Goal: Information Seeking & Learning: Learn about a topic

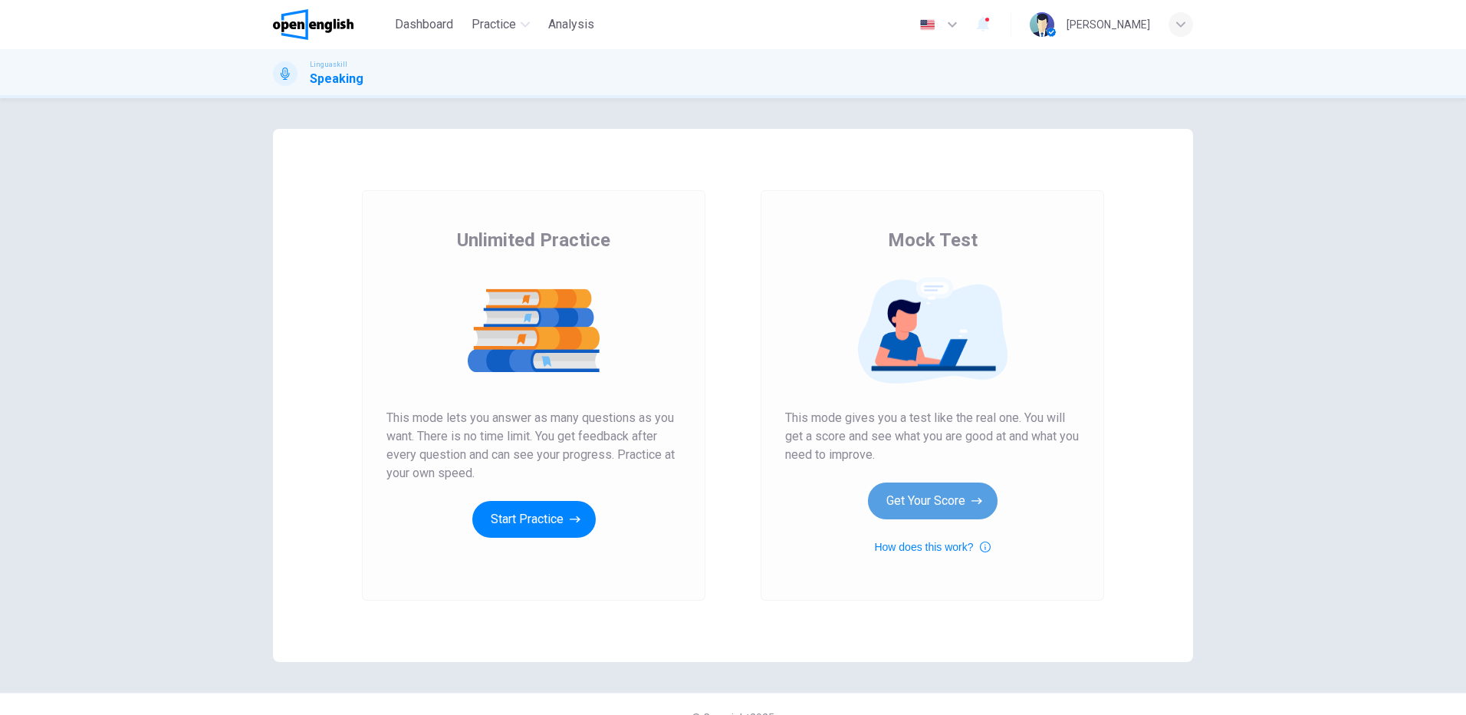
click at [940, 502] on button "Get Your Score" at bounding box center [933, 500] width 130 height 37
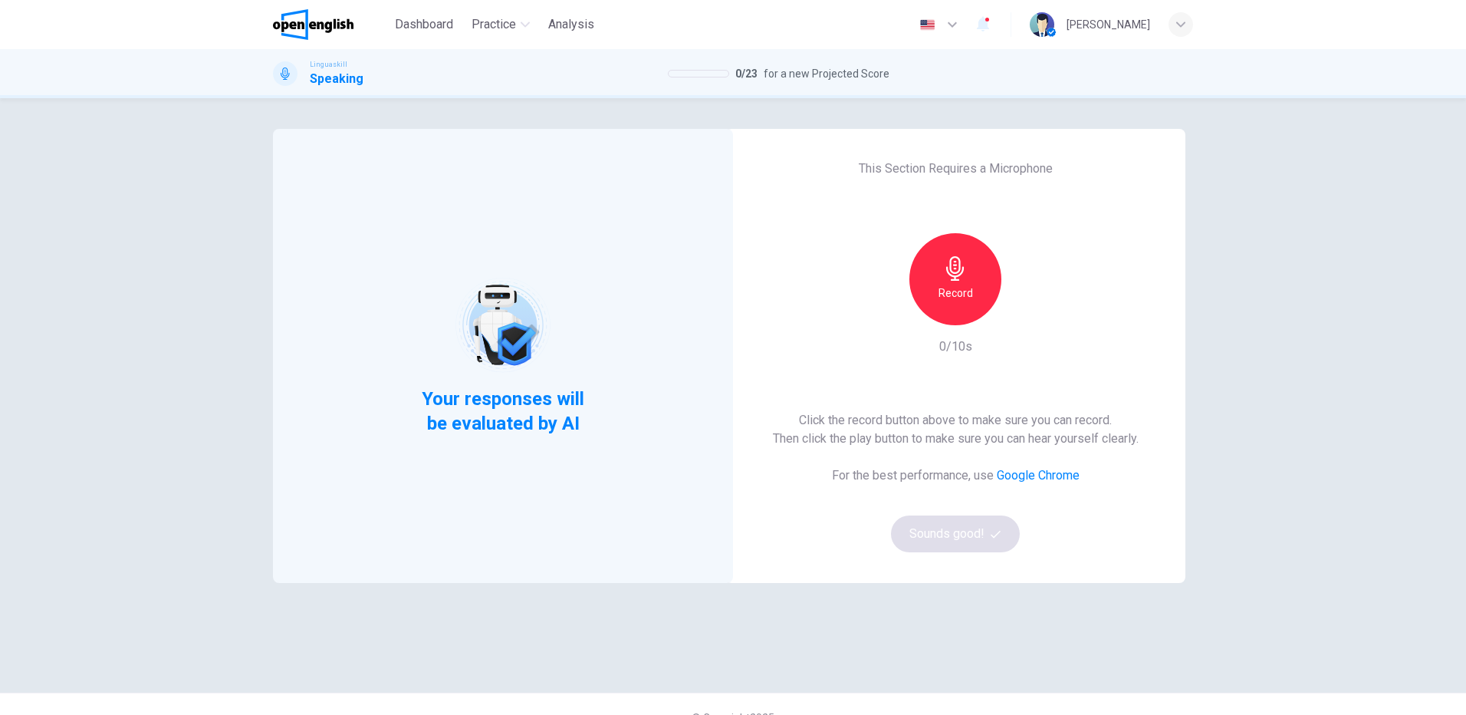
click at [954, 289] on h6 "Record" at bounding box center [956, 293] width 35 height 18
click at [962, 287] on h6 "Stop" at bounding box center [955, 293] width 23 height 18
click at [954, 533] on button "Sounds good!" at bounding box center [955, 533] width 129 height 37
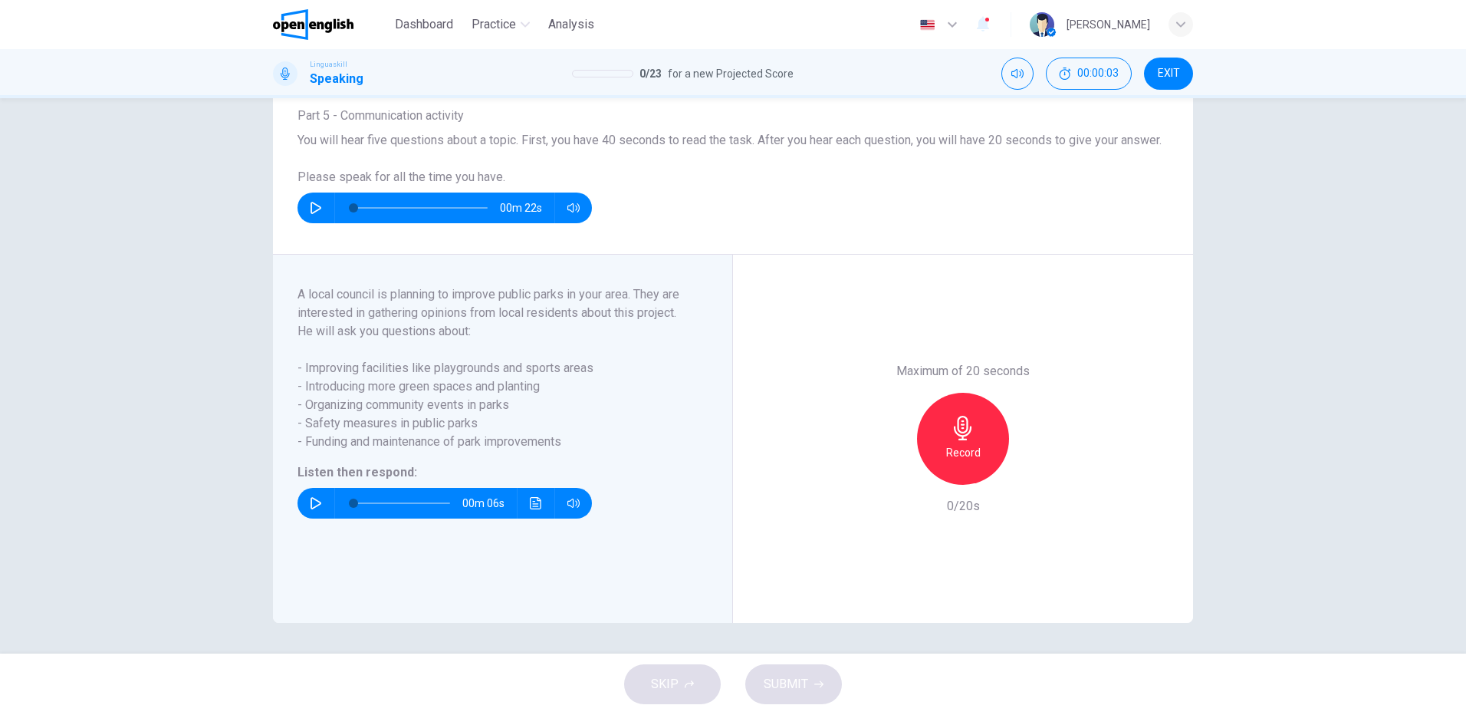
scroll to position [38, 0]
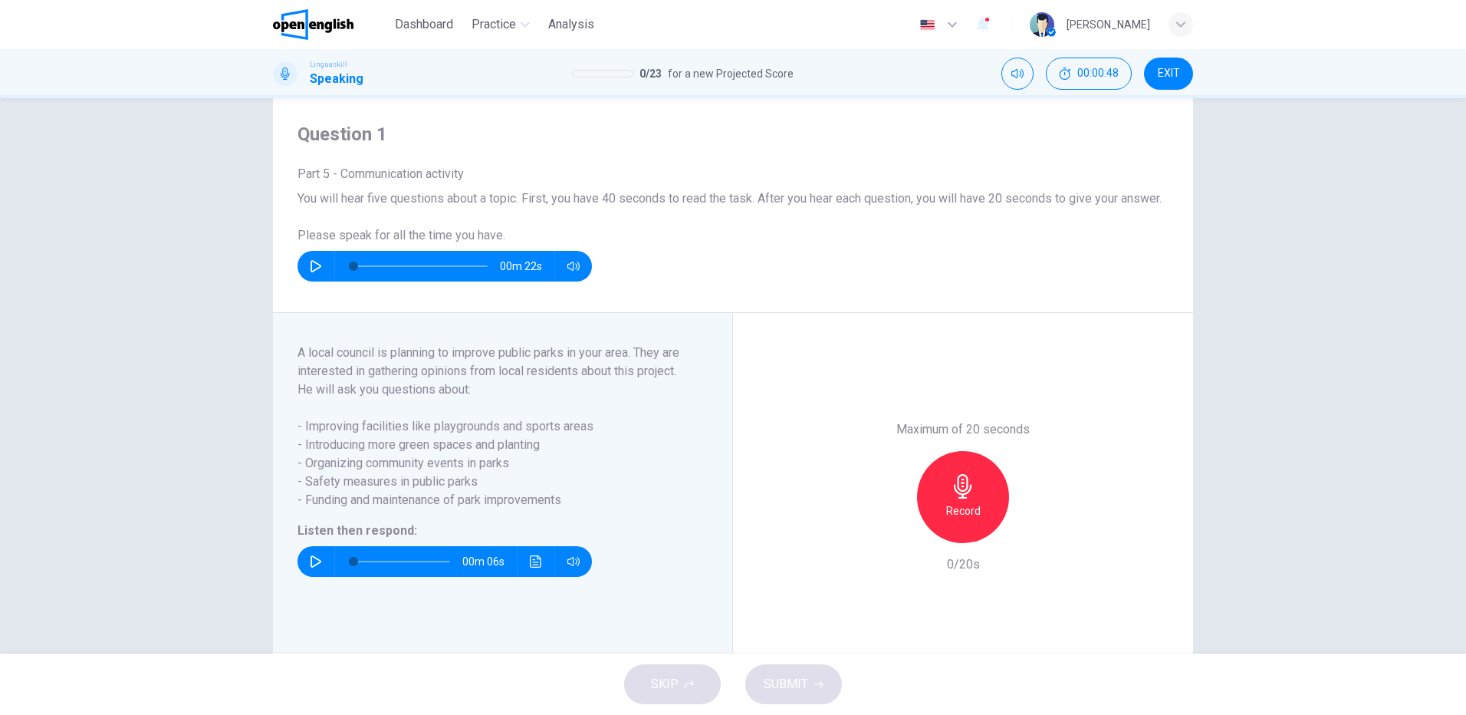
click at [311, 272] on icon "button" at bounding box center [316, 266] width 12 height 12
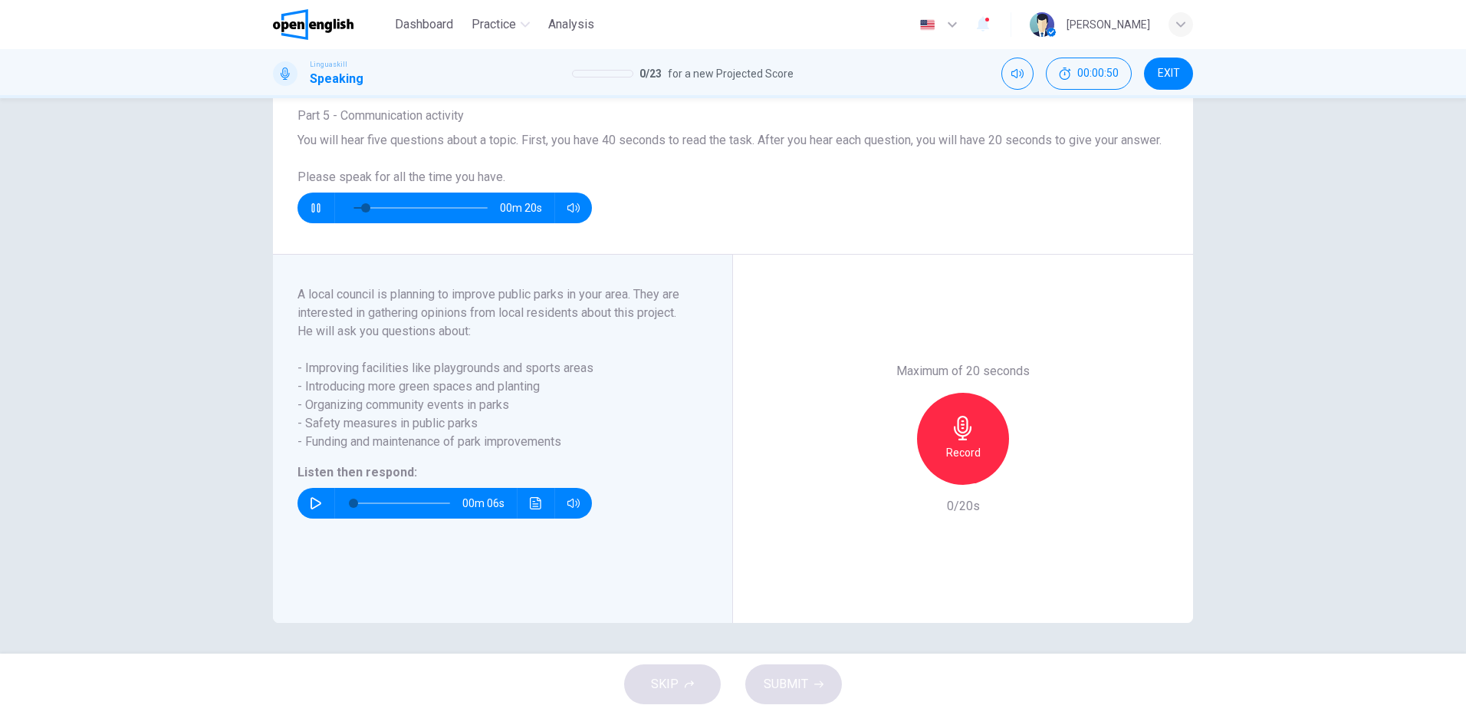
scroll to position [38, 0]
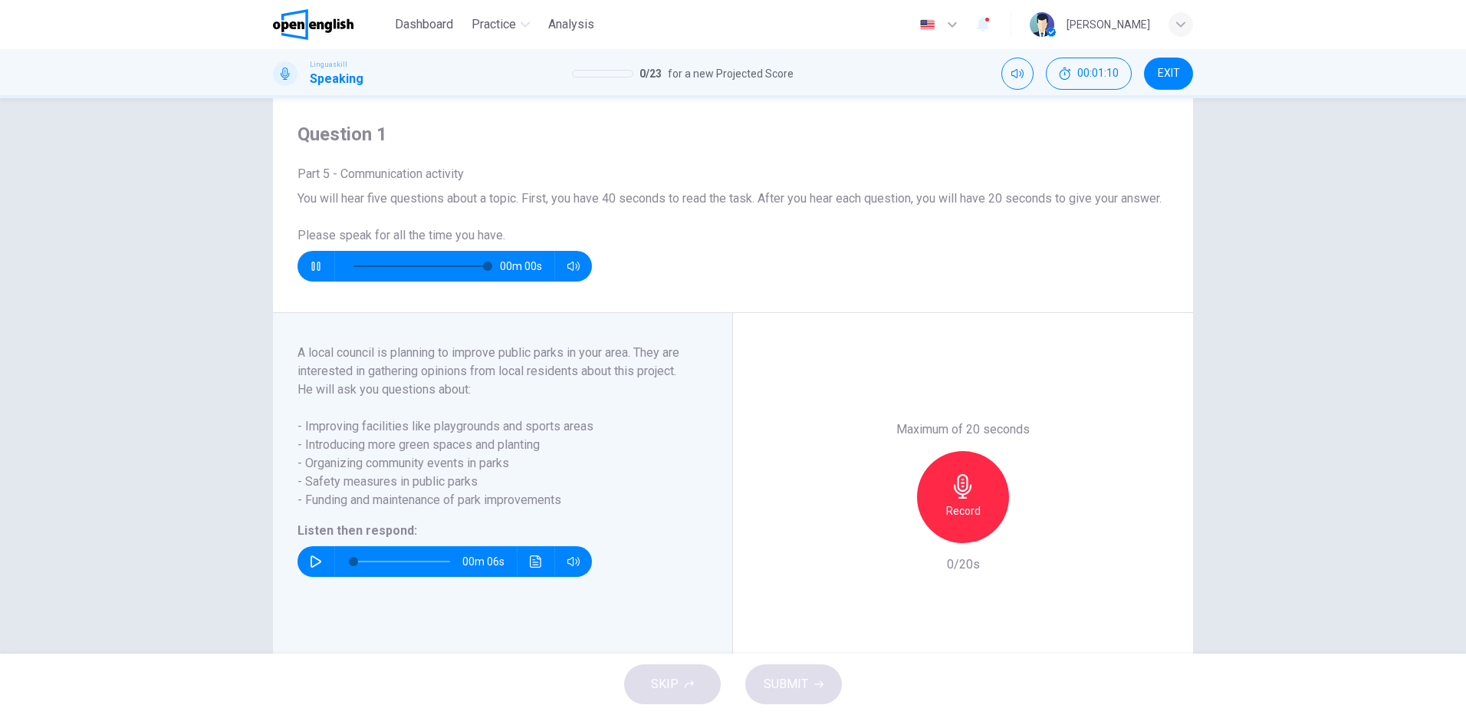
type input "*"
click at [310, 568] on icon "button" at bounding box center [316, 561] width 12 height 12
click at [969, 499] on icon "button" at bounding box center [963, 486] width 25 height 25
click at [785, 688] on span "SUBMIT" at bounding box center [786, 683] width 44 height 21
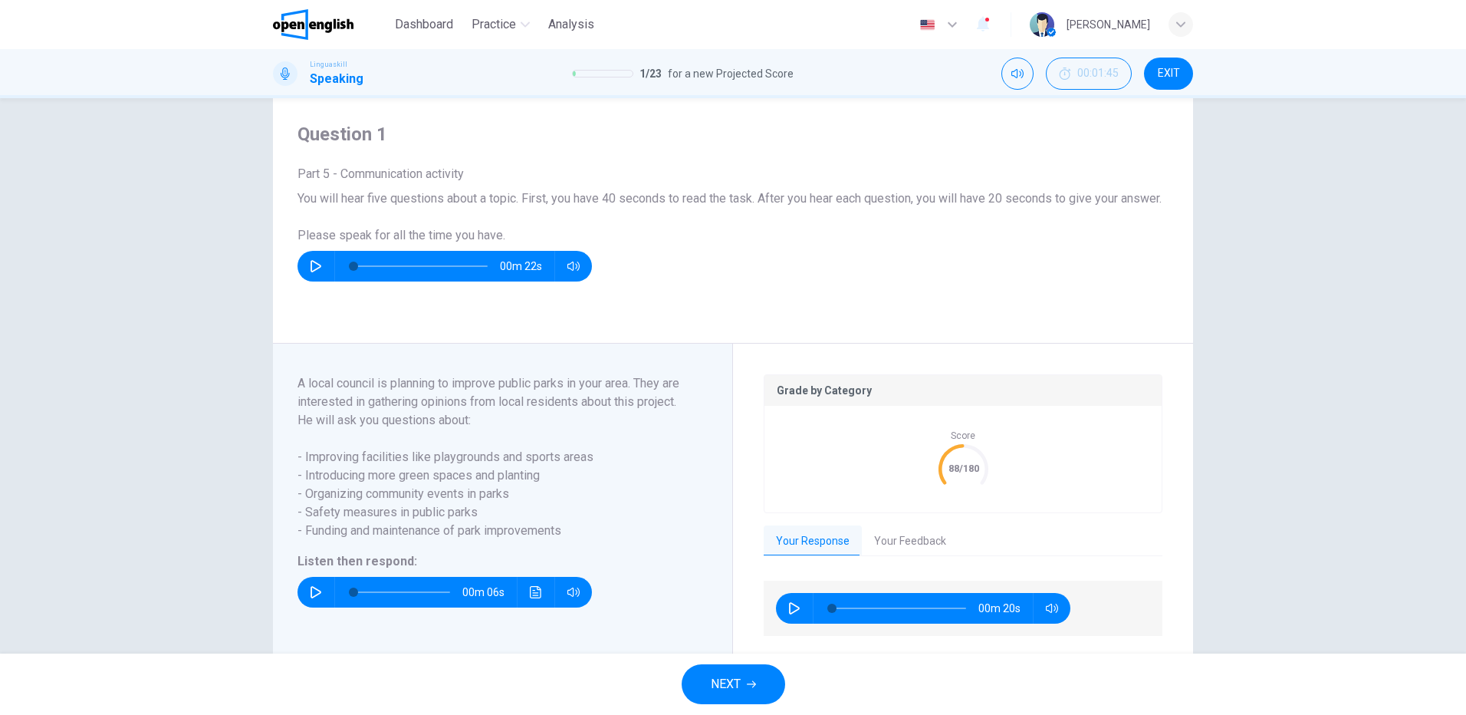
click at [900, 557] on button "Your Feedback" at bounding box center [910, 541] width 97 height 32
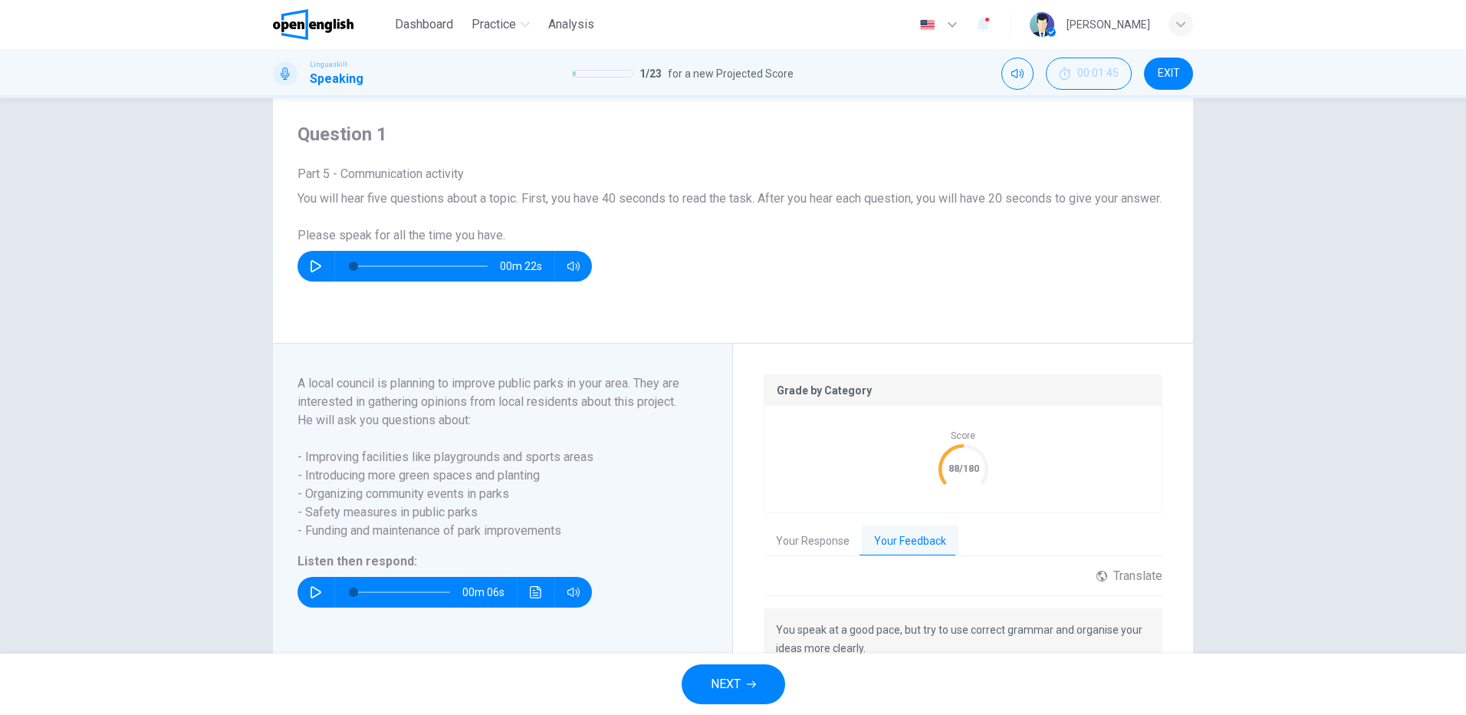
scroll to position [158, 0]
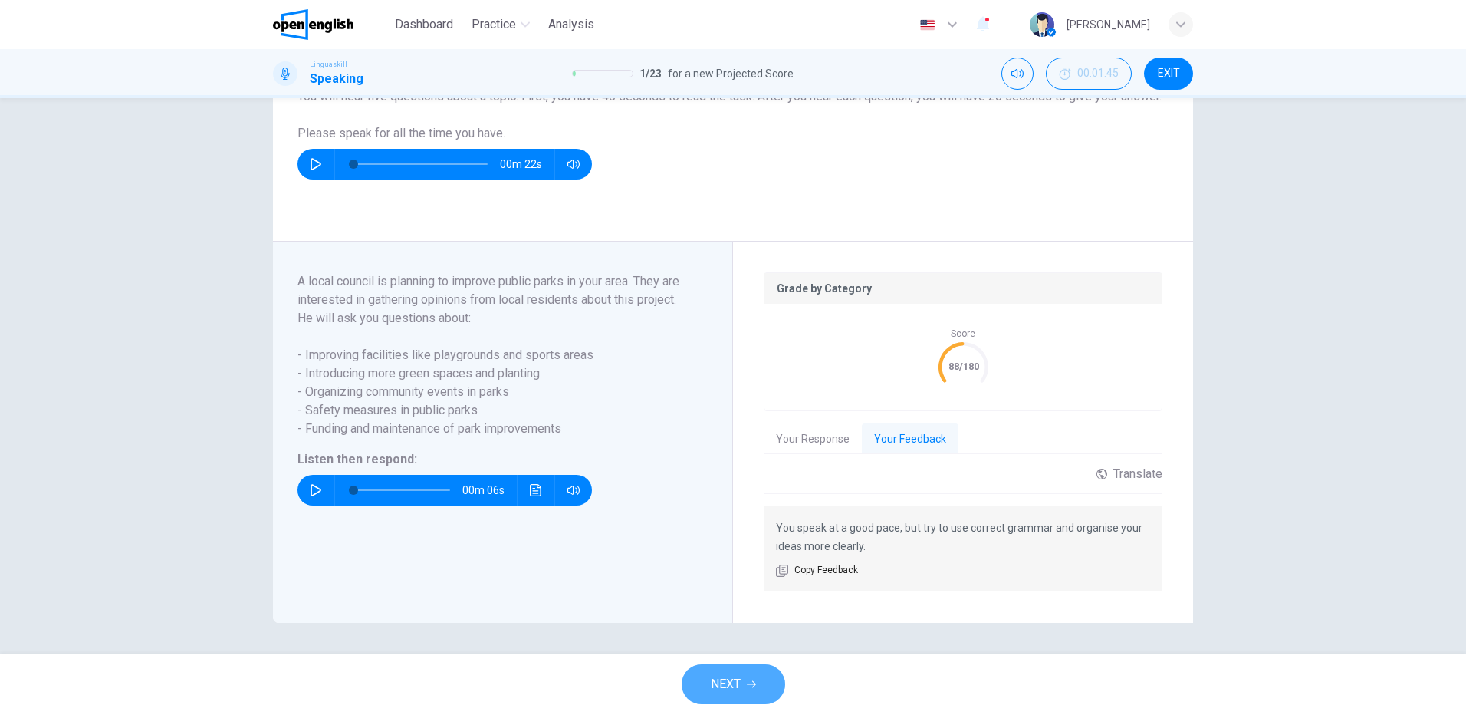
click at [734, 683] on span "NEXT" at bounding box center [726, 683] width 30 height 21
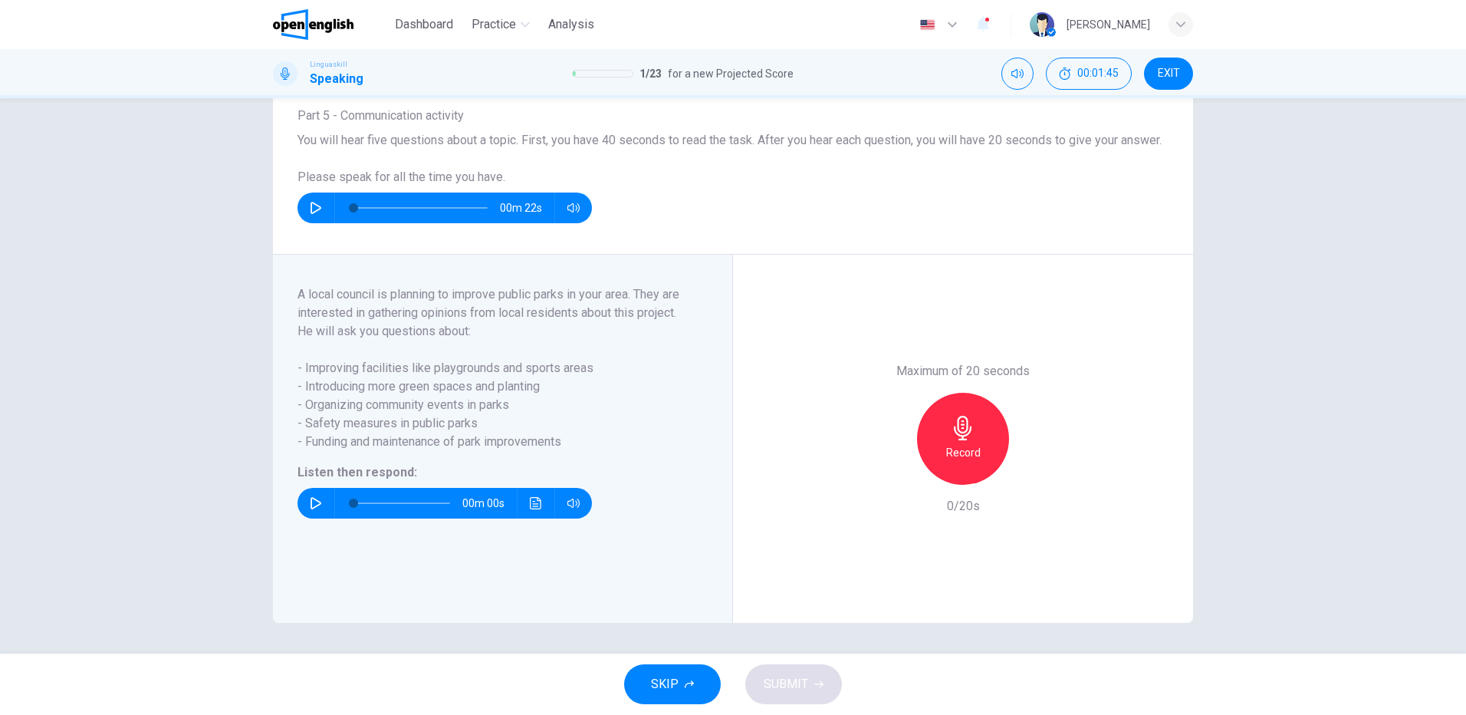
scroll to position [114, 0]
click at [310, 499] on icon "button" at bounding box center [316, 503] width 12 height 12
click at [310, 502] on icon "button" at bounding box center [316, 503] width 12 height 12
click at [956, 439] on icon "button" at bounding box center [963, 428] width 18 height 25
click at [959, 465] on div "Stop" at bounding box center [963, 439] width 92 height 92
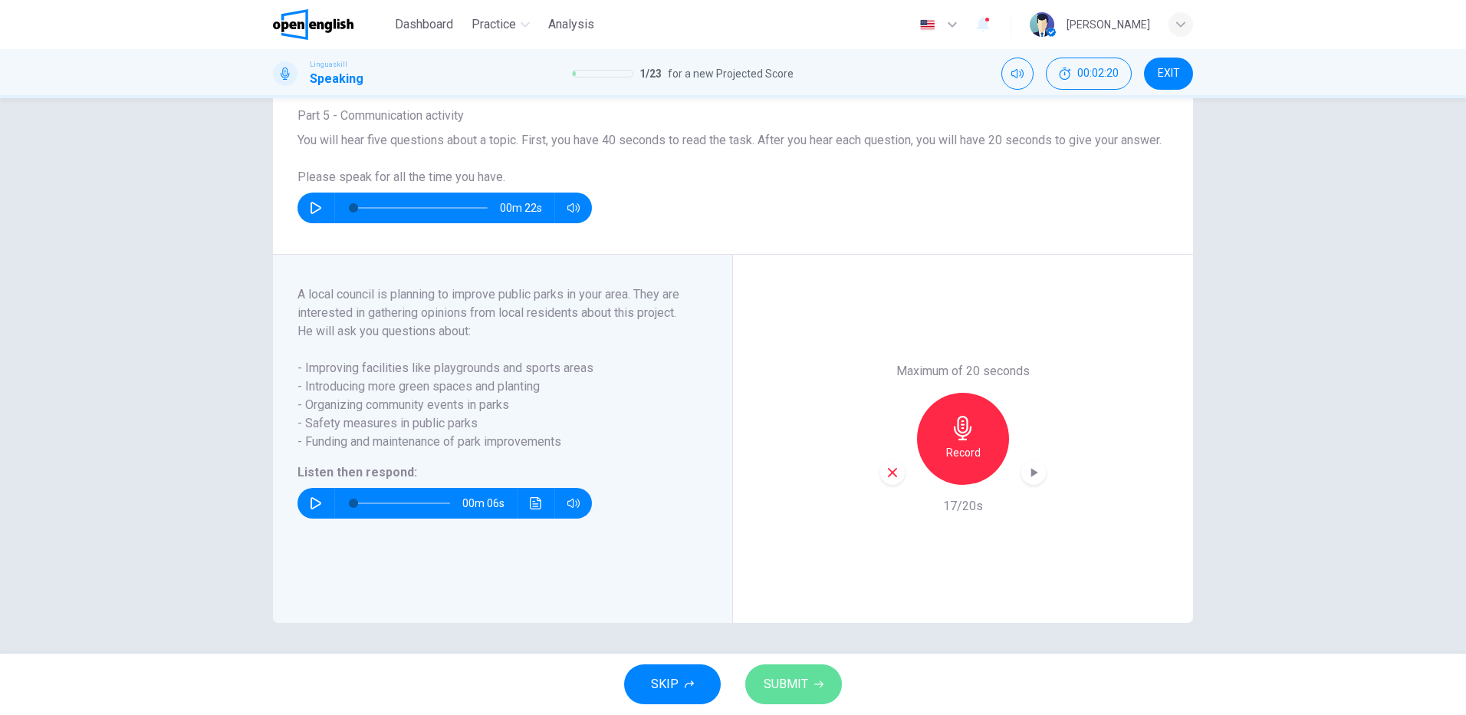
click at [793, 688] on span "SUBMIT" at bounding box center [786, 683] width 44 height 21
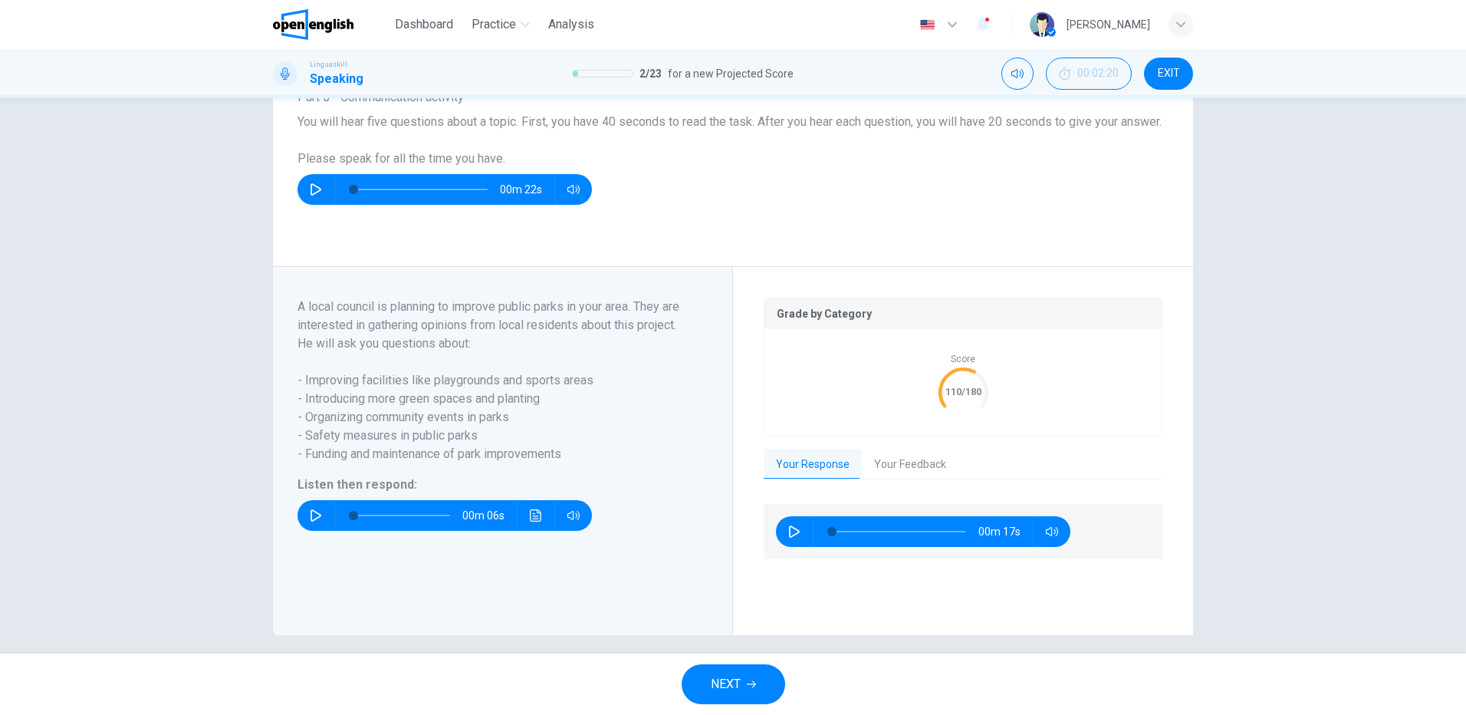
click at [915, 476] on button "Your Feedback" at bounding box center [910, 465] width 97 height 32
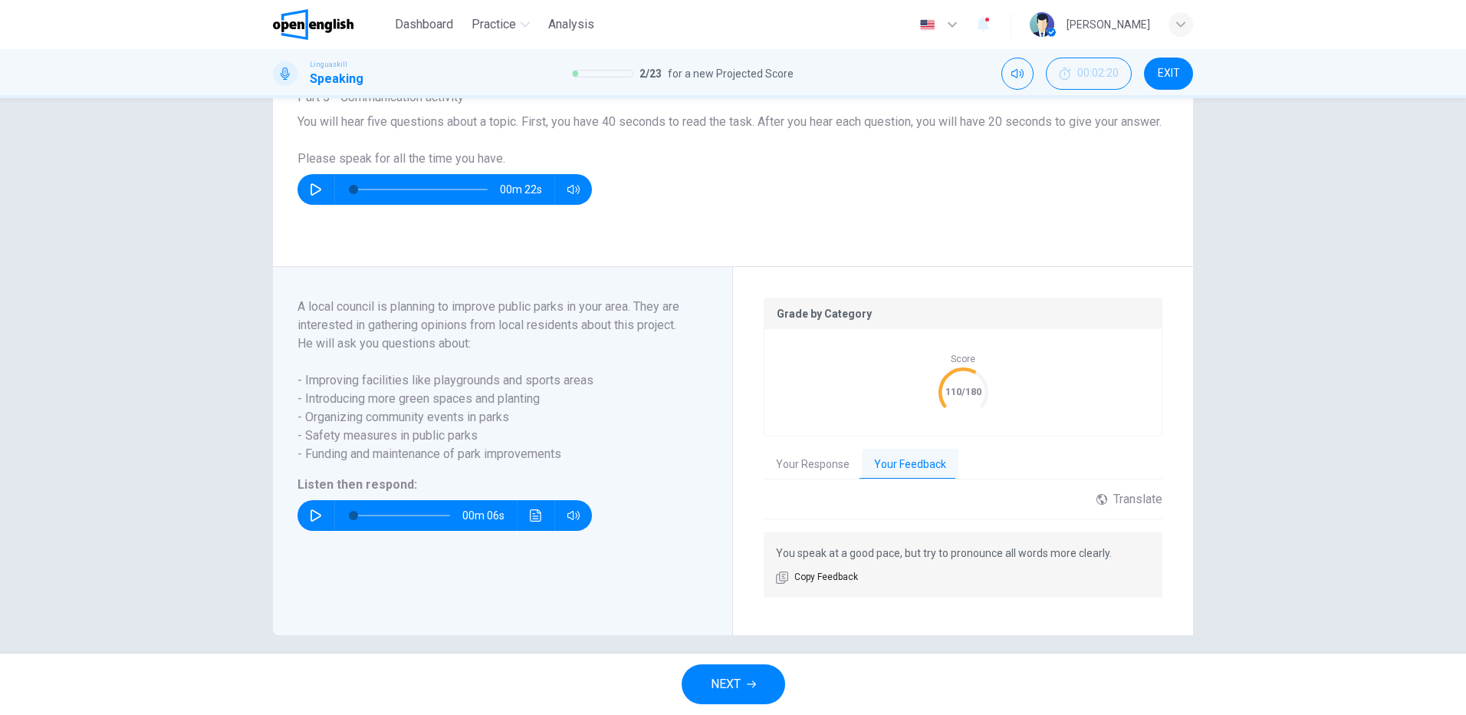
click at [742, 688] on button "NEXT" at bounding box center [734, 684] width 104 height 40
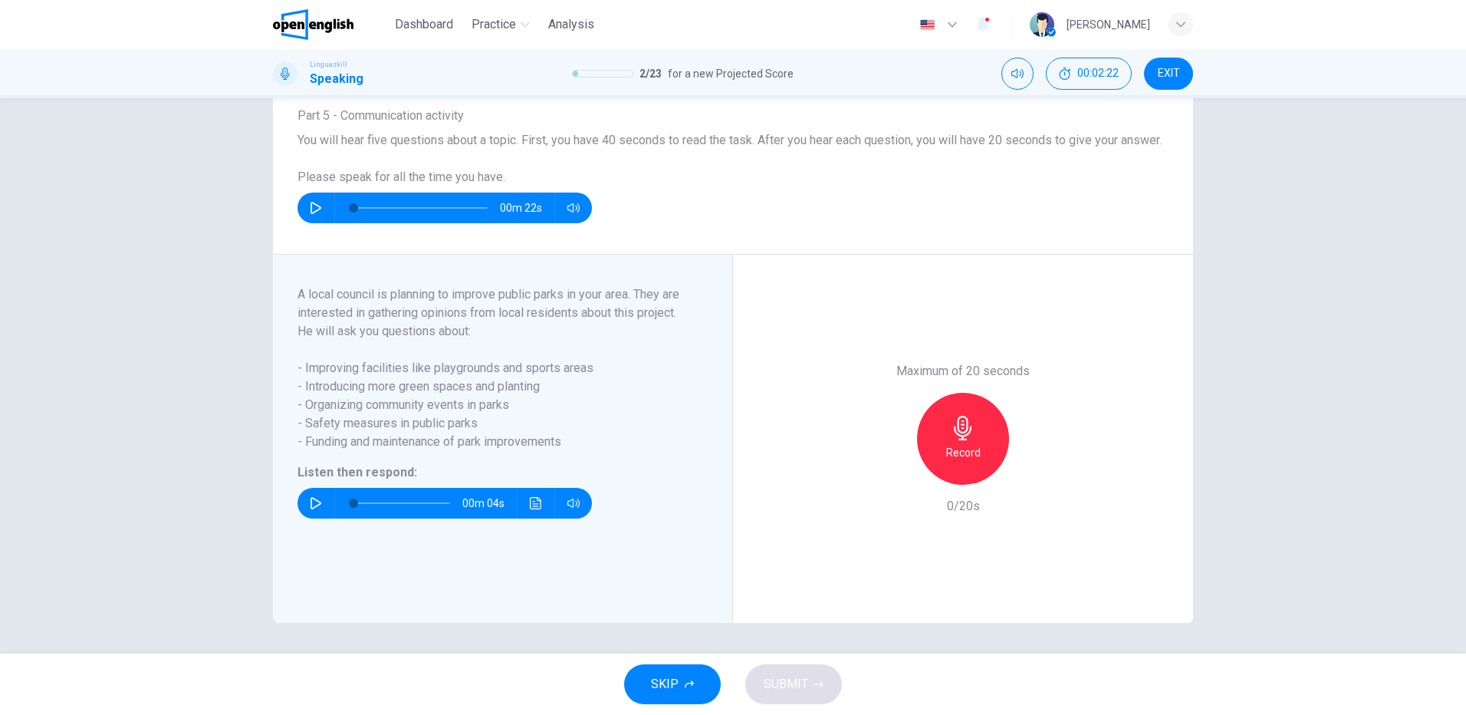
click at [311, 502] on icon "button" at bounding box center [316, 503] width 11 height 12
click at [310, 505] on icon "button" at bounding box center [316, 503] width 12 height 12
click at [311, 506] on icon "button" at bounding box center [316, 503] width 11 height 12
click at [311, 502] on icon "button" at bounding box center [316, 503] width 12 height 12
click at [966, 427] on icon "button" at bounding box center [963, 428] width 18 height 25
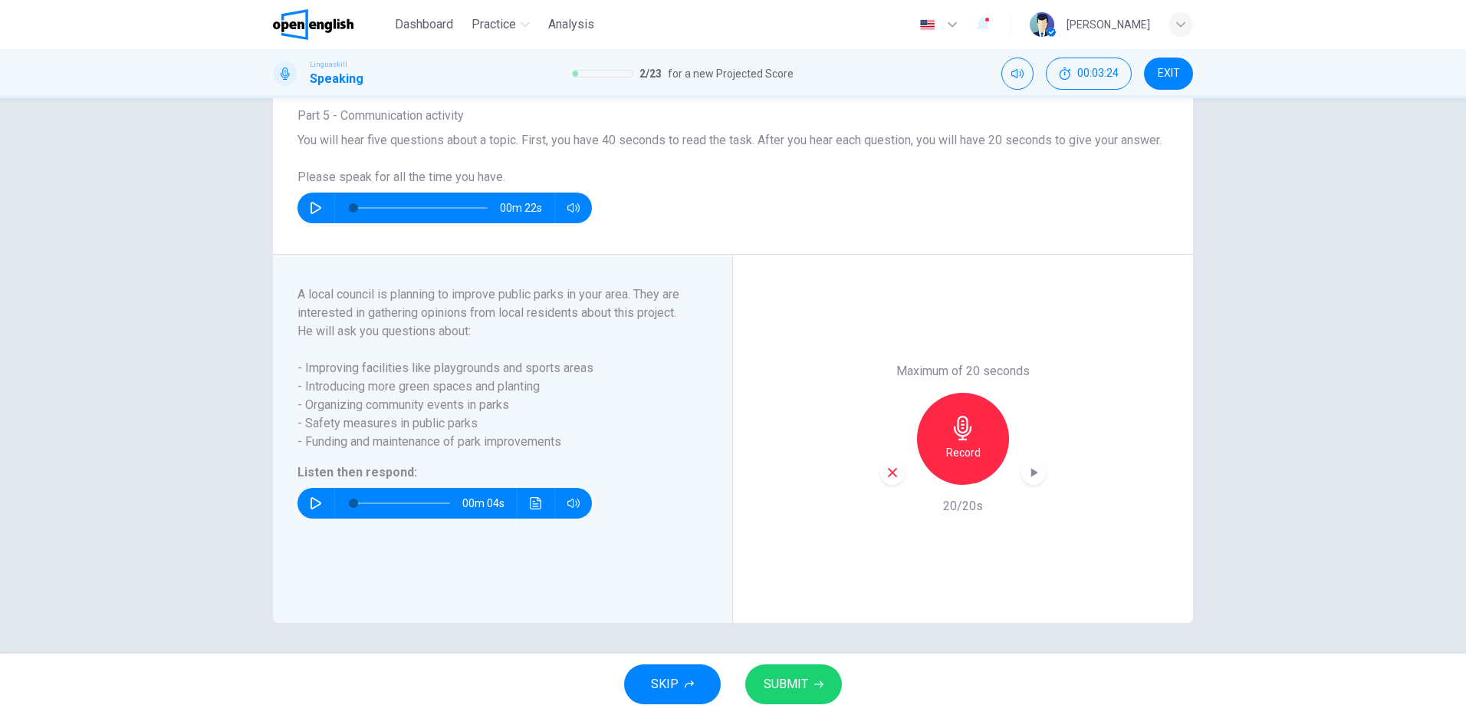
click at [814, 682] on icon "button" at bounding box center [818, 684] width 9 height 9
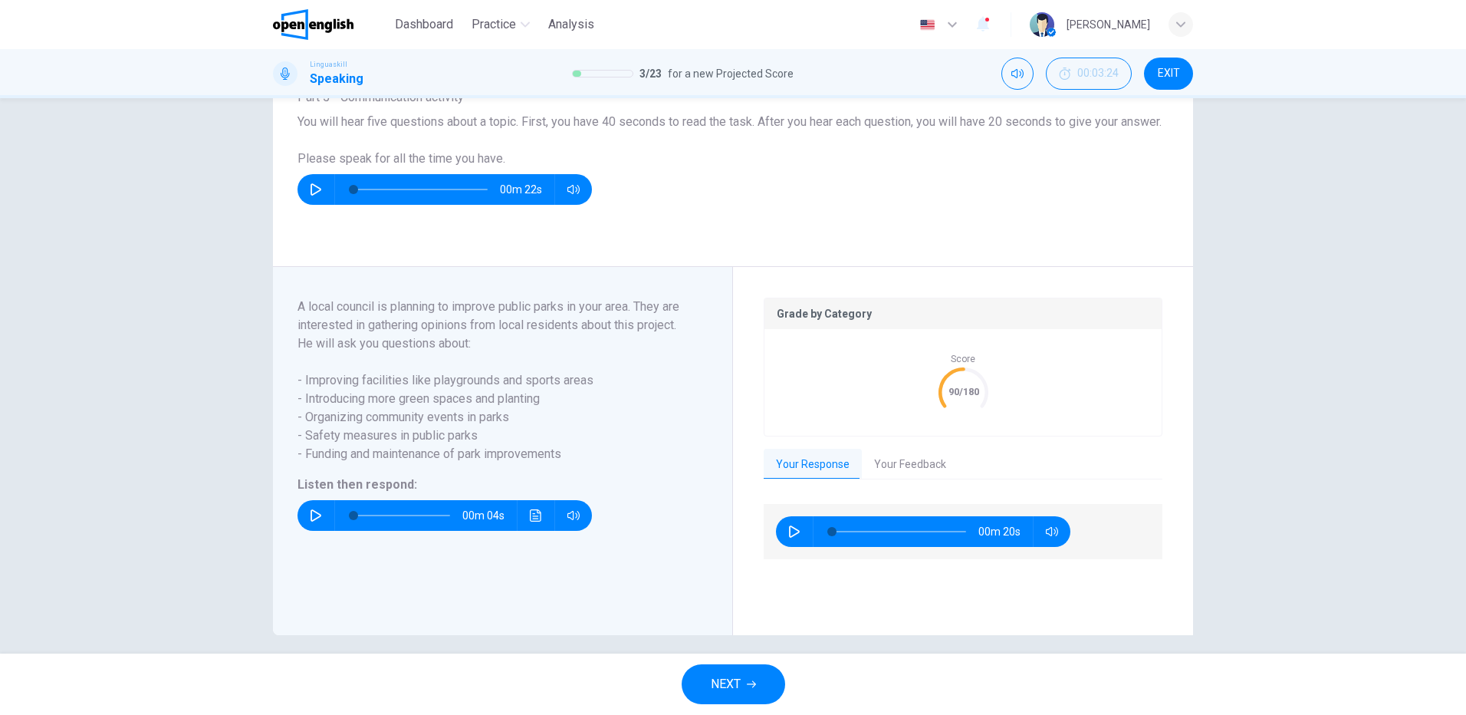
click at [900, 481] on button "Your Feedback" at bounding box center [910, 465] width 97 height 32
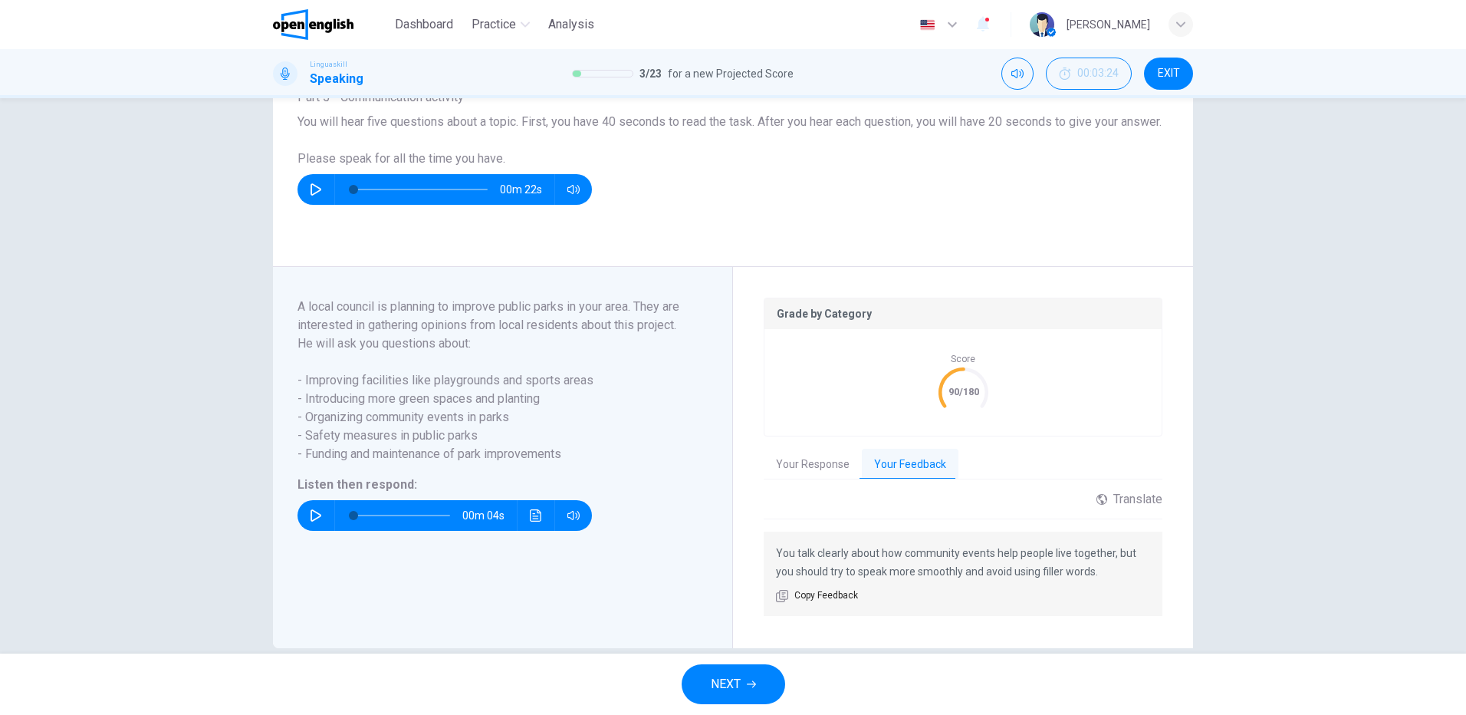
scroll to position [158, 0]
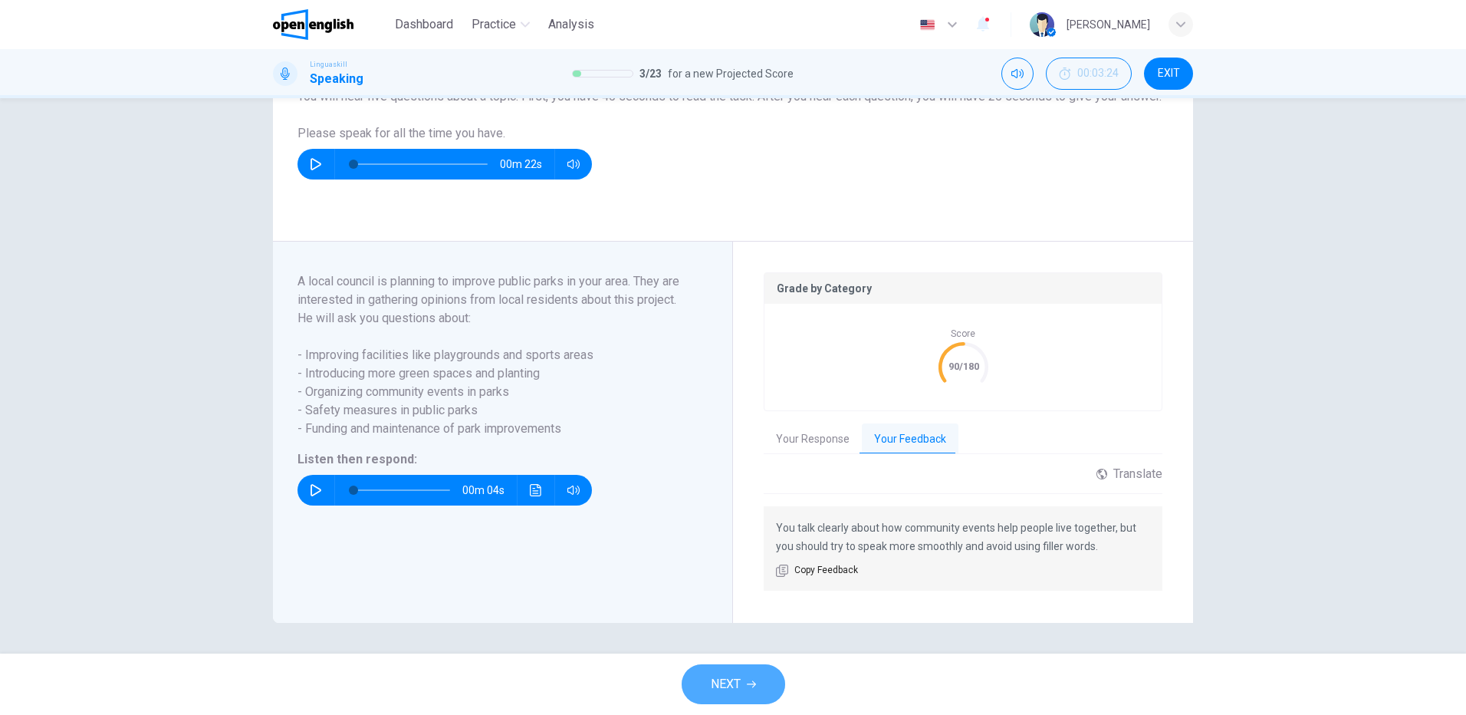
click at [745, 676] on button "NEXT" at bounding box center [734, 684] width 104 height 40
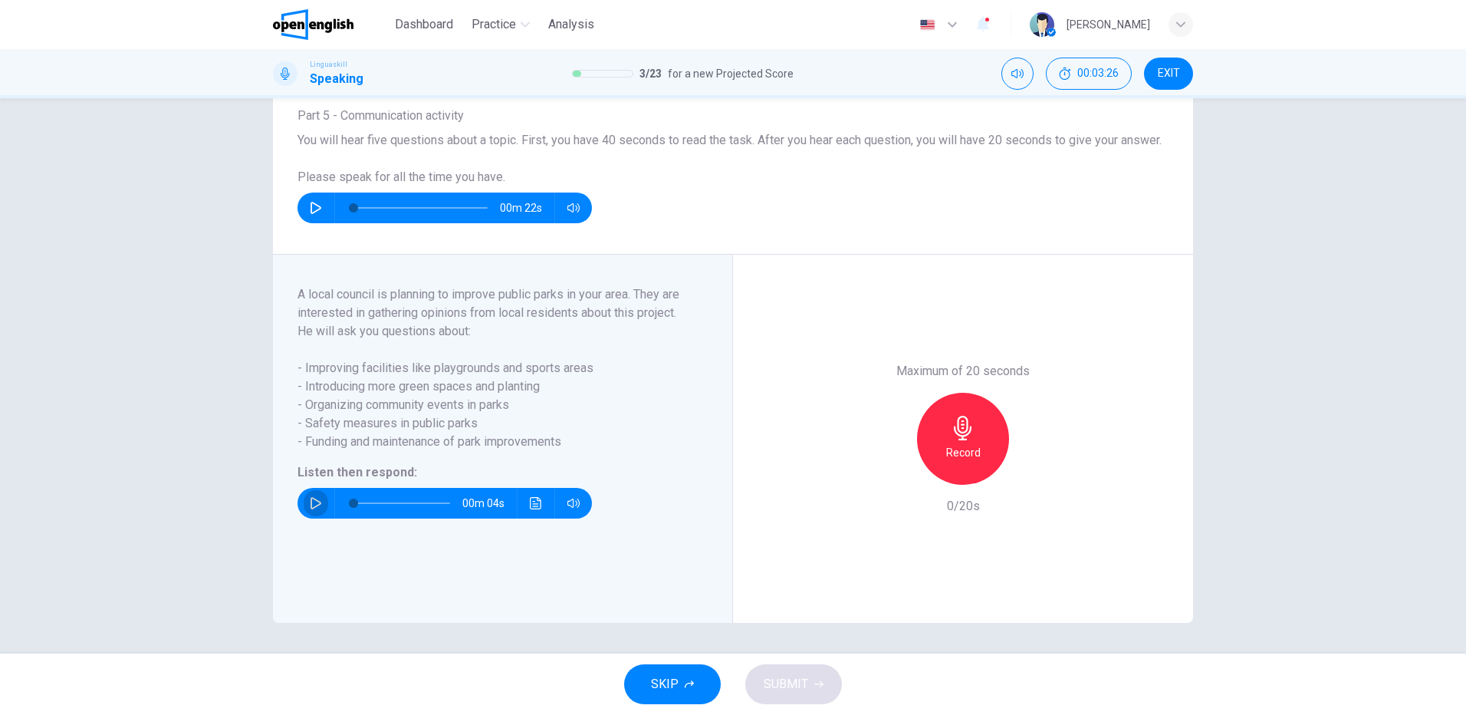
click at [310, 502] on icon "button" at bounding box center [316, 503] width 12 height 12
click at [314, 499] on icon "button" at bounding box center [316, 503] width 12 height 12
click at [534, 501] on icon "Click to see the audio transcription" at bounding box center [536, 503] width 12 height 12
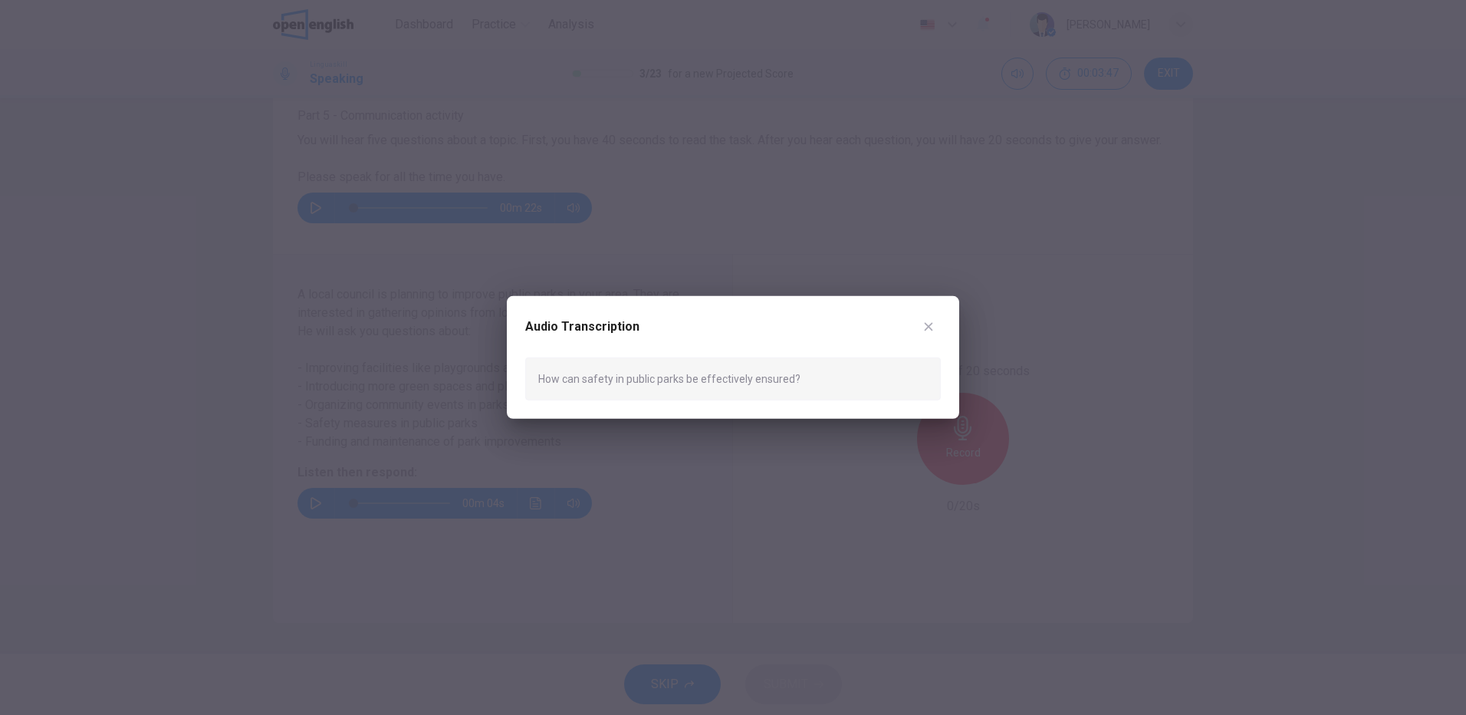
drag, startPoint x: 796, startPoint y: 373, endPoint x: 604, endPoint y: 393, distance: 192.9
click at [604, 393] on div "How can safety in public parks be effectively ensured?" at bounding box center [733, 378] width 416 height 43
click at [934, 327] on icon "button" at bounding box center [929, 327] width 12 height 12
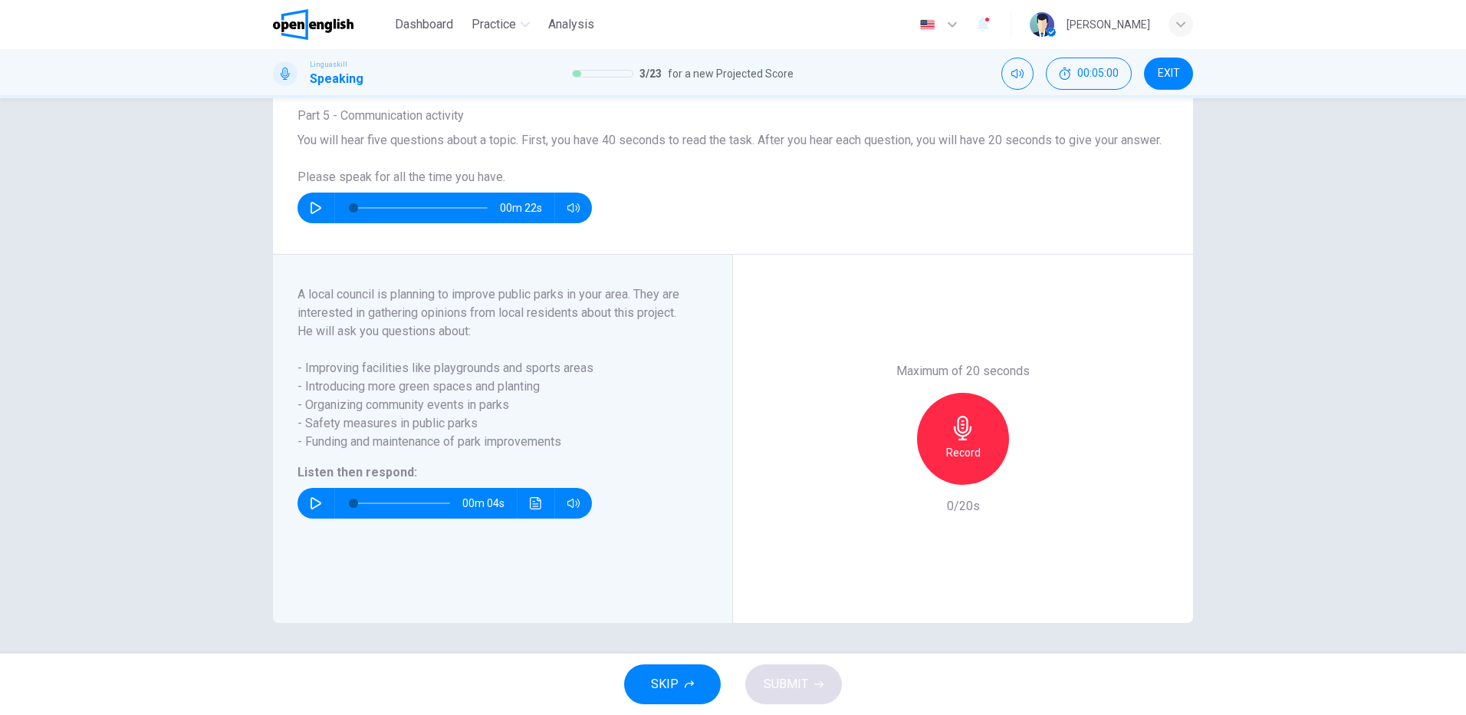
click at [970, 423] on icon "button" at bounding box center [963, 428] width 25 height 25
click at [958, 451] on h6 "Stop" at bounding box center [963, 452] width 23 height 18
click at [894, 468] on icon "button" at bounding box center [893, 473] width 14 height 14
click at [305, 502] on button "button" at bounding box center [316, 503] width 25 height 31
type input "*"
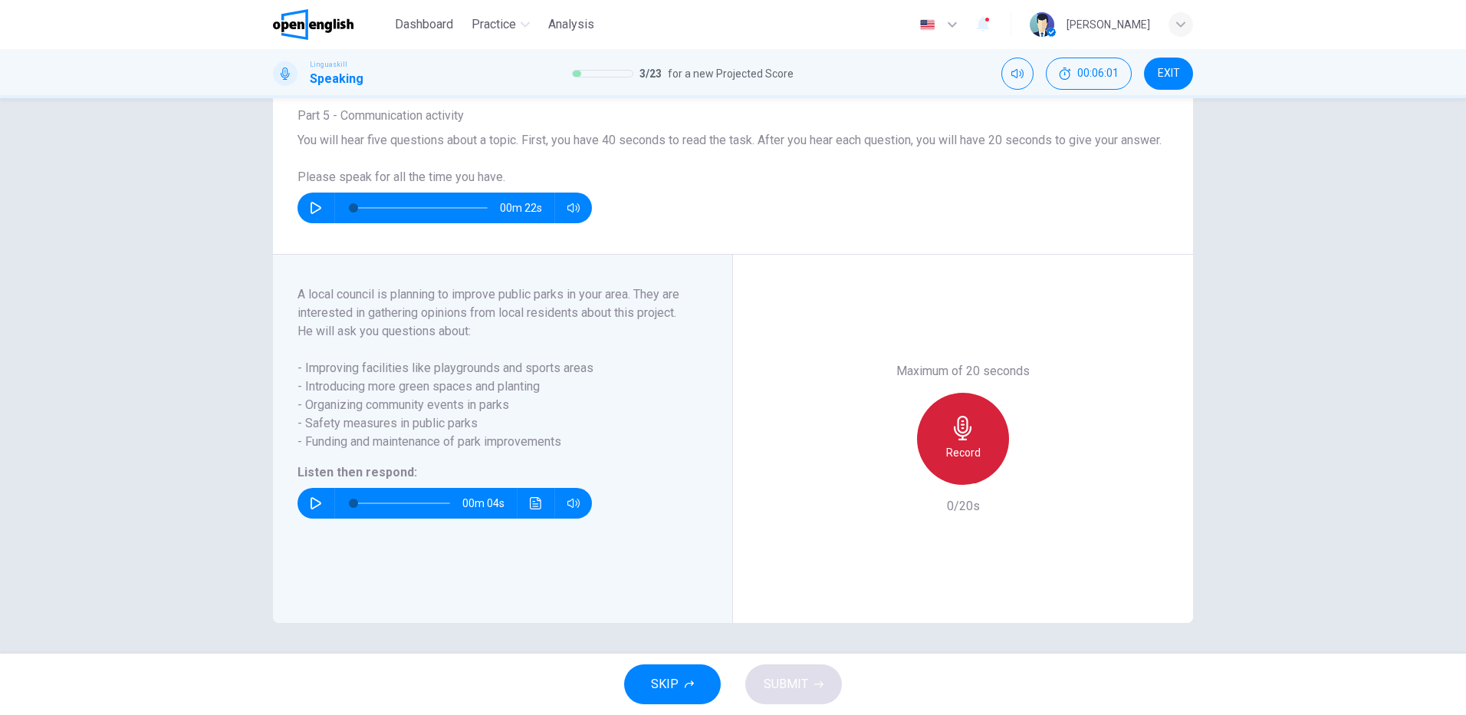
click at [959, 440] on div "Record" at bounding box center [963, 439] width 92 height 92
click at [791, 685] on span "SUBMIT" at bounding box center [786, 683] width 44 height 21
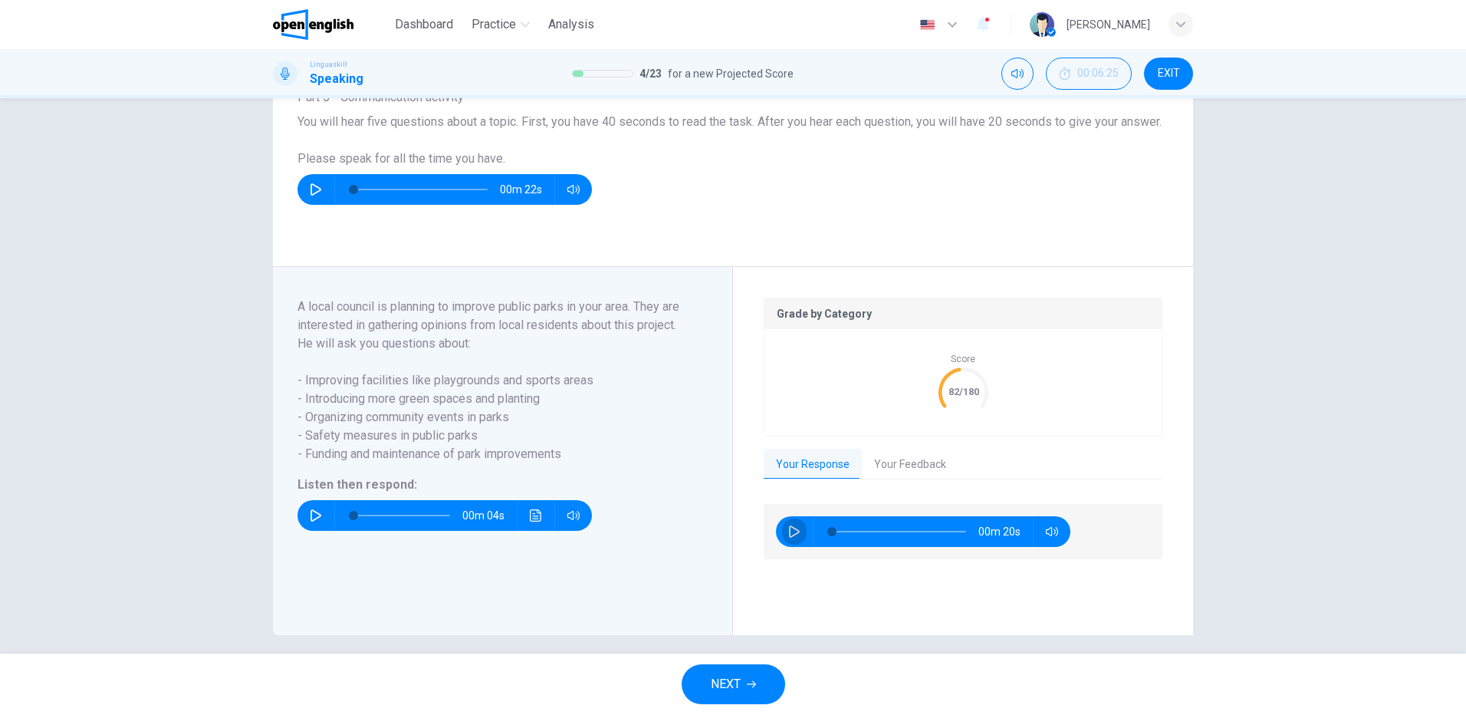
click at [788, 538] on icon "button" at bounding box center [794, 531] width 12 height 12
type input "**"
click at [742, 684] on button "NEXT" at bounding box center [734, 684] width 104 height 40
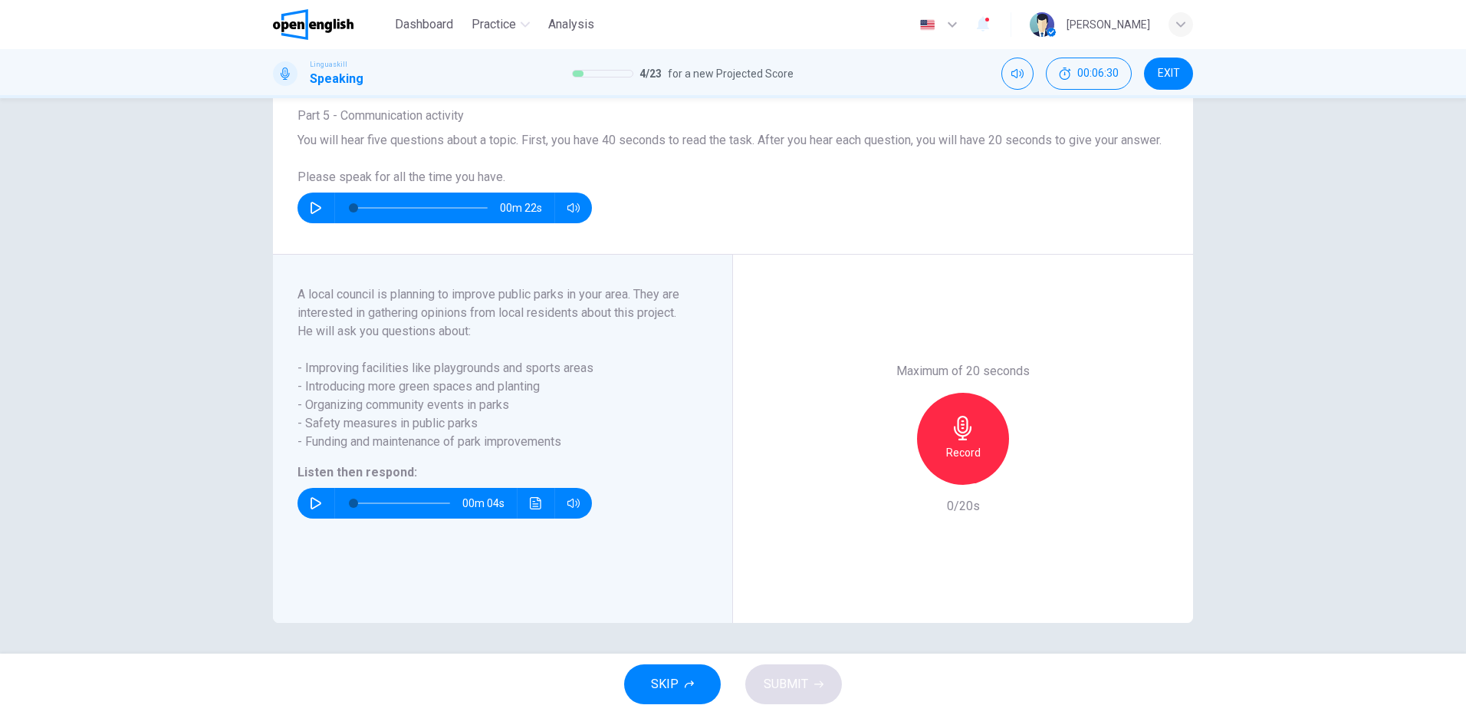
click at [301, 493] on div "00m 04s" at bounding box center [445, 503] width 295 height 31
click at [310, 506] on icon "button" at bounding box center [316, 503] width 12 height 12
drag, startPoint x: 298, startPoint y: 439, endPoint x: 468, endPoint y: 446, distance: 169.6
click at [439, 448] on span "- Funding and maintenance of park improvements" at bounding box center [494, 442] width 392 height 18
click at [311, 503] on icon "button" at bounding box center [316, 503] width 11 height 12
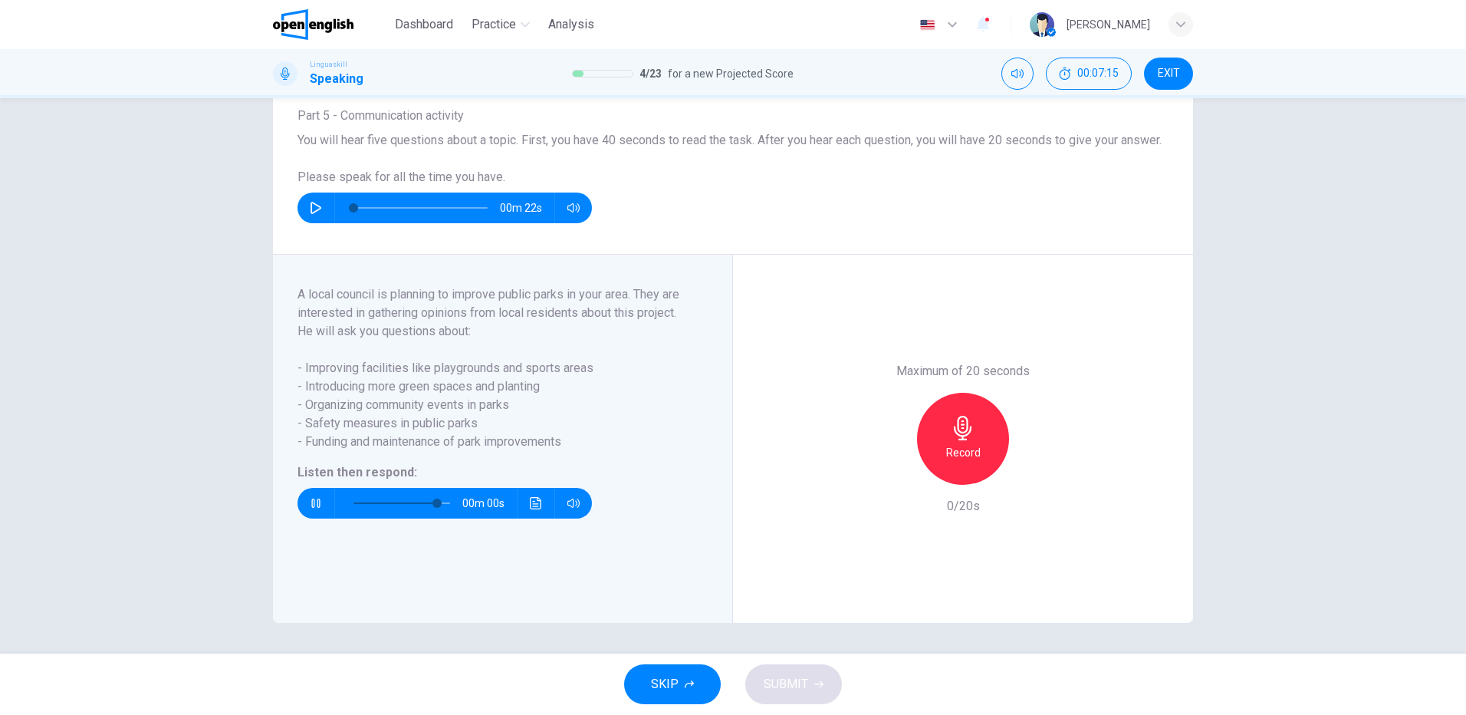
type input "*"
click at [966, 439] on icon "button" at bounding box center [963, 428] width 25 height 25
click at [800, 684] on span "SUBMIT" at bounding box center [786, 683] width 44 height 21
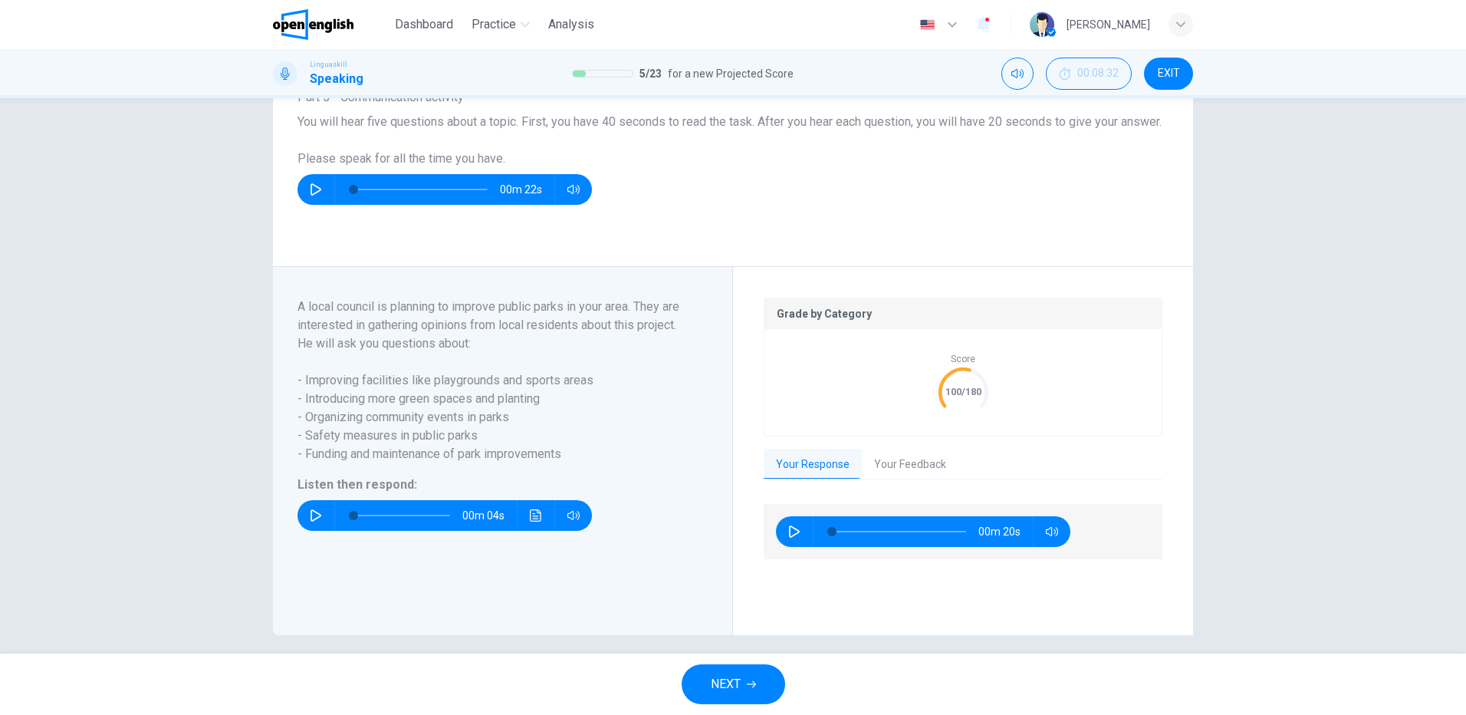
click at [739, 662] on div "NEXT" at bounding box center [733, 683] width 1466 height 61
click at [739, 698] on button "NEXT" at bounding box center [734, 684] width 104 height 40
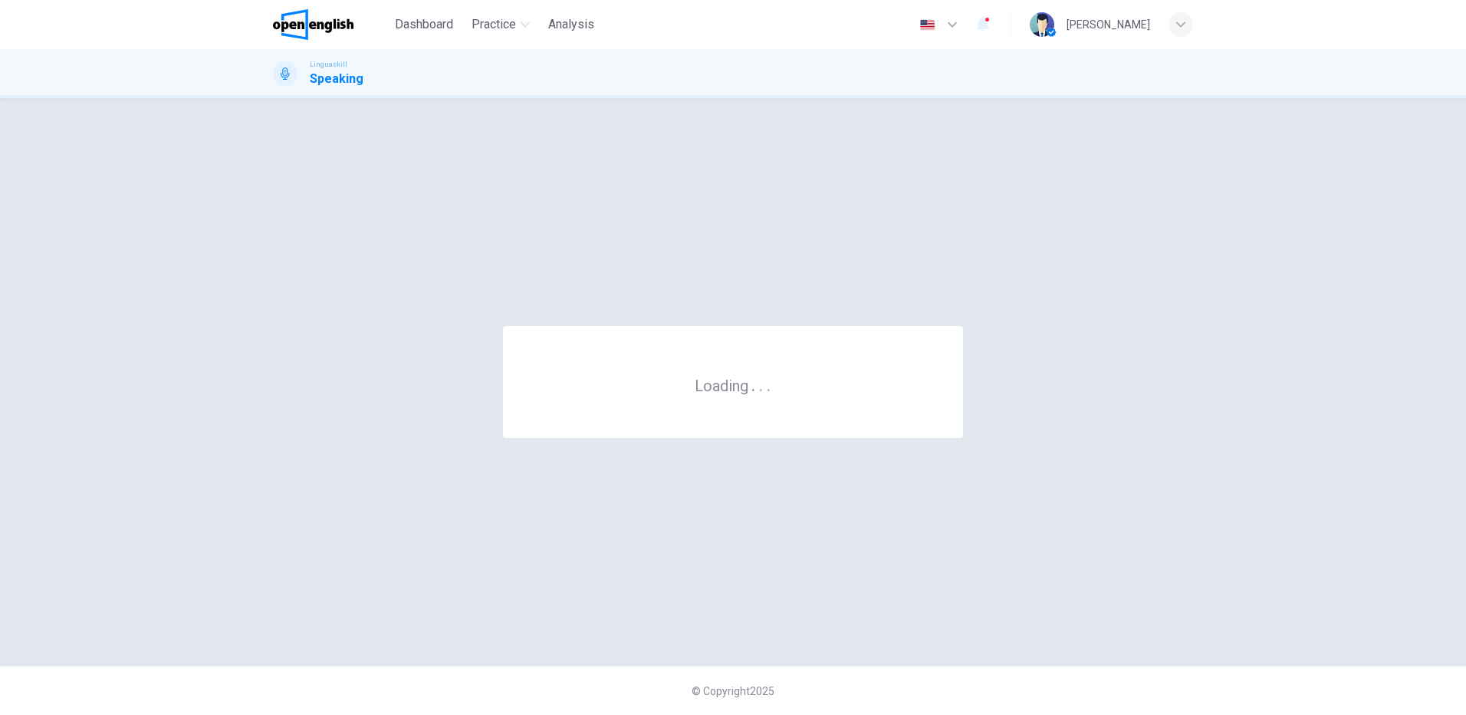
scroll to position [0, 0]
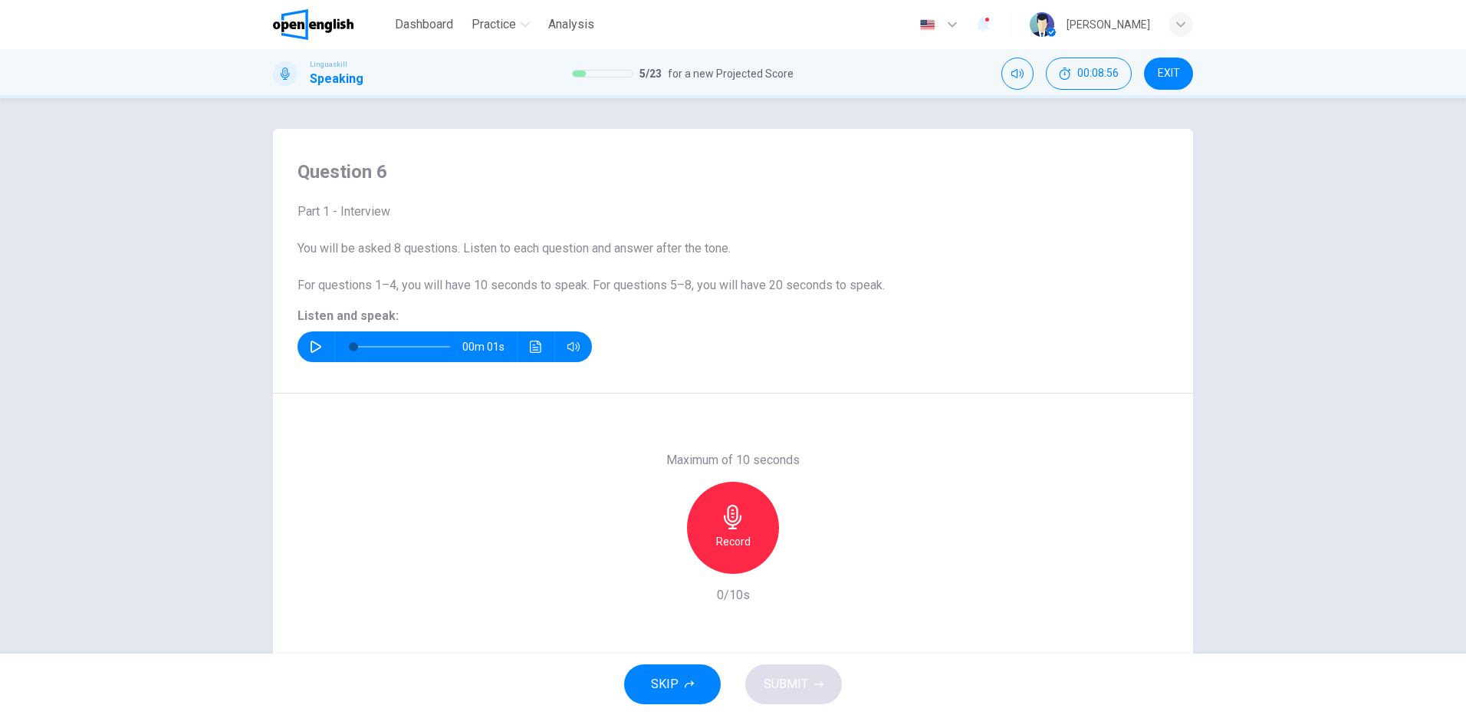
click at [314, 342] on icon "button" at bounding box center [316, 347] width 12 height 12
click at [713, 522] on div "Record" at bounding box center [733, 528] width 92 height 92
click at [657, 566] on icon "button" at bounding box center [663, 562] width 14 height 14
click at [742, 538] on h6 "Record" at bounding box center [733, 541] width 35 height 18
click at [726, 539] on h6 "Stop" at bounding box center [733, 541] width 23 height 18
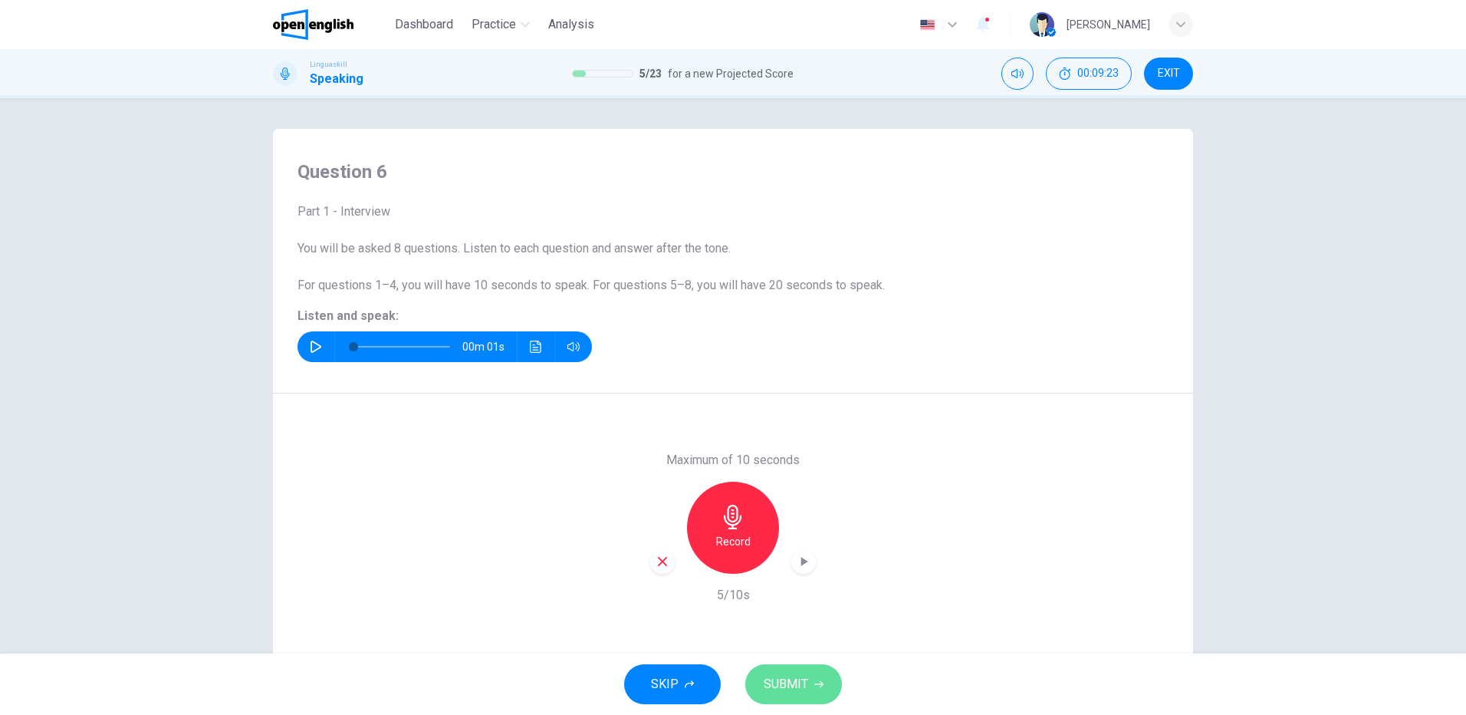
click at [798, 689] on span "SUBMIT" at bounding box center [786, 683] width 44 height 21
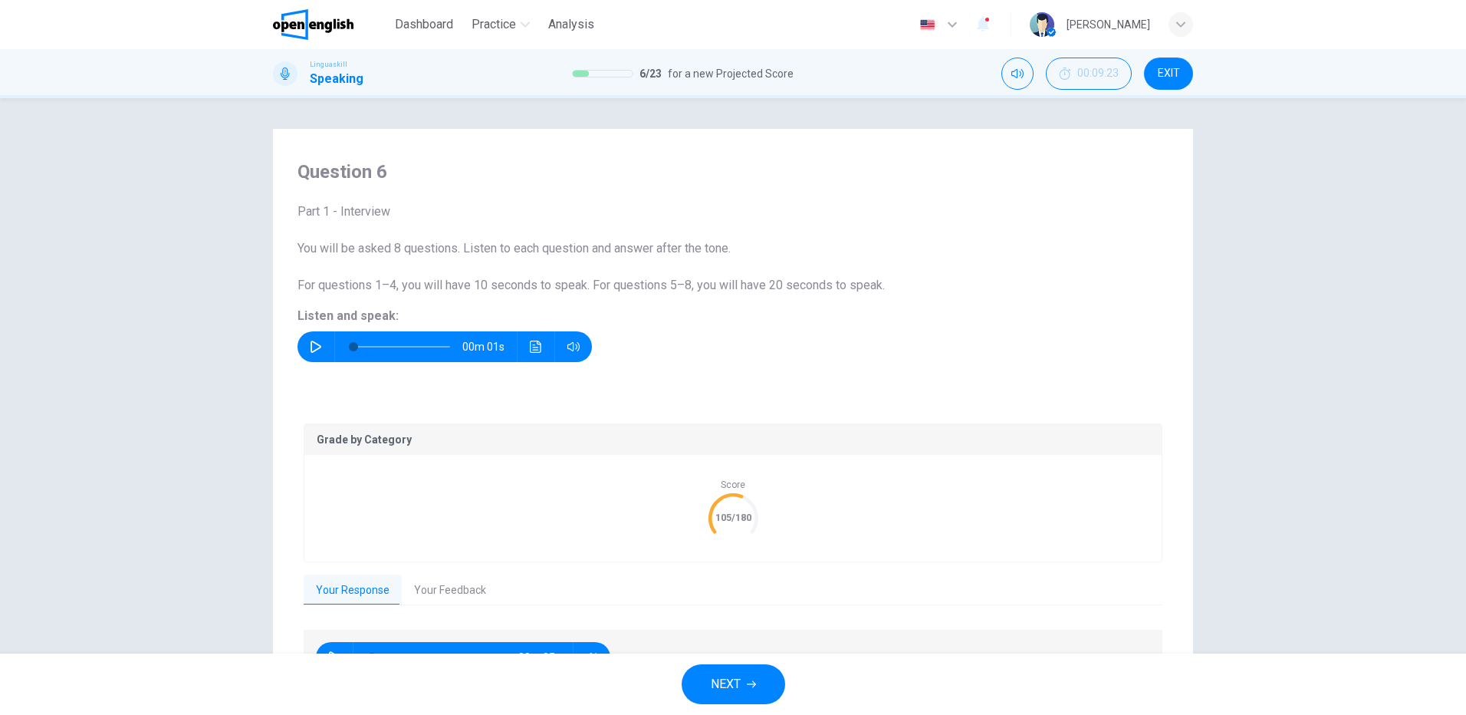
scroll to position [95, 0]
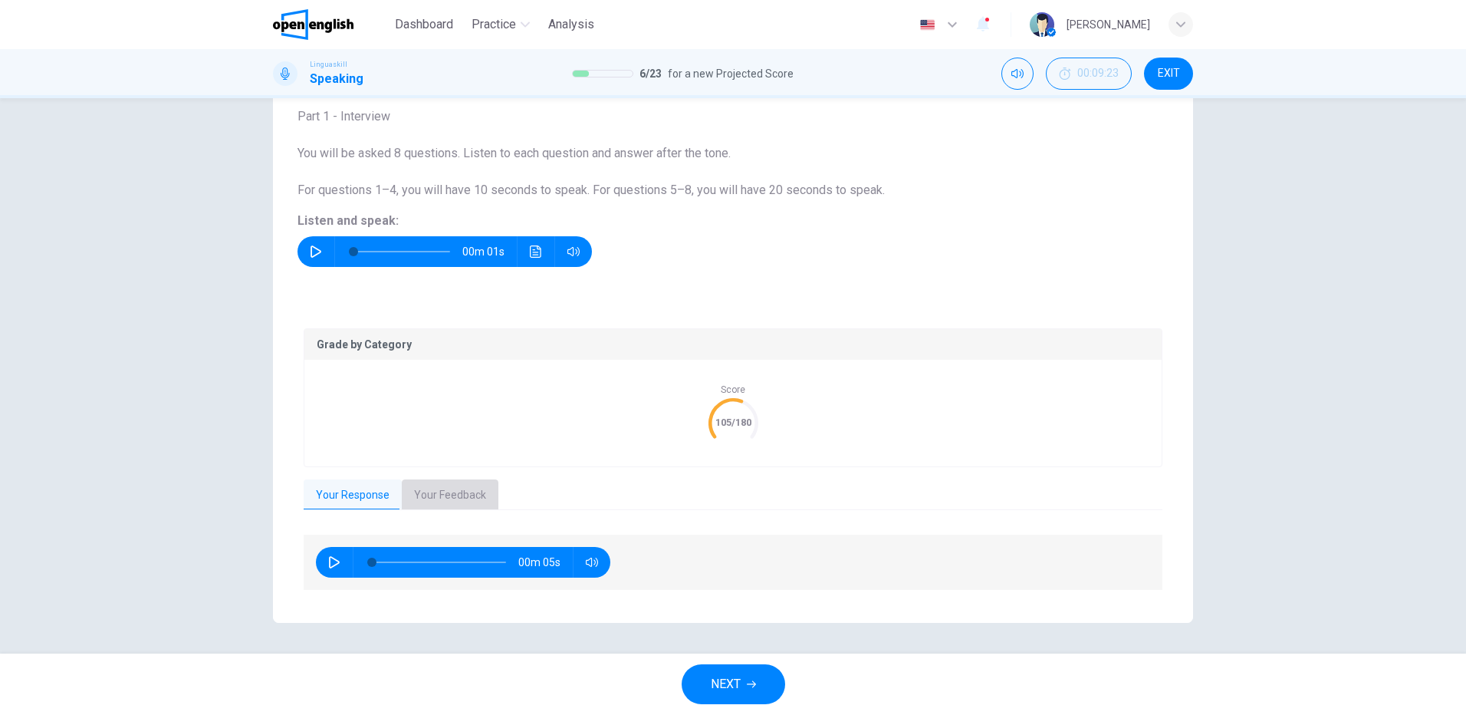
click at [435, 492] on button "Your Feedback" at bounding box center [450, 495] width 97 height 32
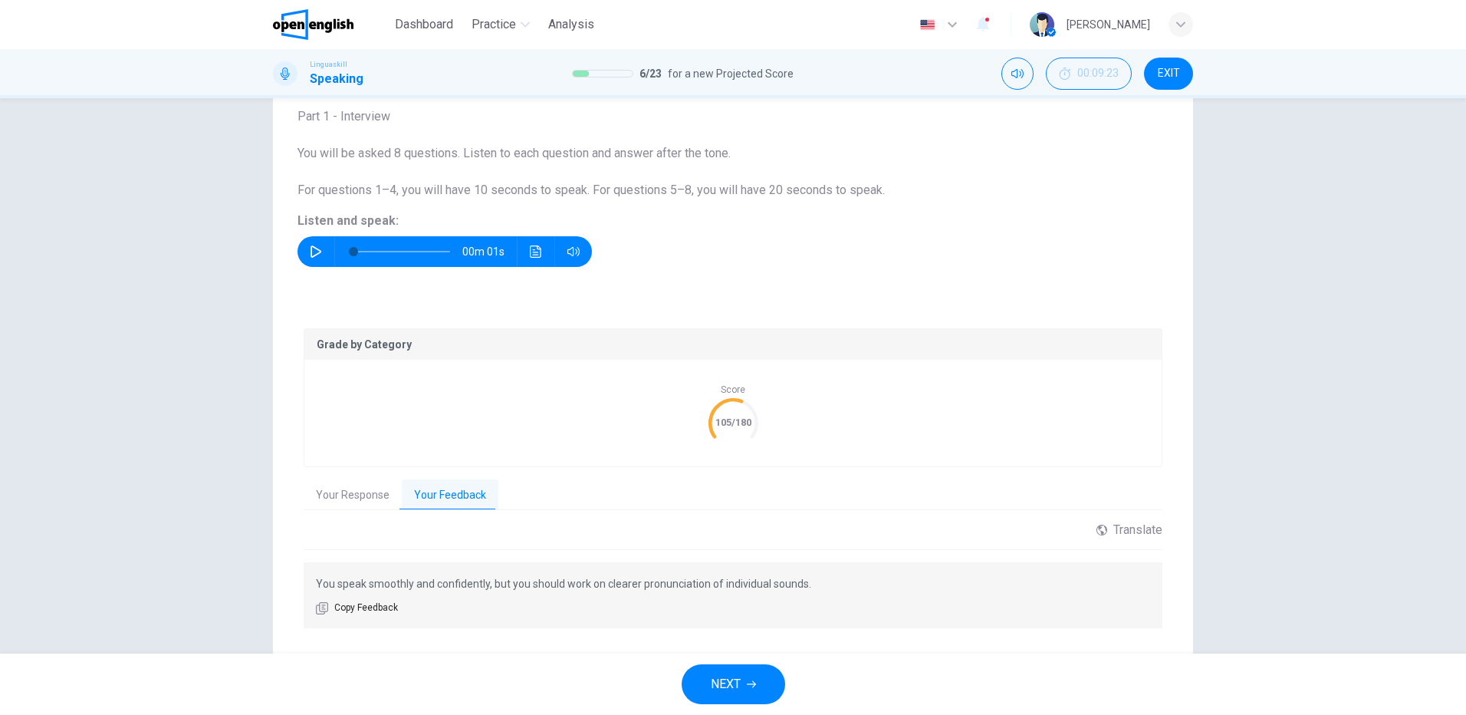
click at [720, 689] on span "NEXT" at bounding box center [726, 683] width 30 height 21
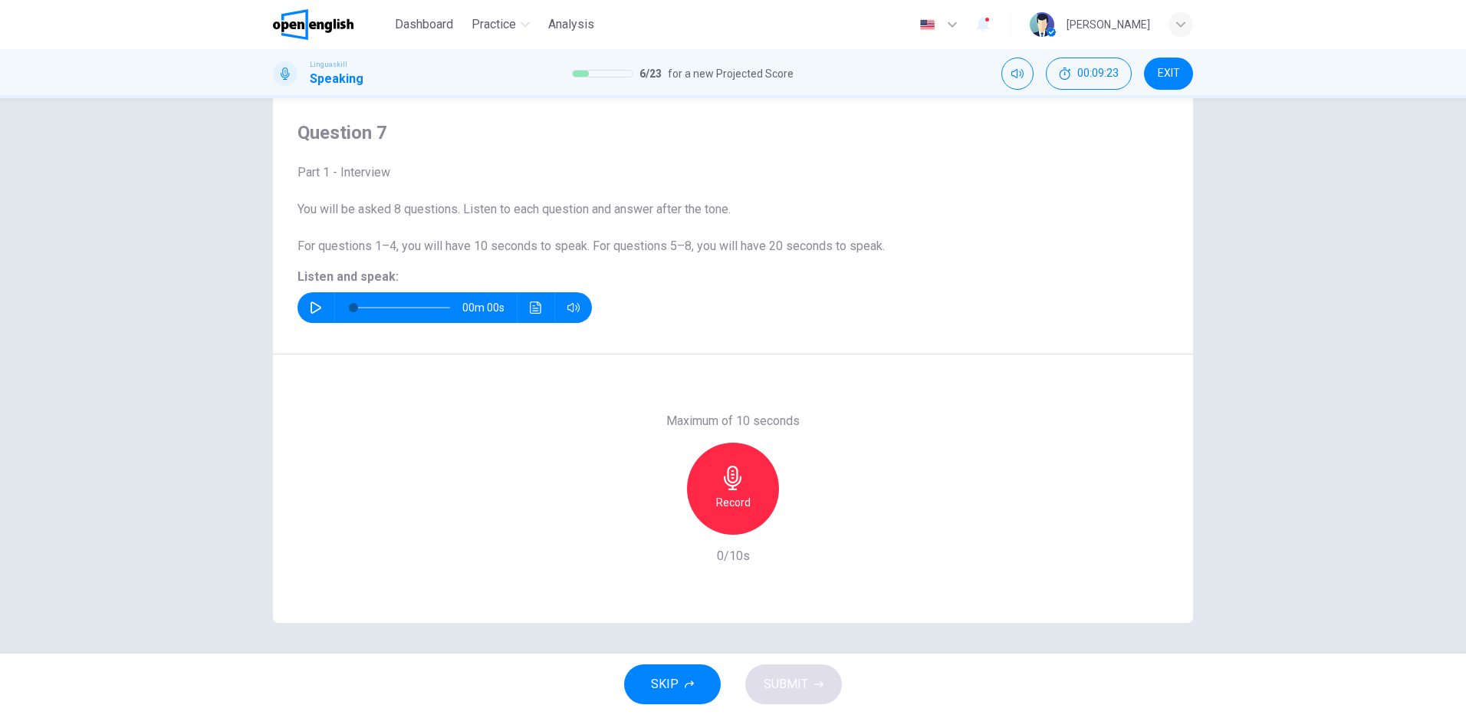
scroll to position [39, 0]
click at [298, 306] on div "00m 03s" at bounding box center [445, 307] width 295 height 31
click at [312, 304] on icon "button" at bounding box center [316, 307] width 11 height 12
click at [727, 489] on icon "button" at bounding box center [733, 478] width 18 height 25
click at [739, 492] on div "Stop" at bounding box center [733, 489] width 92 height 92
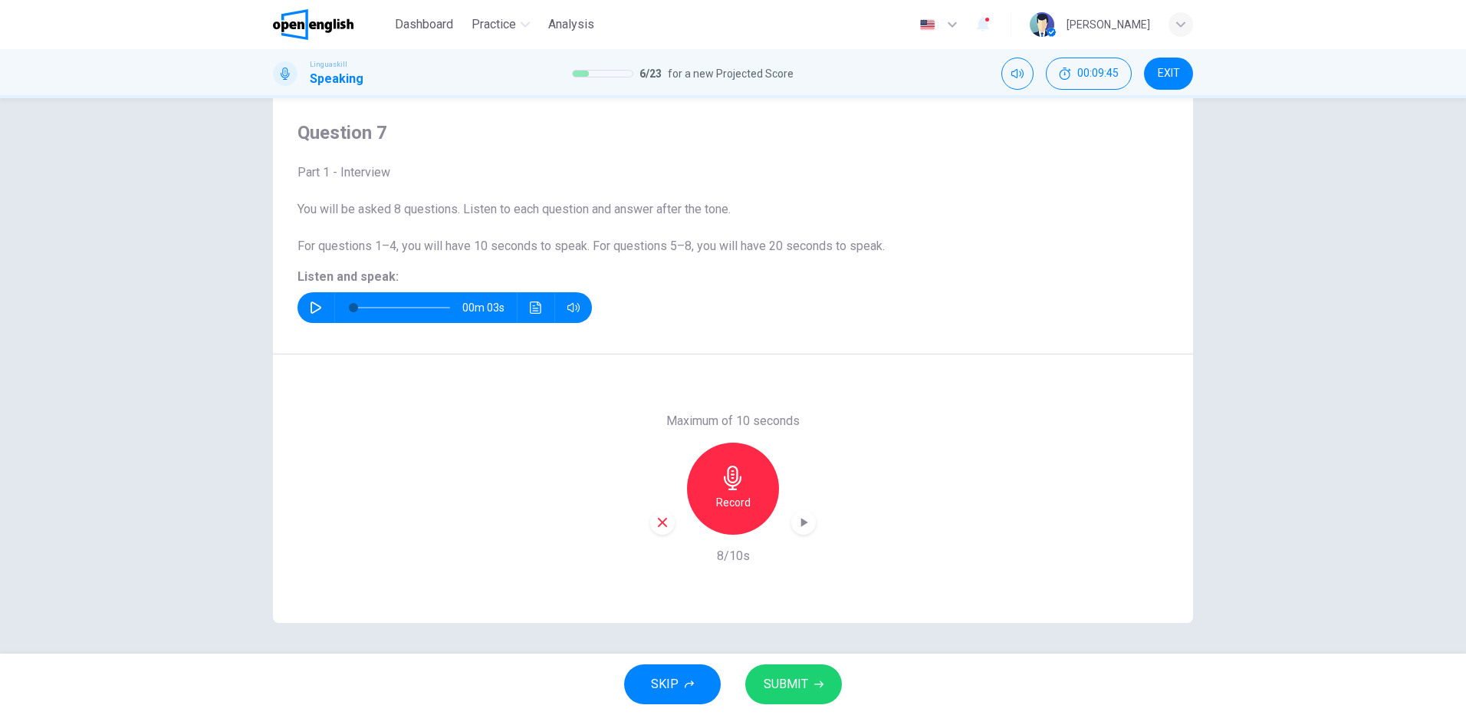
click at [778, 685] on span "SUBMIT" at bounding box center [786, 683] width 44 height 21
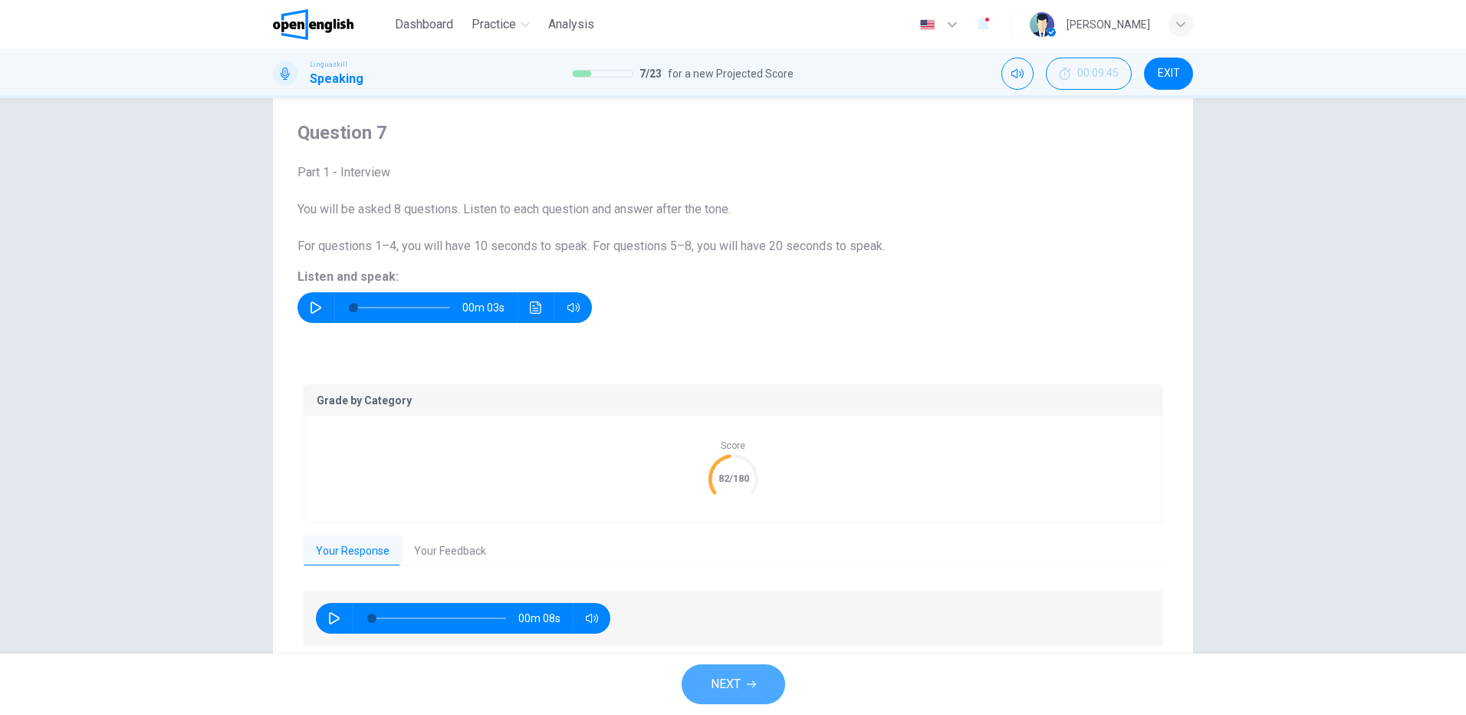
click at [751, 680] on icon "button" at bounding box center [751, 684] width 9 height 9
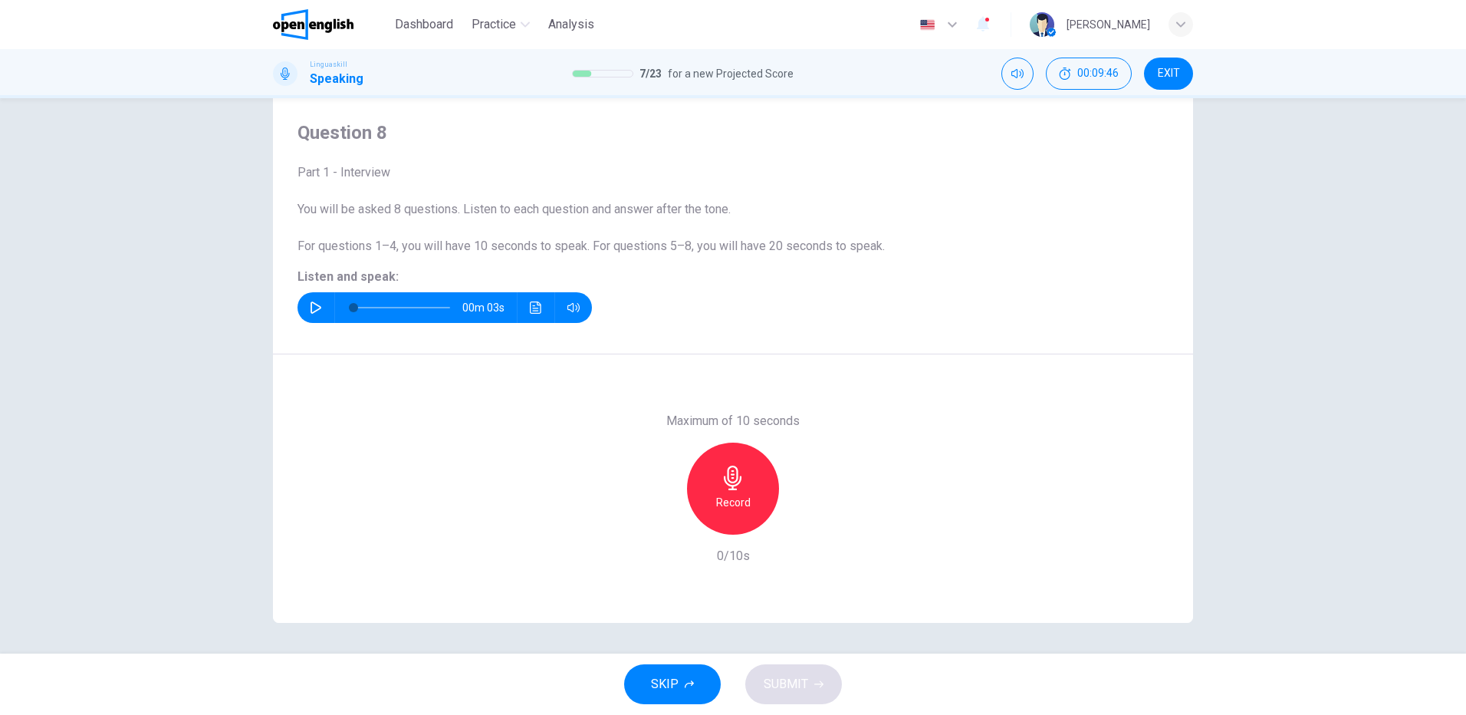
click at [313, 303] on icon "button" at bounding box center [316, 307] width 12 height 12
click at [741, 492] on div "Record" at bounding box center [733, 489] width 92 height 92
click at [737, 500] on h6 "Stop" at bounding box center [733, 502] width 23 height 18
click at [801, 680] on span "SUBMIT" at bounding box center [786, 683] width 44 height 21
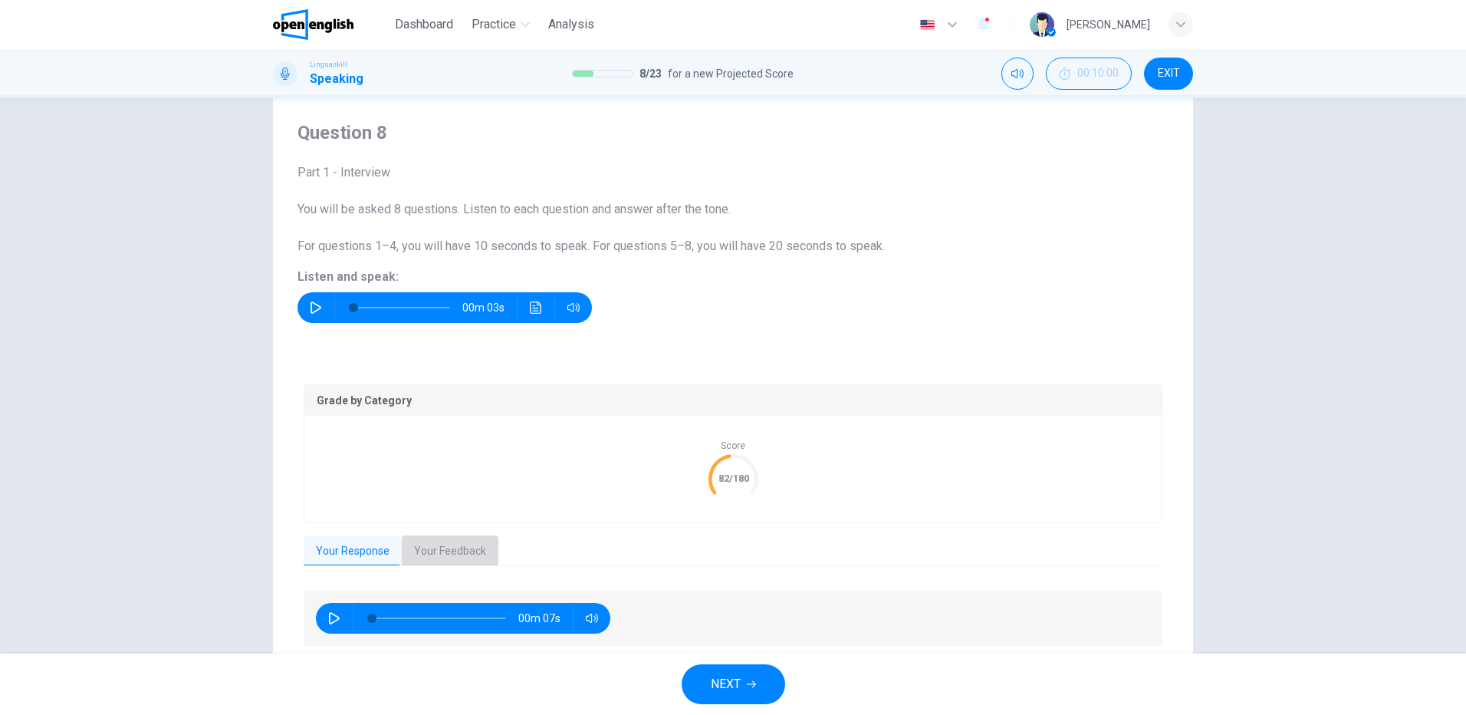
click at [453, 544] on button "Your Feedback" at bounding box center [450, 551] width 97 height 32
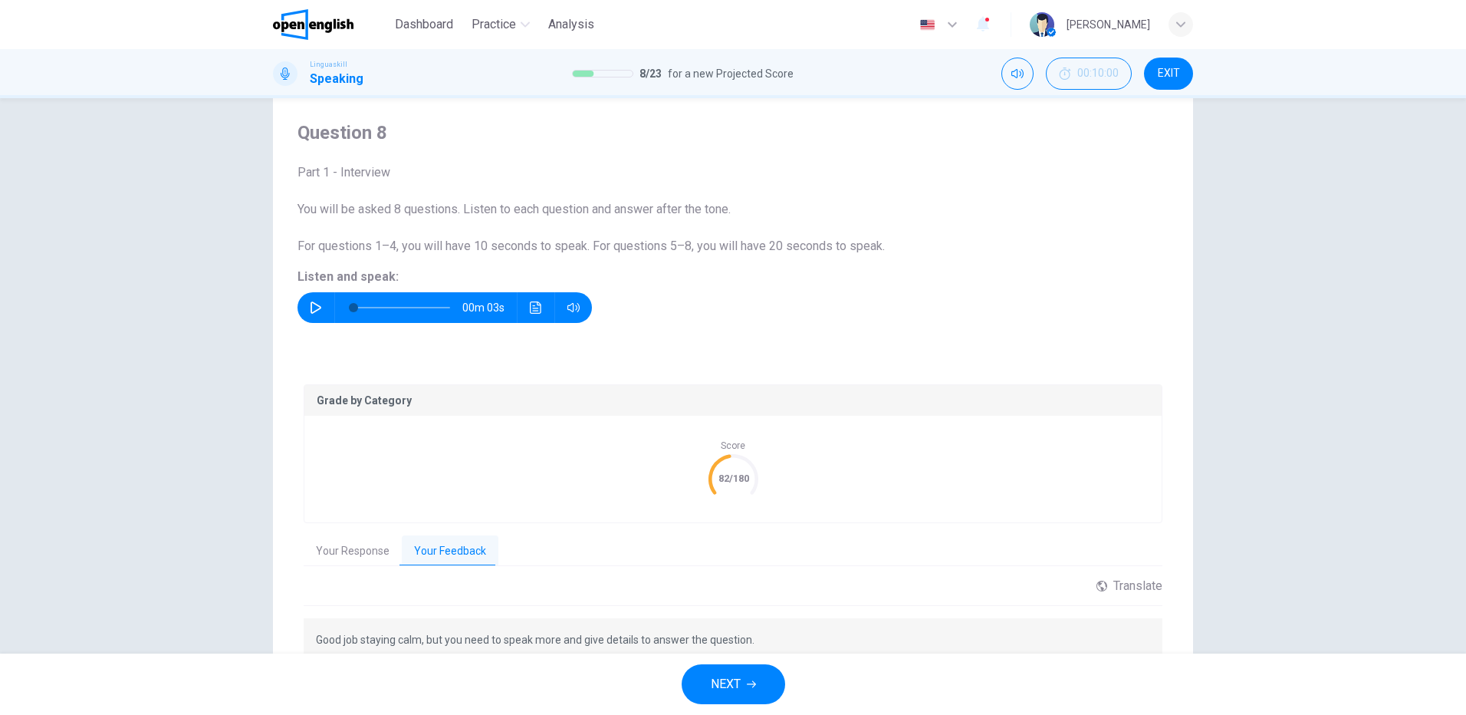
scroll to position [133, 0]
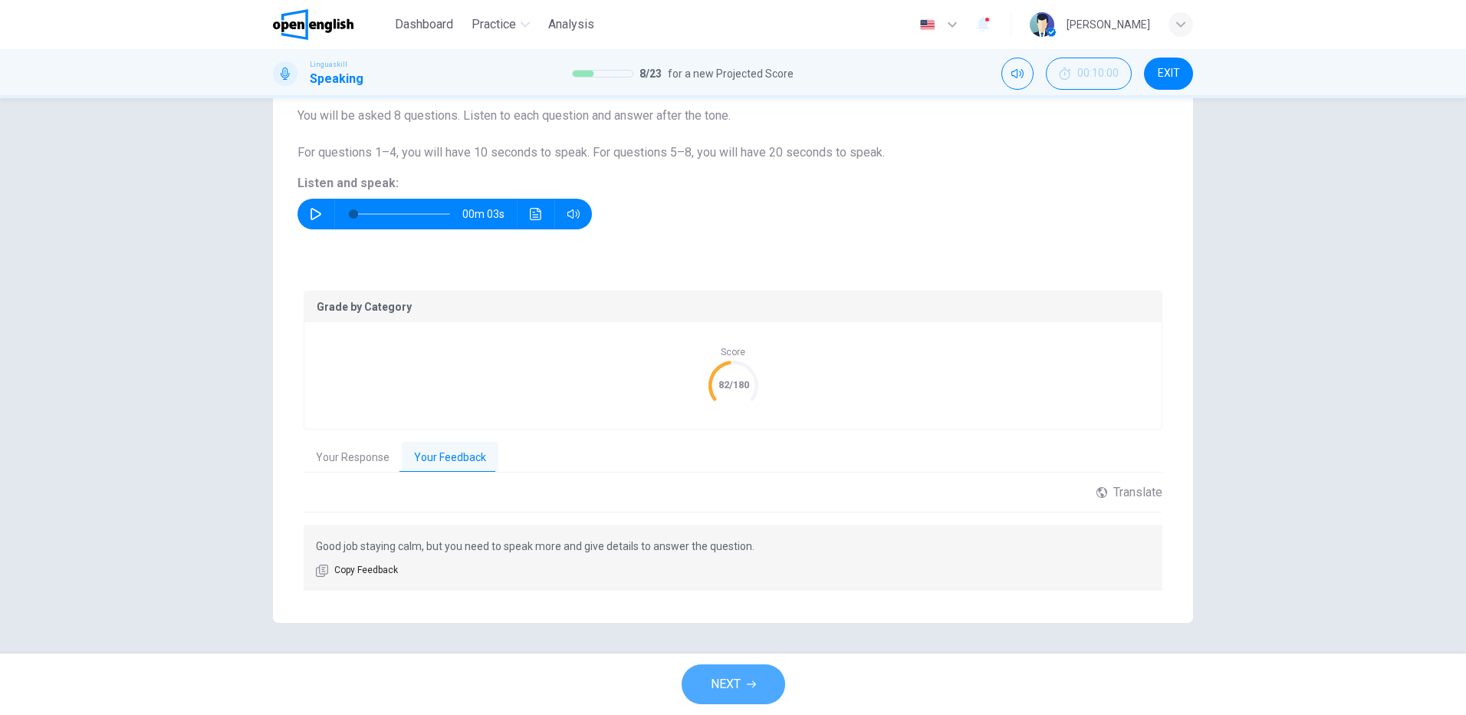
click at [732, 688] on span "NEXT" at bounding box center [726, 683] width 30 height 21
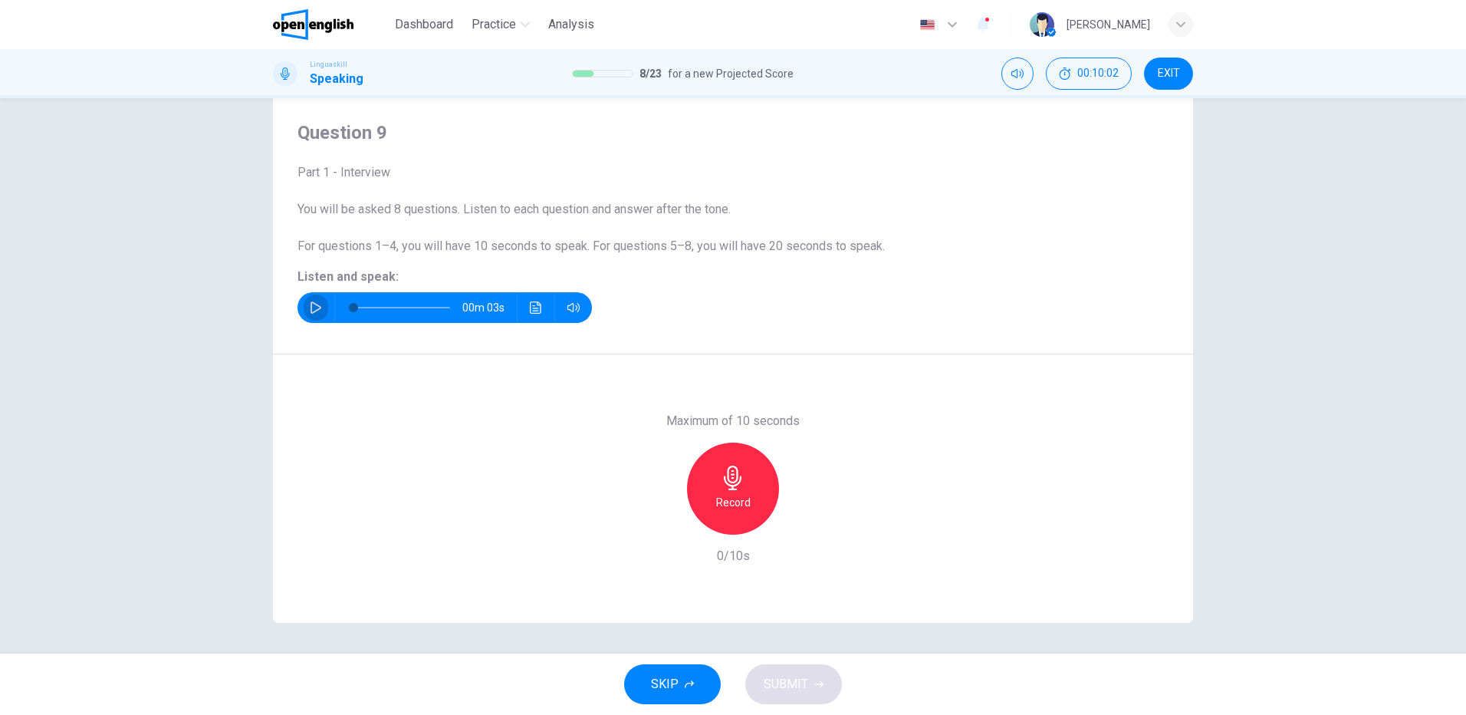
click at [310, 308] on icon "button" at bounding box center [316, 307] width 12 height 12
click at [731, 492] on div "Record" at bounding box center [733, 489] width 92 height 92
click at [799, 689] on span "SUBMIT" at bounding box center [786, 683] width 44 height 21
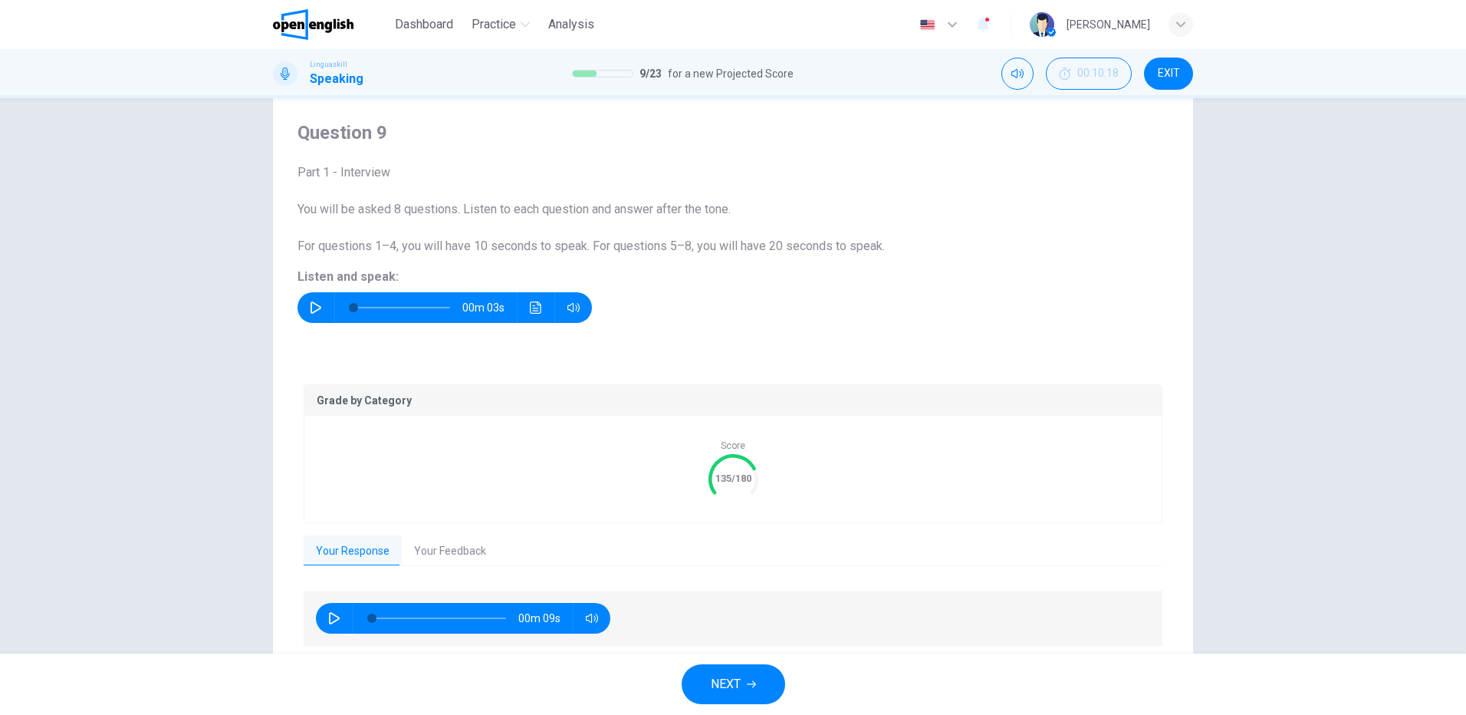
click at [740, 683] on span "NEXT" at bounding box center [726, 683] width 30 height 21
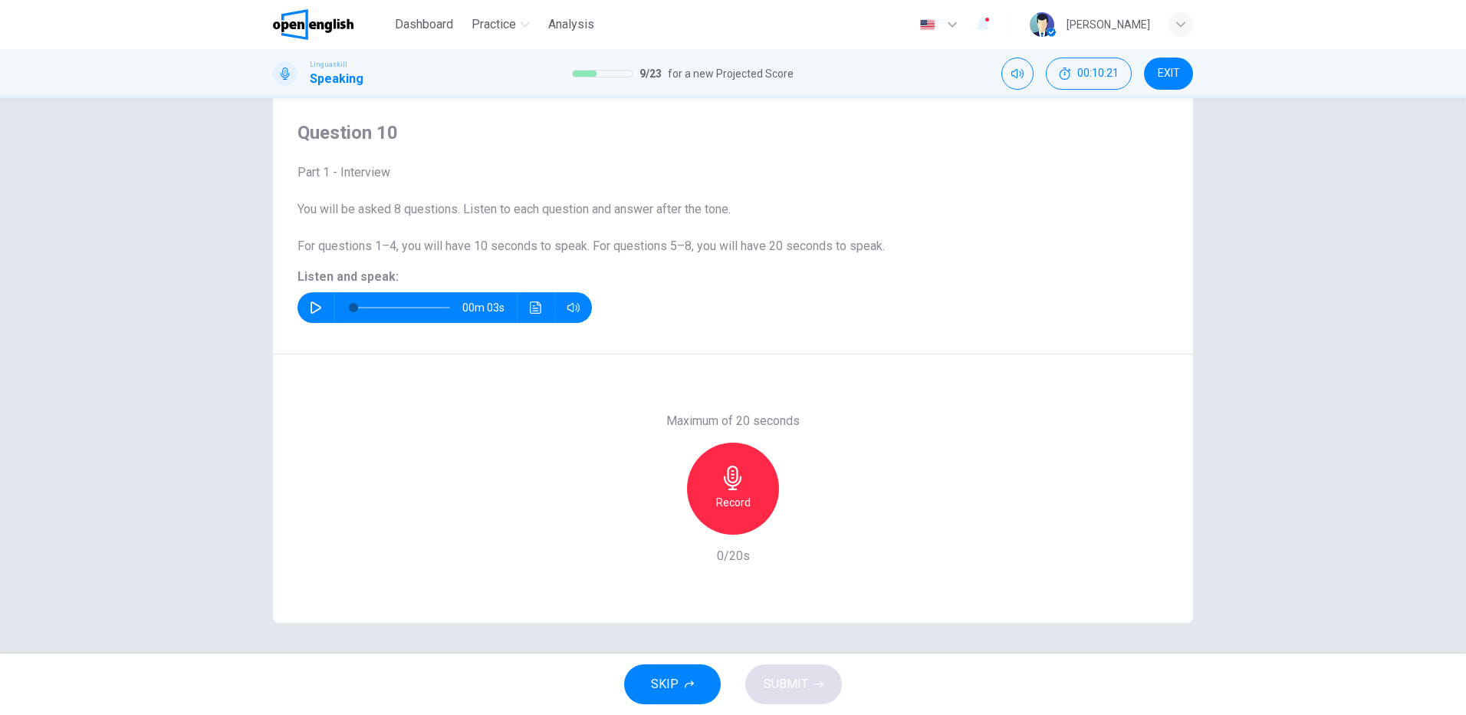
click at [304, 305] on button "button" at bounding box center [316, 307] width 25 height 31
click at [310, 307] on icon "button" at bounding box center [316, 307] width 12 height 12
click at [731, 489] on icon "button" at bounding box center [733, 478] width 18 height 25
click at [742, 494] on div "Stop" at bounding box center [733, 489] width 92 height 92
click at [800, 686] on span "SUBMIT" at bounding box center [786, 683] width 44 height 21
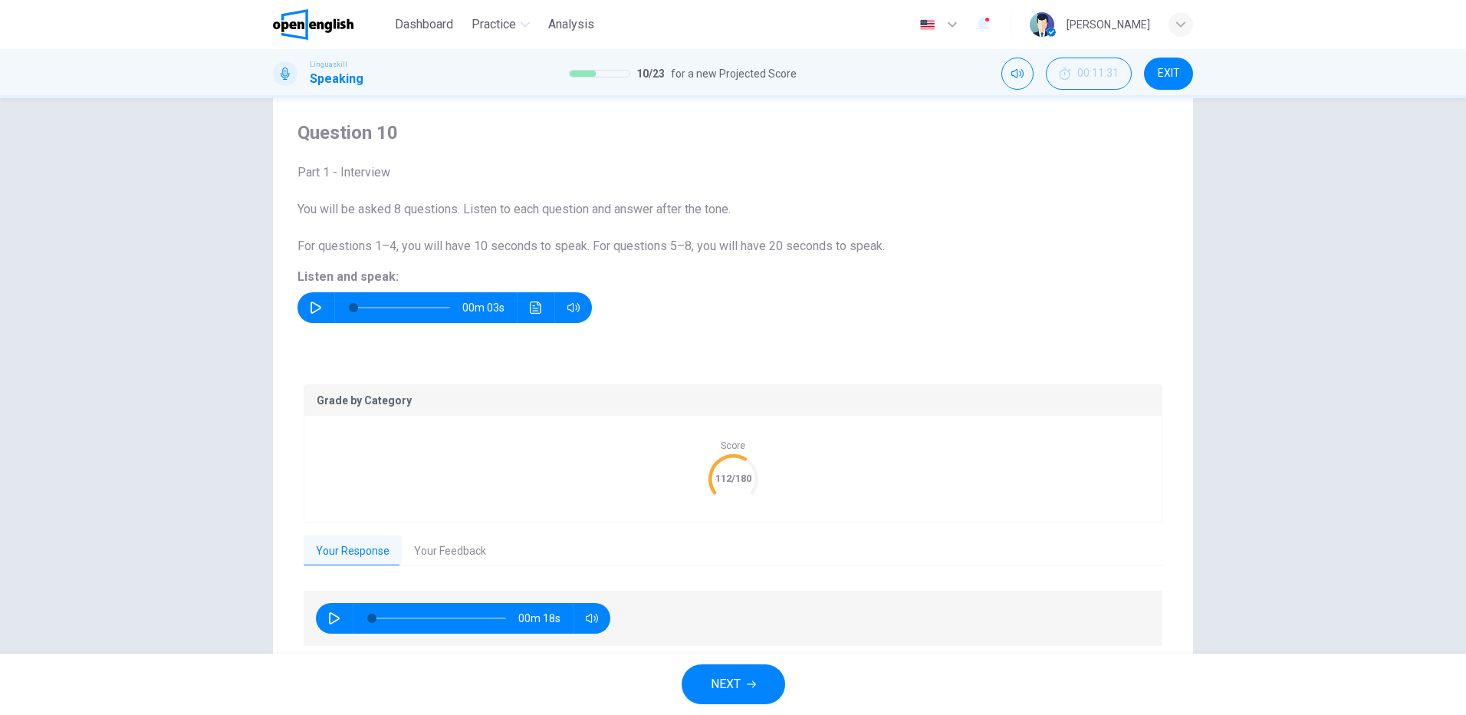
click at [740, 679] on span "NEXT" at bounding box center [726, 683] width 30 height 21
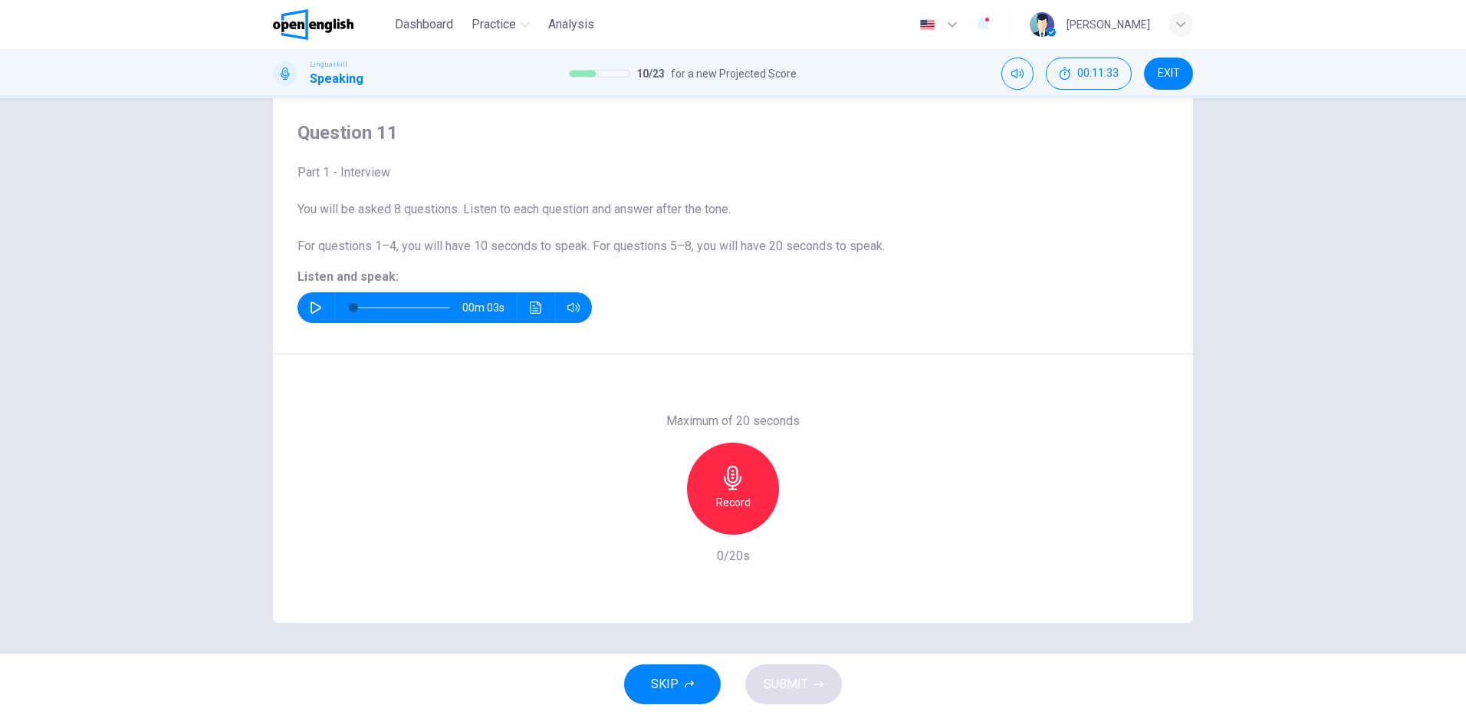
click at [312, 305] on icon "button" at bounding box center [316, 307] width 12 height 12
click at [731, 492] on div "Record" at bounding box center [733, 489] width 92 height 92
click at [795, 683] on span "SUBMIT" at bounding box center [786, 683] width 44 height 21
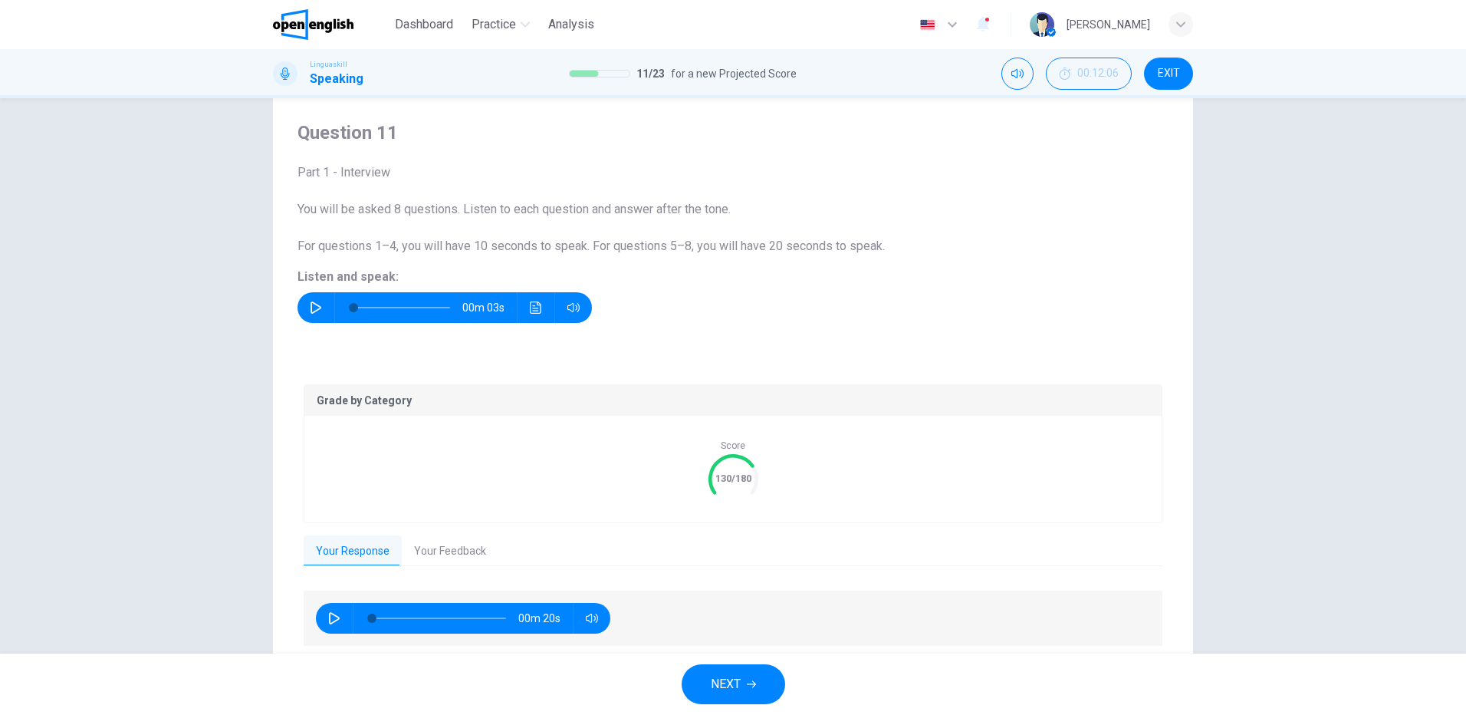
click at [729, 701] on button "NEXT" at bounding box center [734, 684] width 104 height 40
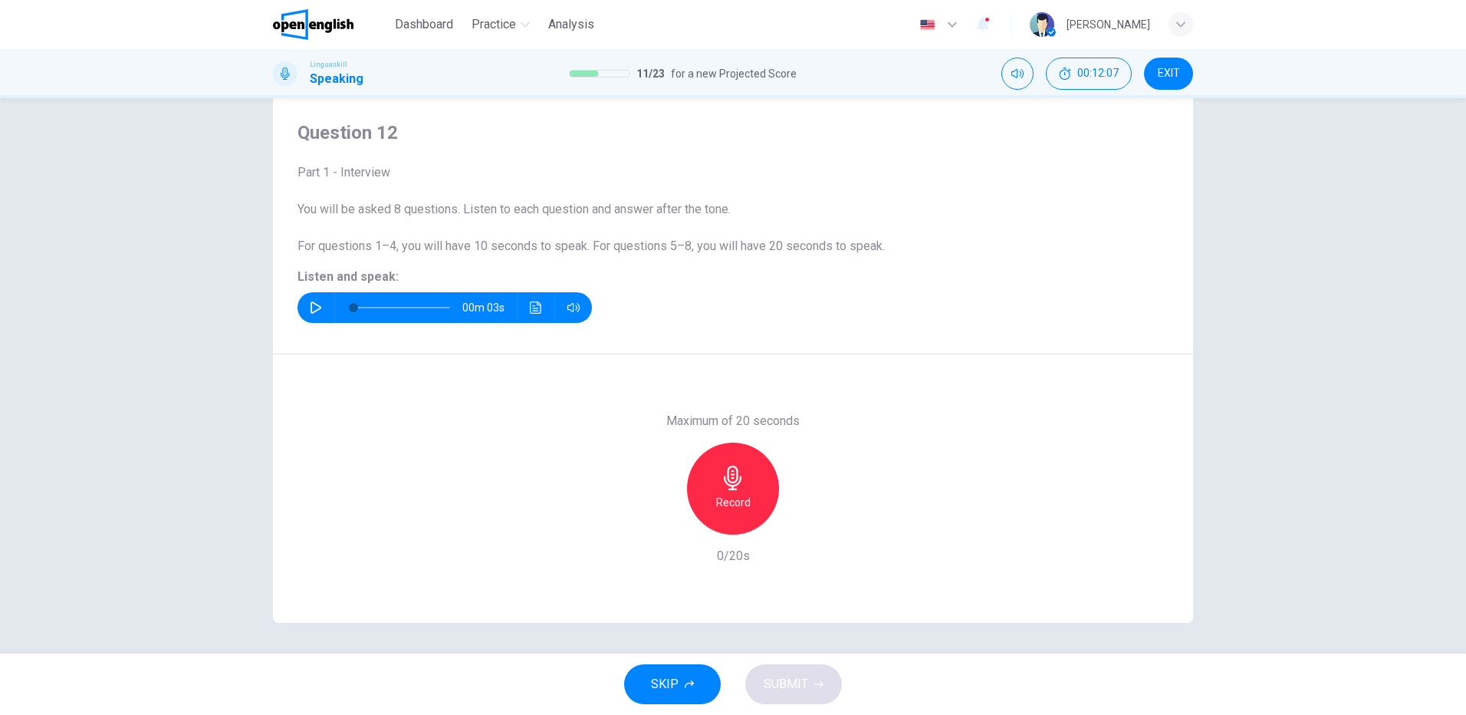
click at [311, 308] on icon "button" at bounding box center [316, 307] width 12 height 12
drag, startPoint x: 745, startPoint y: 493, endPoint x: 926, endPoint y: 447, distance: 186.8
click at [745, 494] on h6 "Record" at bounding box center [733, 502] width 35 height 18
click at [741, 483] on icon "button" at bounding box center [733, 478] width 25 height 25
click at [789, 686] on span "SUBMIT" at bounding box center [786, 683] width 44 height 21
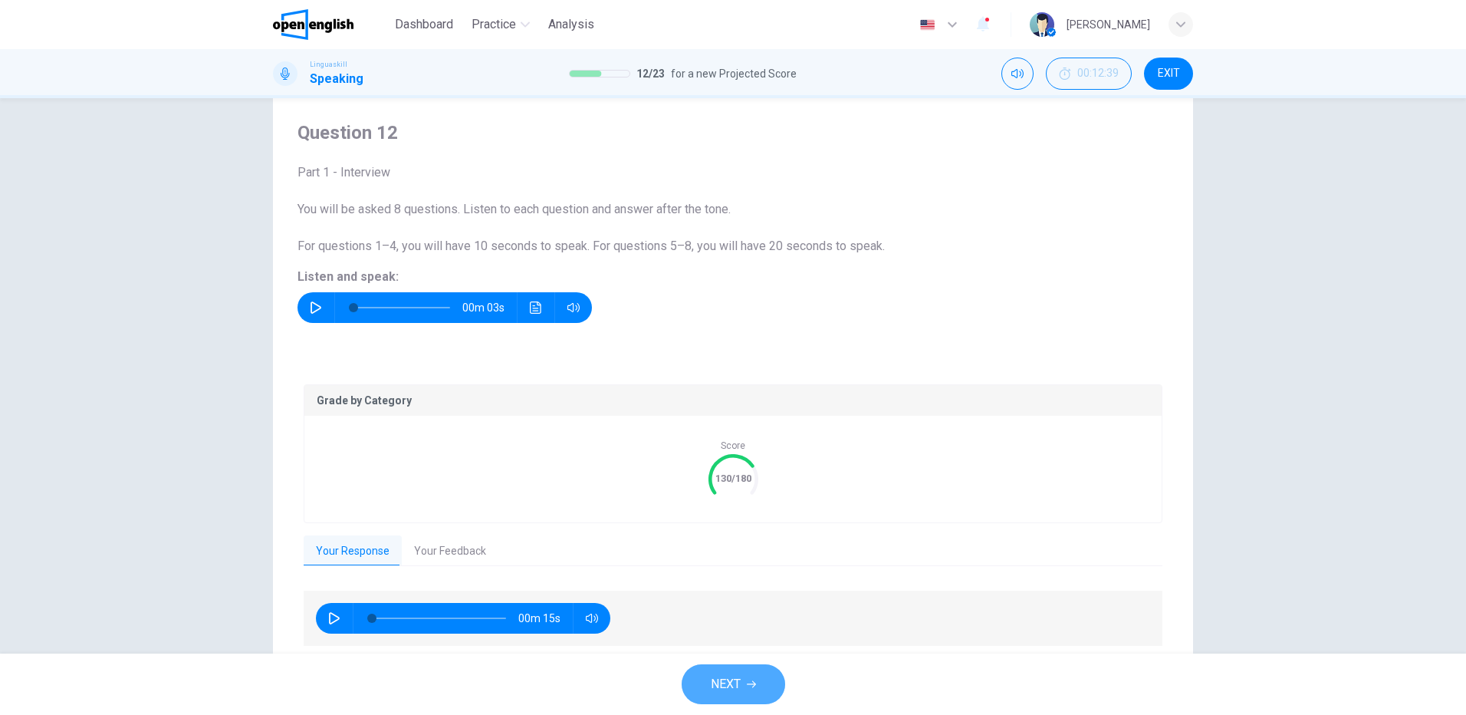
click at [757, 673] on button "NEXT" at bounding box center [734, 684] width 104 height 40
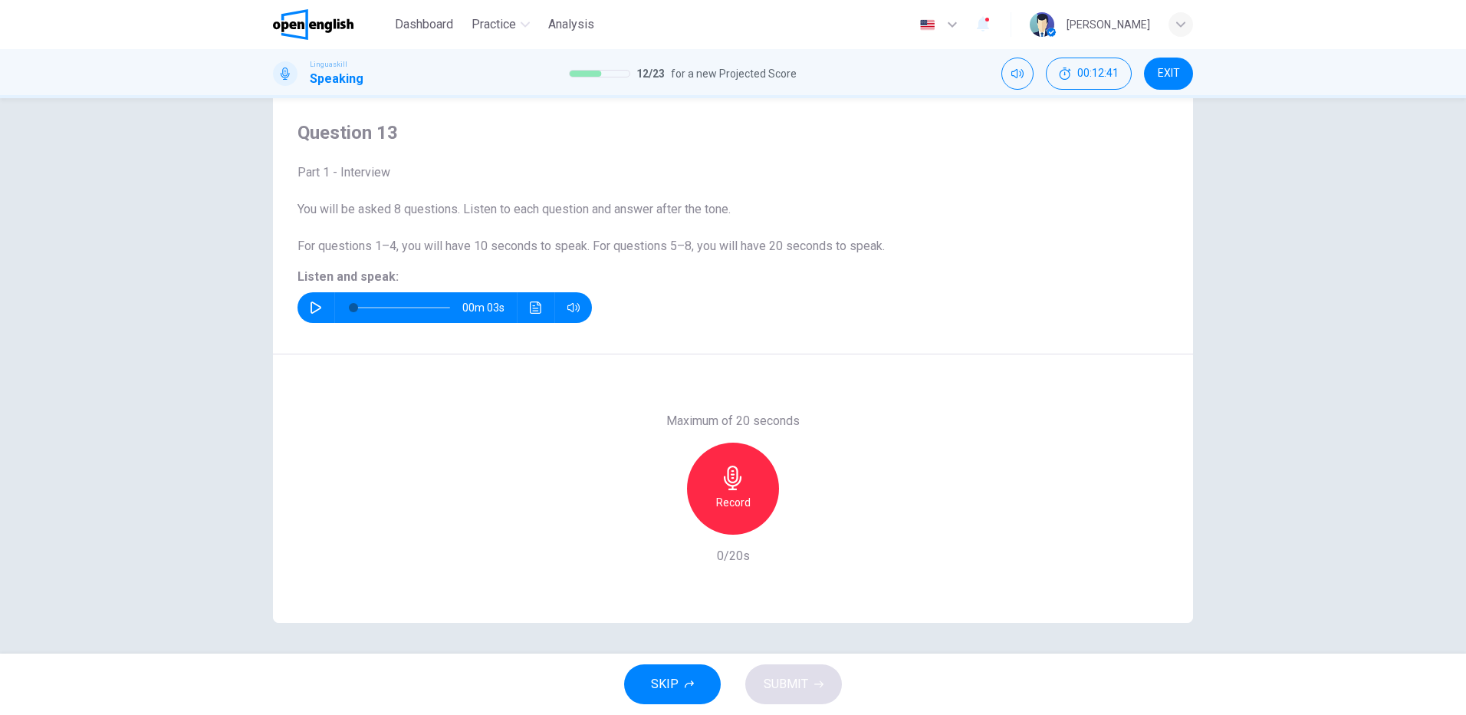
click at [311, 309] on icon "button" at bounding box center [316, 307] width 12 height 12
type input "*"
click at [734, 479] on icon "button" at bounding box center [733, 478] width 18 height 25
click at [743, 488] on div "Stop" at bounding box center [733, 489] width 92 height 92
click at [721, 485] on icon "button" at bounding box center [733, 478] width 25 height 25
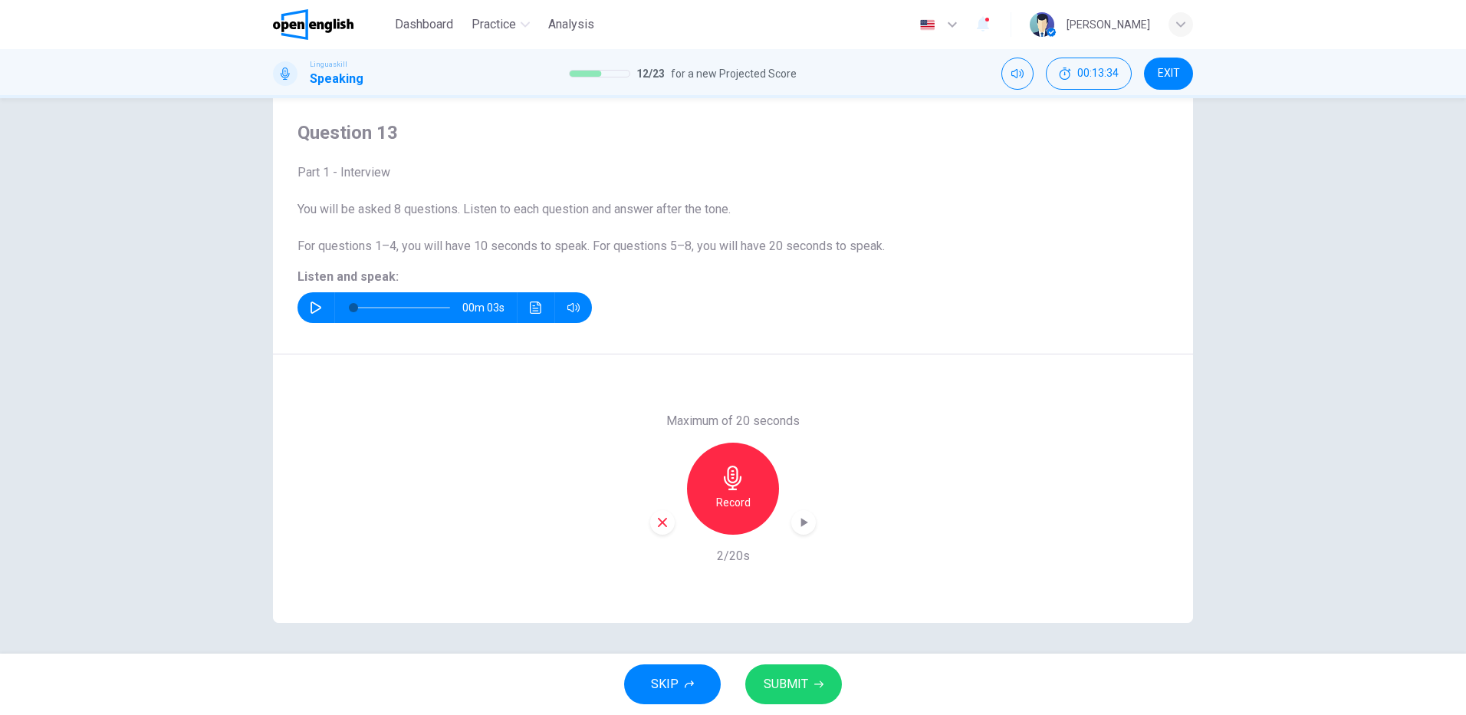
click at [662, 518] on icon "button" at bounding box center [663, 522] width 14 height 14
click at [731, 486] on icon "button" at bounding box center [733, 478] width 18 height 25
click at [794, 686] on span "SUBMIT" at bounding box center [786, 683] width 44 height 21
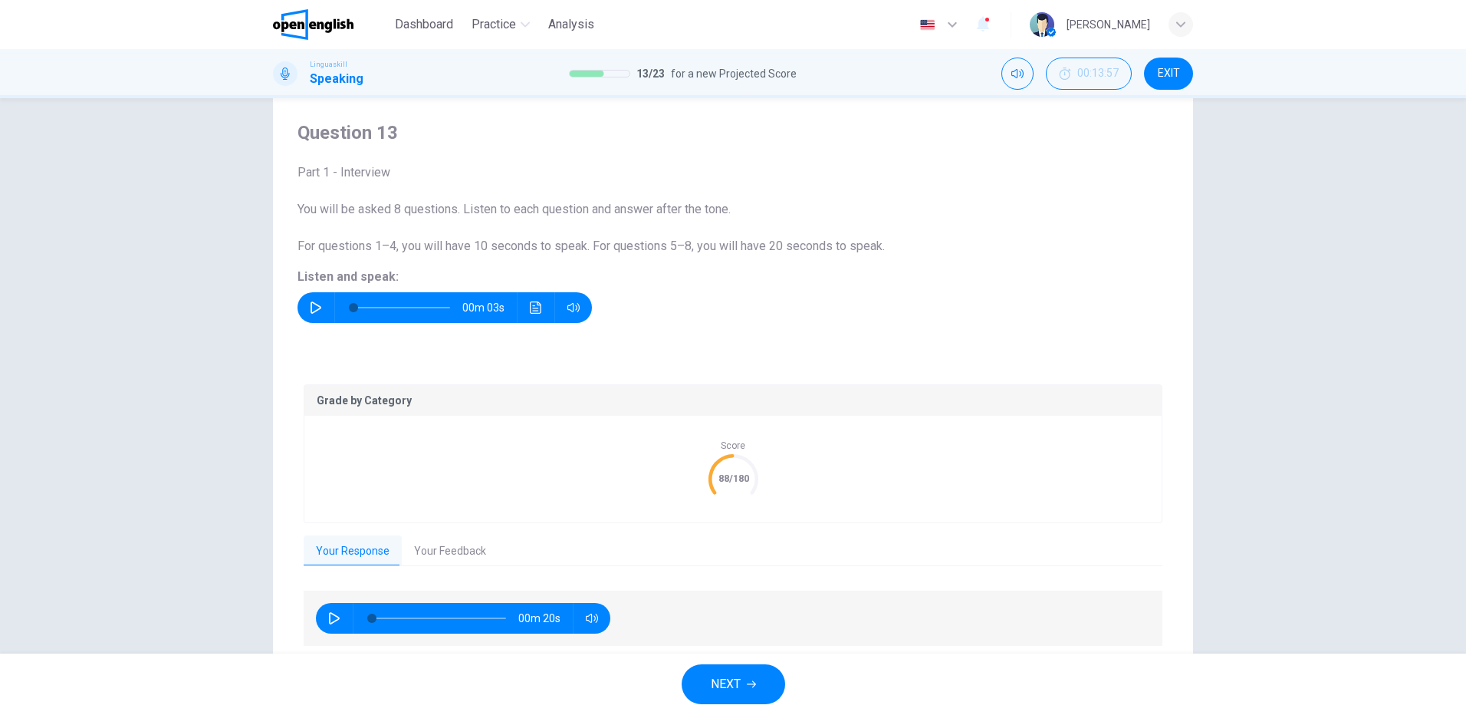
click at [322, 617] on button "button" at bounding box center [334, 618] width 25 height 31
type input "**"
click at [751, 688] on icon "button" at bounding box center [751, 684] width 9 height 9
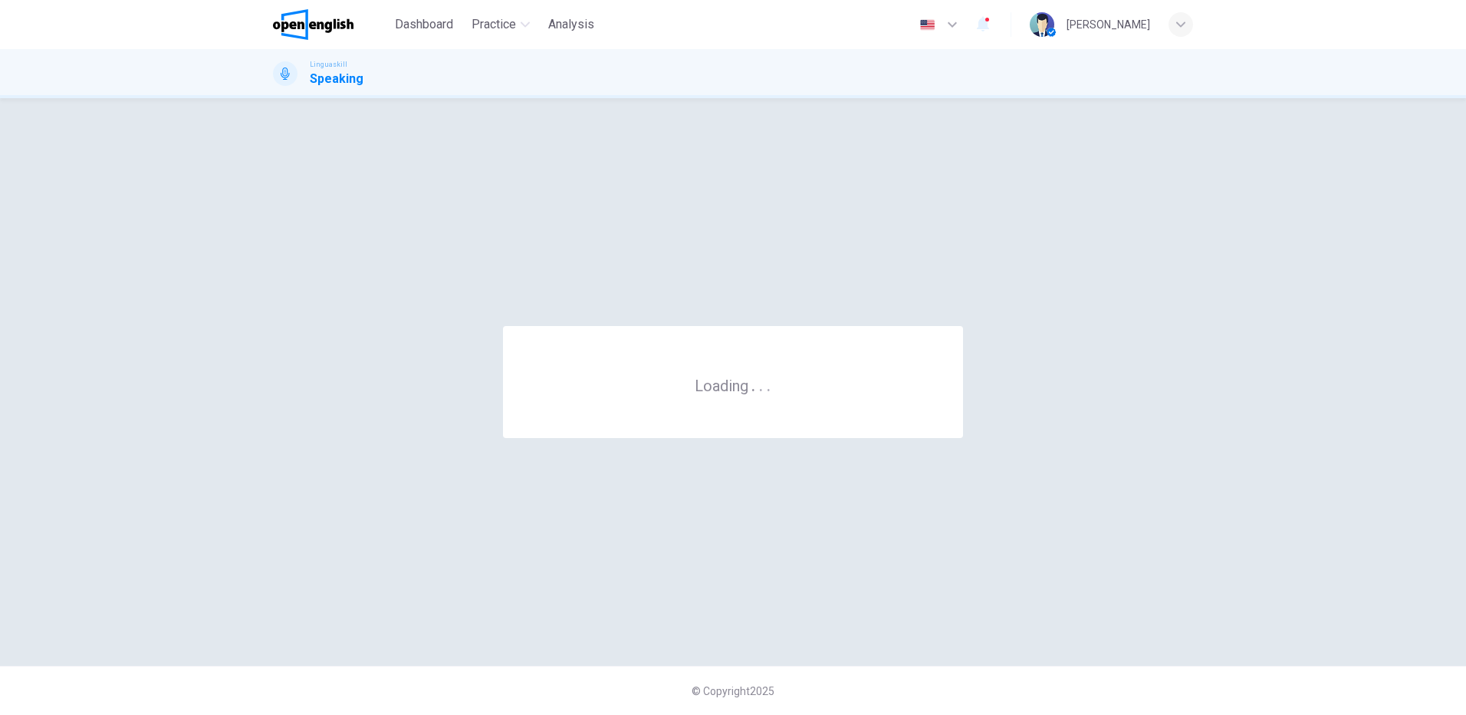
scroll to position [0, 0]
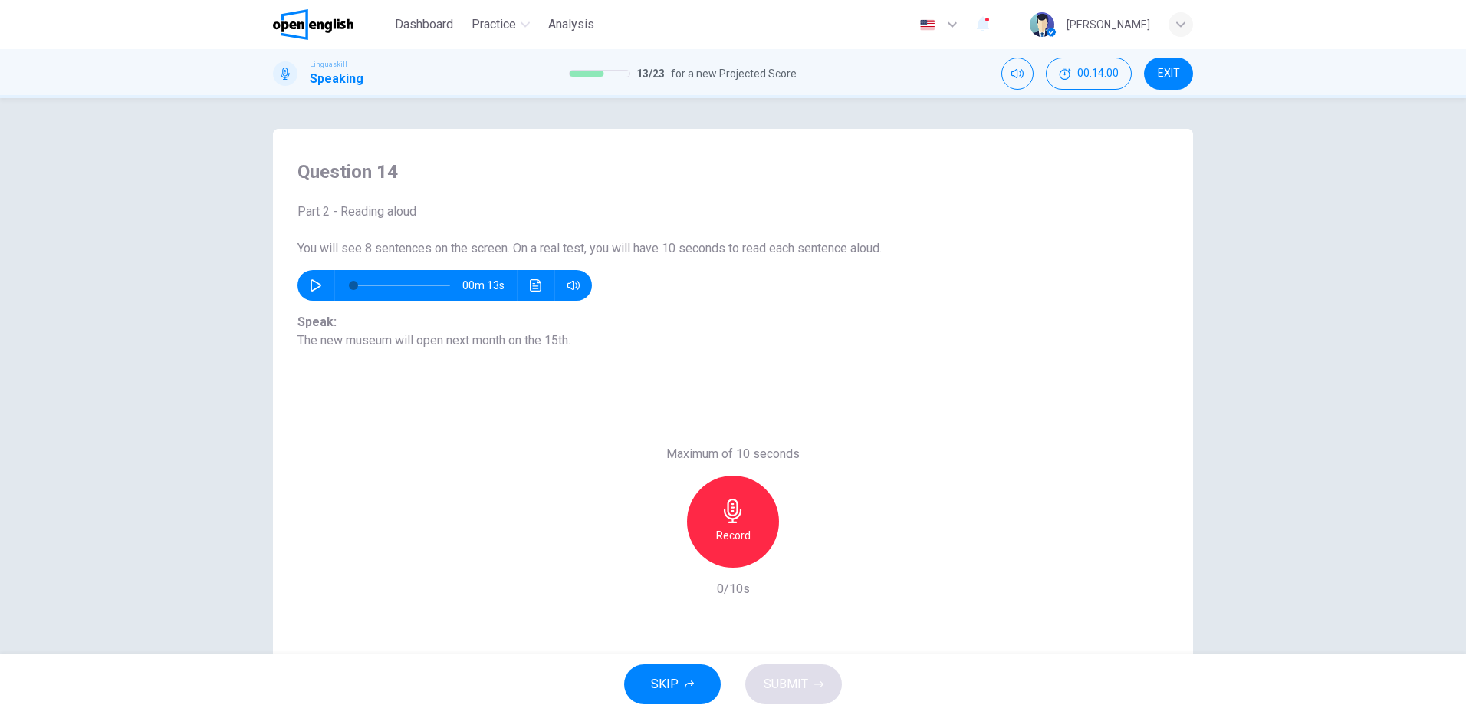
click at [310, 284] on icon "button" at bounding box center [316, 285] width 12 height 12
drag, startPoint x: 747, startPoint y: 518, endPoint x: 779, endPoint y: 521, distance: 32.4
click at [747, 521] on div "Record" at bounding box center [733, 522] width 92 height 92
click at [739, 525] on div "Stop" at bounding box center [733, 522] width 92 height 92
click at [794, 685] on span "SUBMIT" at bounding box center [786, 683] width 44 height 21
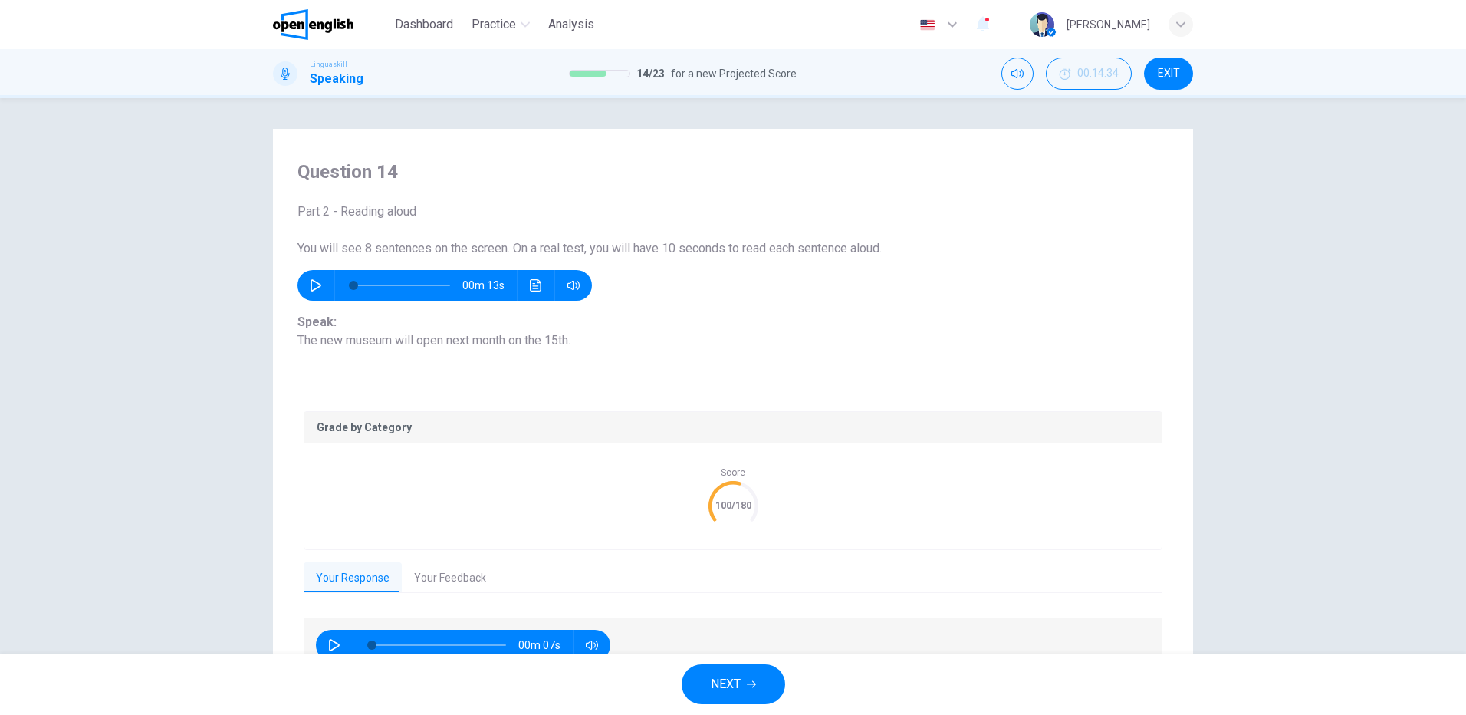
scroll to position [83, 0]
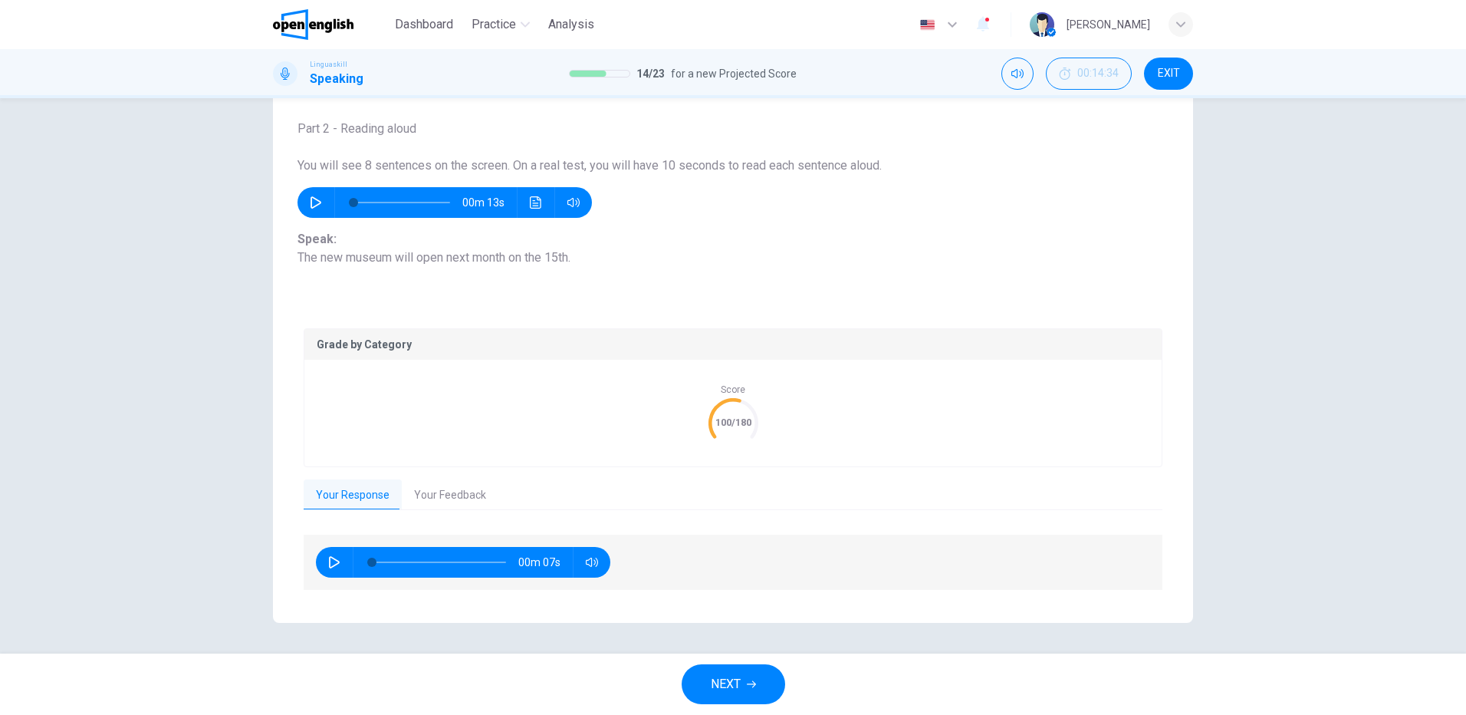
drag, startPoint x: 755, startPoint y: 680, endPoint x: 780, endPoint y: 660, distance: 31.8
click at [753, 679] on button "NEXT" at bounding box center [734, 684] width 104 height 40
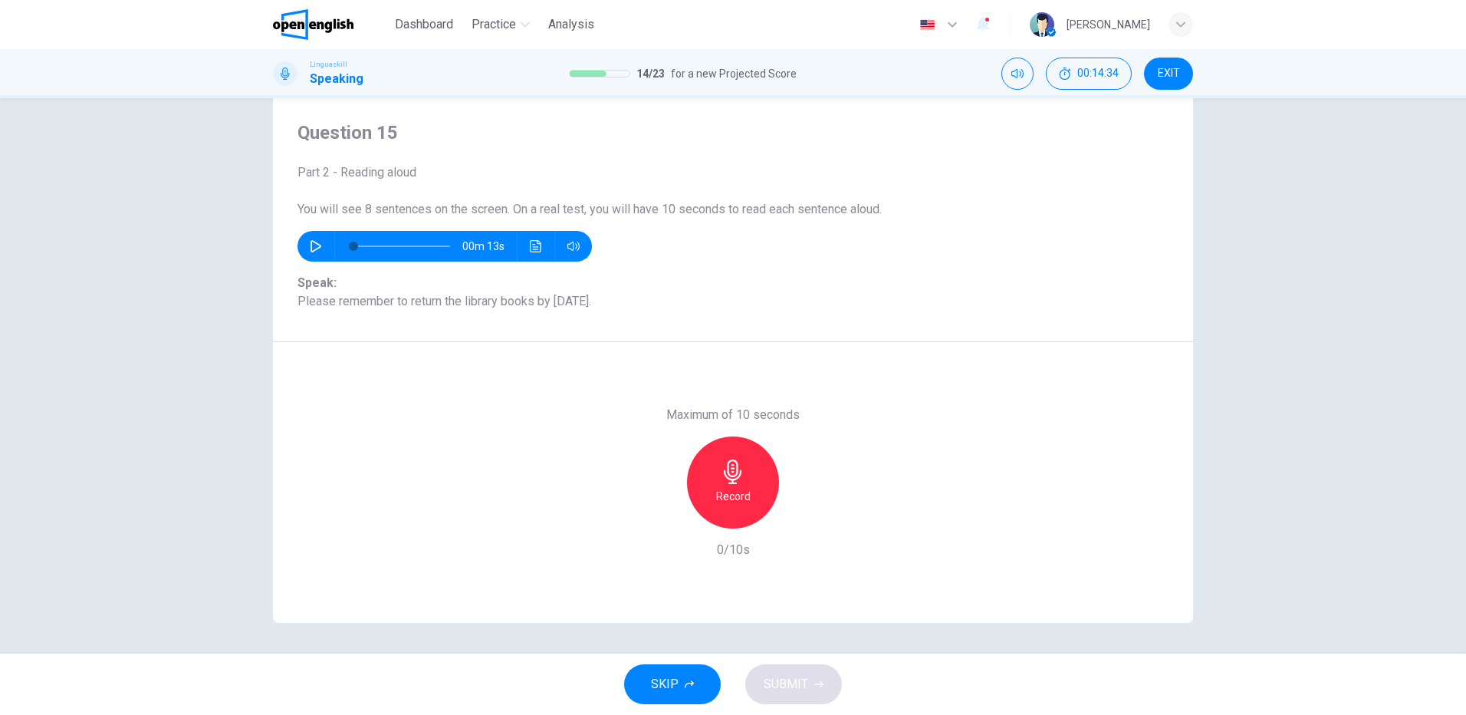
scroll to position [39, 0]
click at [310, 250] on icon "button" at bounding box center [316, 246] width 12 height 12
click at [314, 247] on icon "button" at bounding box center [316, 246] width 12 height 12
click at [736, 486] on div "Record" at bounding box center [733, 482] width 92 height 92
click at [744, 478] on div "Stop" at bounding box center [733, 482] width 92 height 92
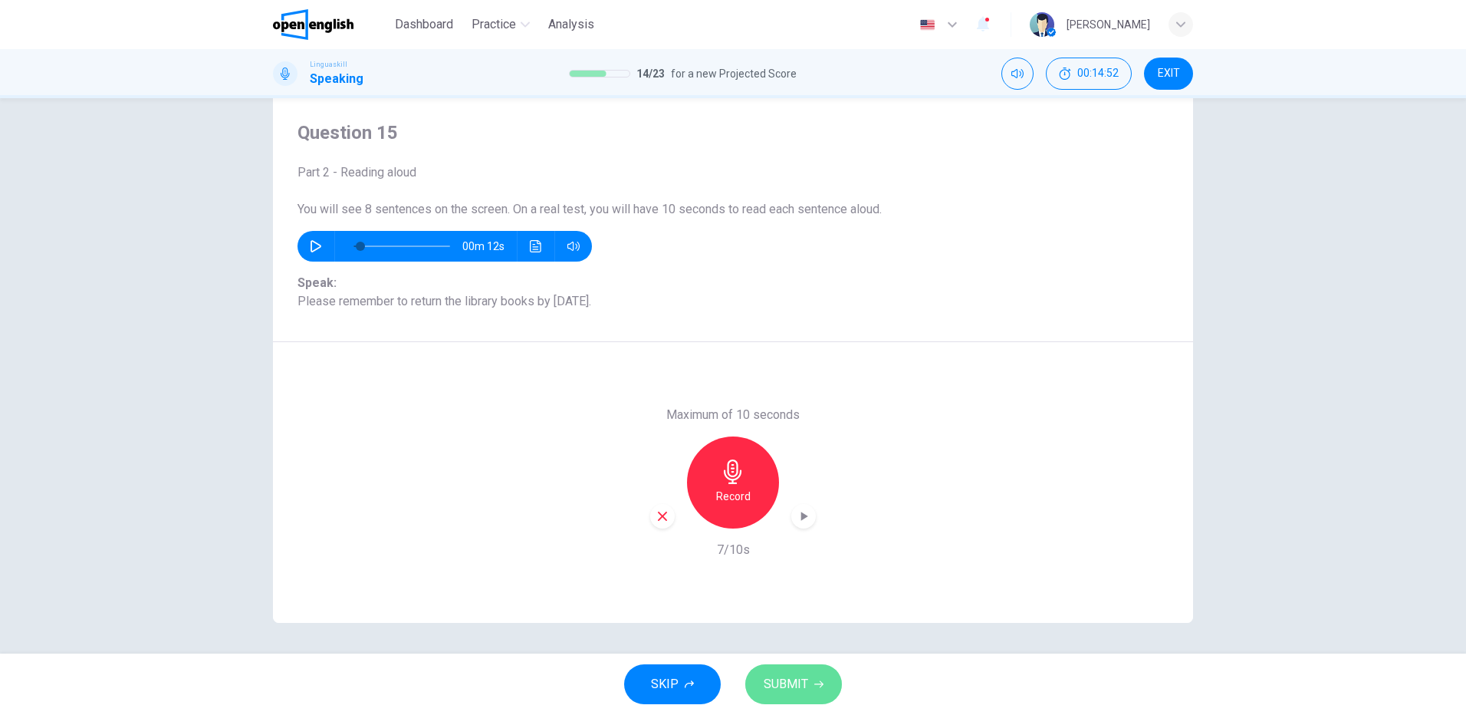
click at [795, 681] on span "SUBMIT" at bounding box center [786, 683] width 44 height 21
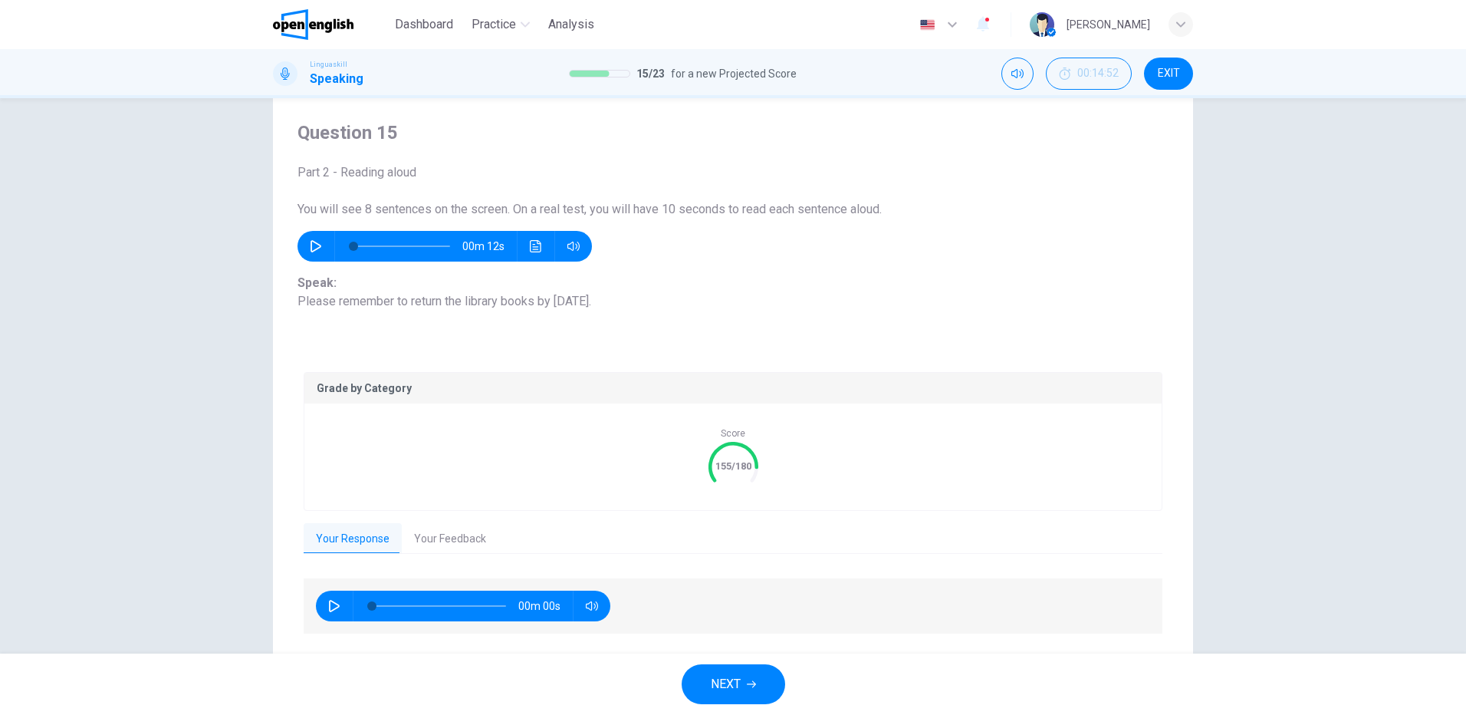
type input "*"
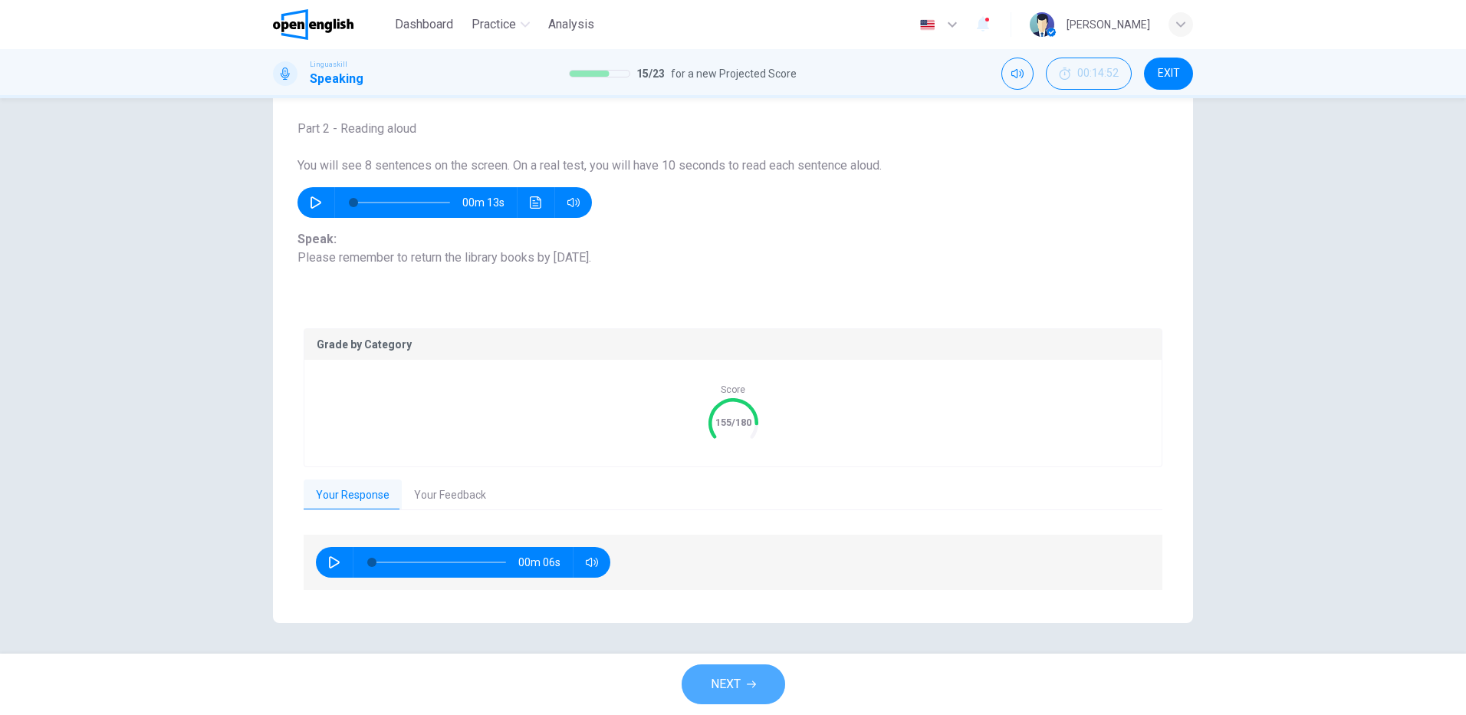
click at [757, 676] on button "NEXT" at bounding box center [734, 684] width 104 height 40
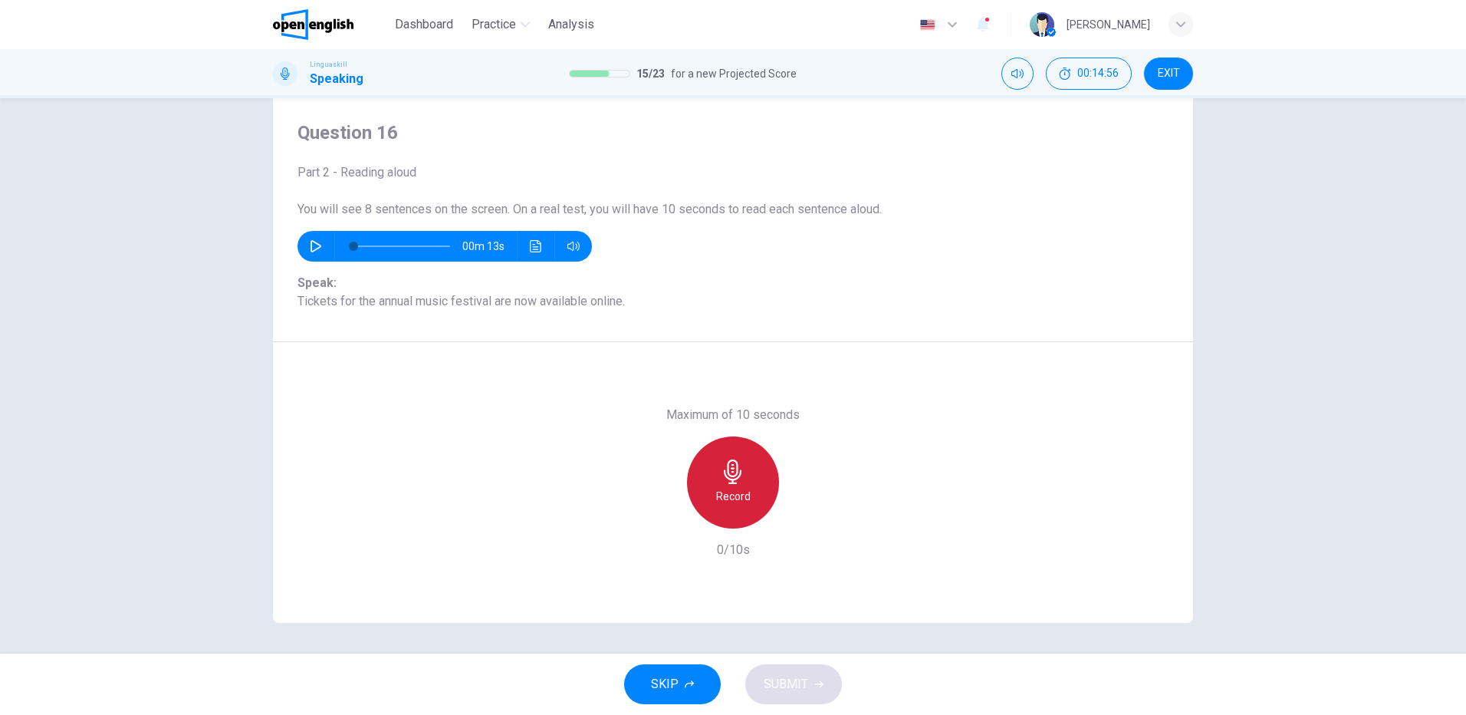
click at [745, 489] on h6 "Record" at bounding box center [733, 496] width 35 height 18
click at [738, 478] on icon "button" at bounding box center [733, 471] width 25 height 25
click at [799, 673] on button "SUBMIT" at bounding box center [793, 684] width 97 height 40
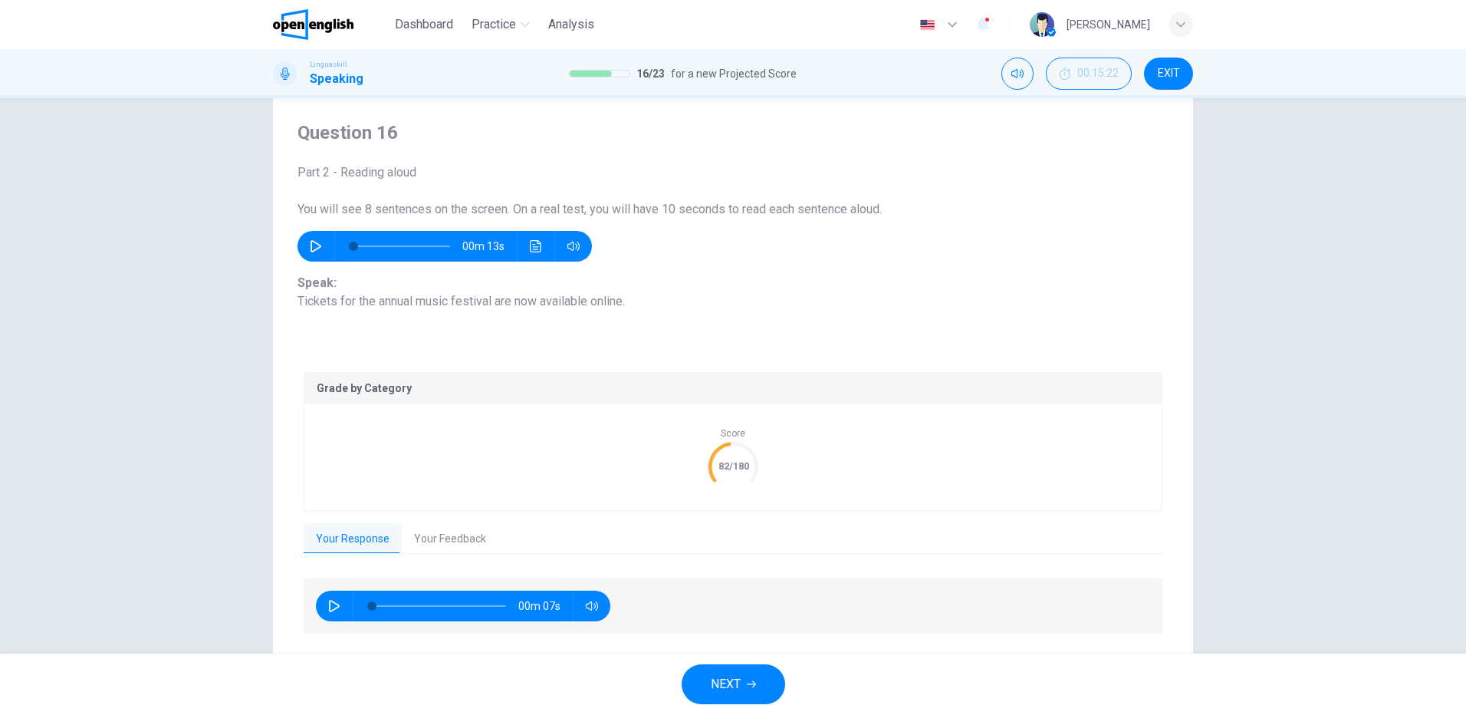
click at [739, 683] on span "NEXT" at bounding box center [726, 683] width 30 height 21
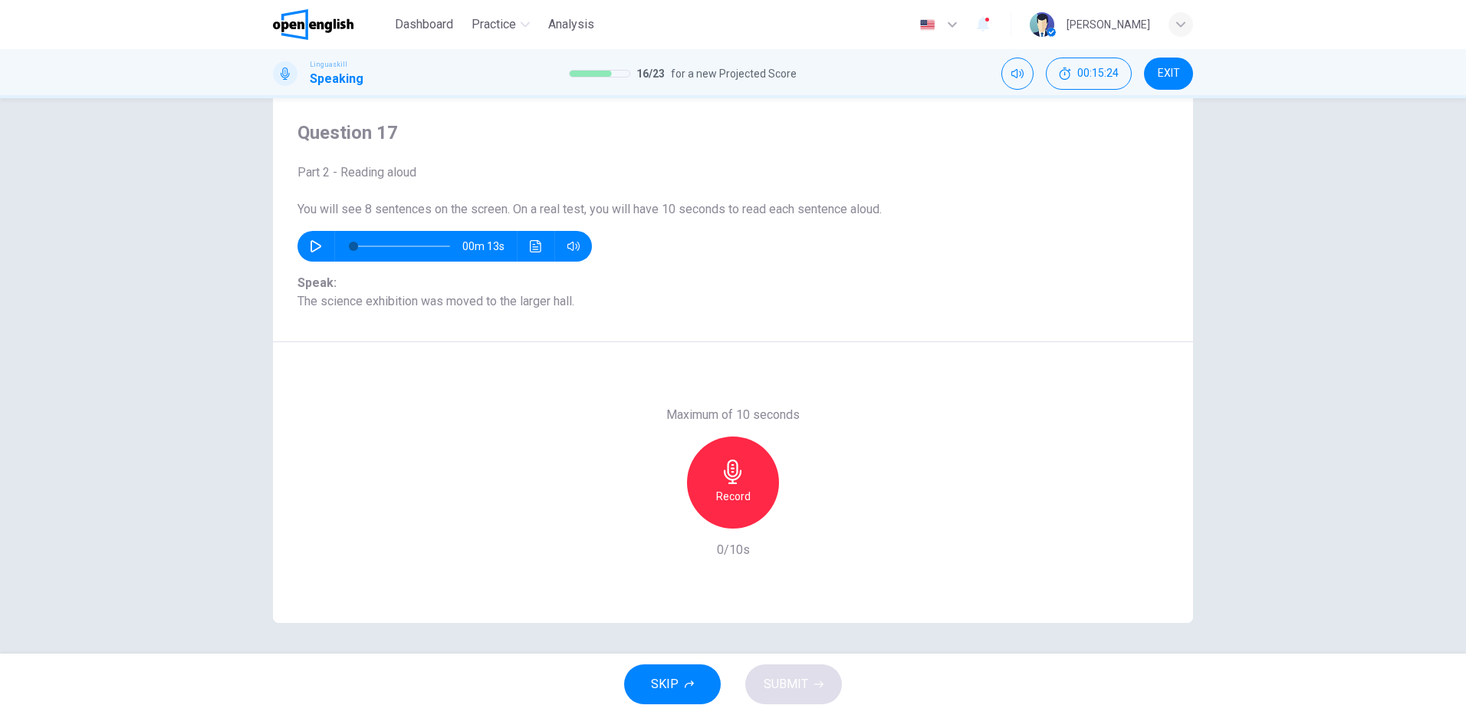
click at [739, 487] on h6 "Record" at bounding box center [733, 496] width 35 height 18
click at [745, 489] on div "Stop" at bounding box center [733, 482] width 92 height 92
click at [783, 693] on span "SUBMIT" at bounding box center [786, 683] width 44 height 21
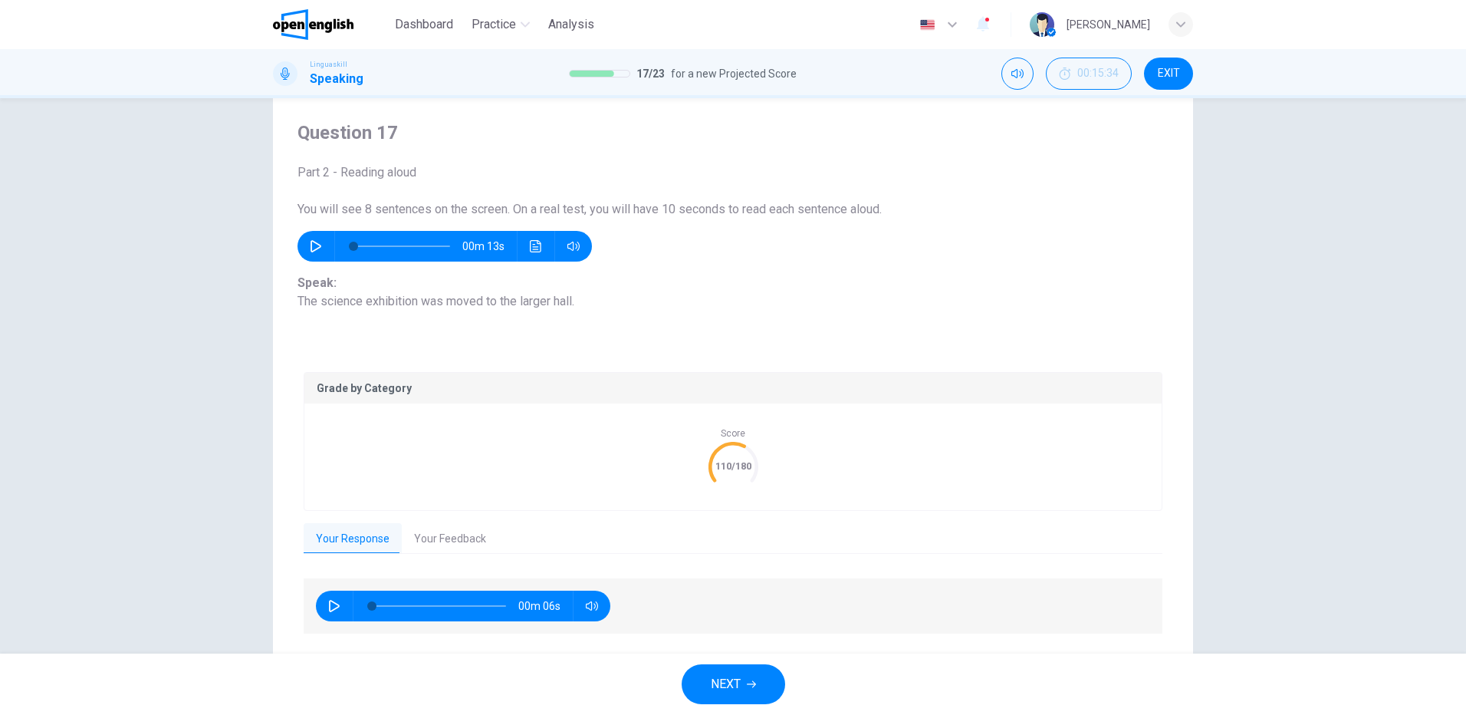
click at [763, 680] on button "NEXT" at bounding box center [734, 684] width 104 height 40
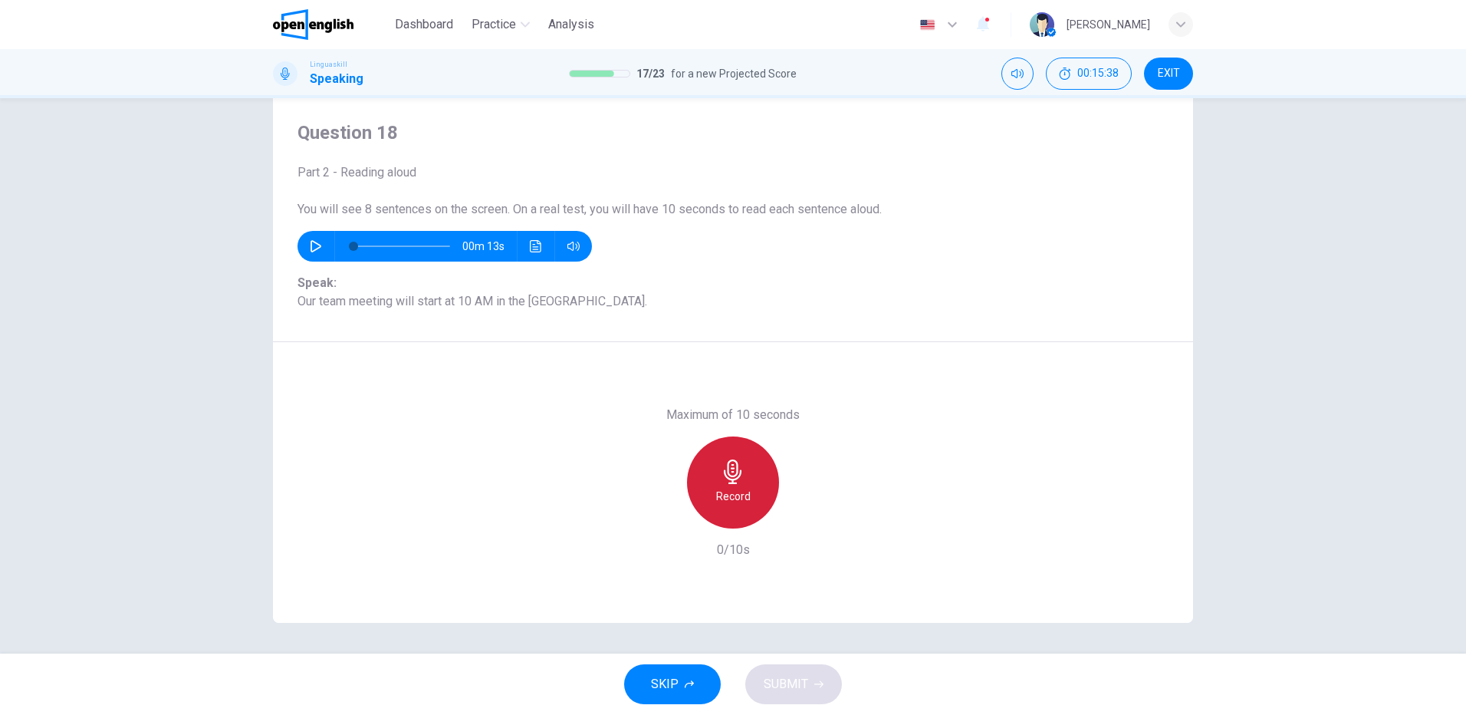
click at [752, 486] on div "Record" at bounding box center [733, 482] width 92 height 92
click at [715, 475] on div "Stop" at bounding box center [733, 482] width 92 height 92
click at [811, 682] on button "SUBMIT" at bounding box center [793, 684] width 97 height 40
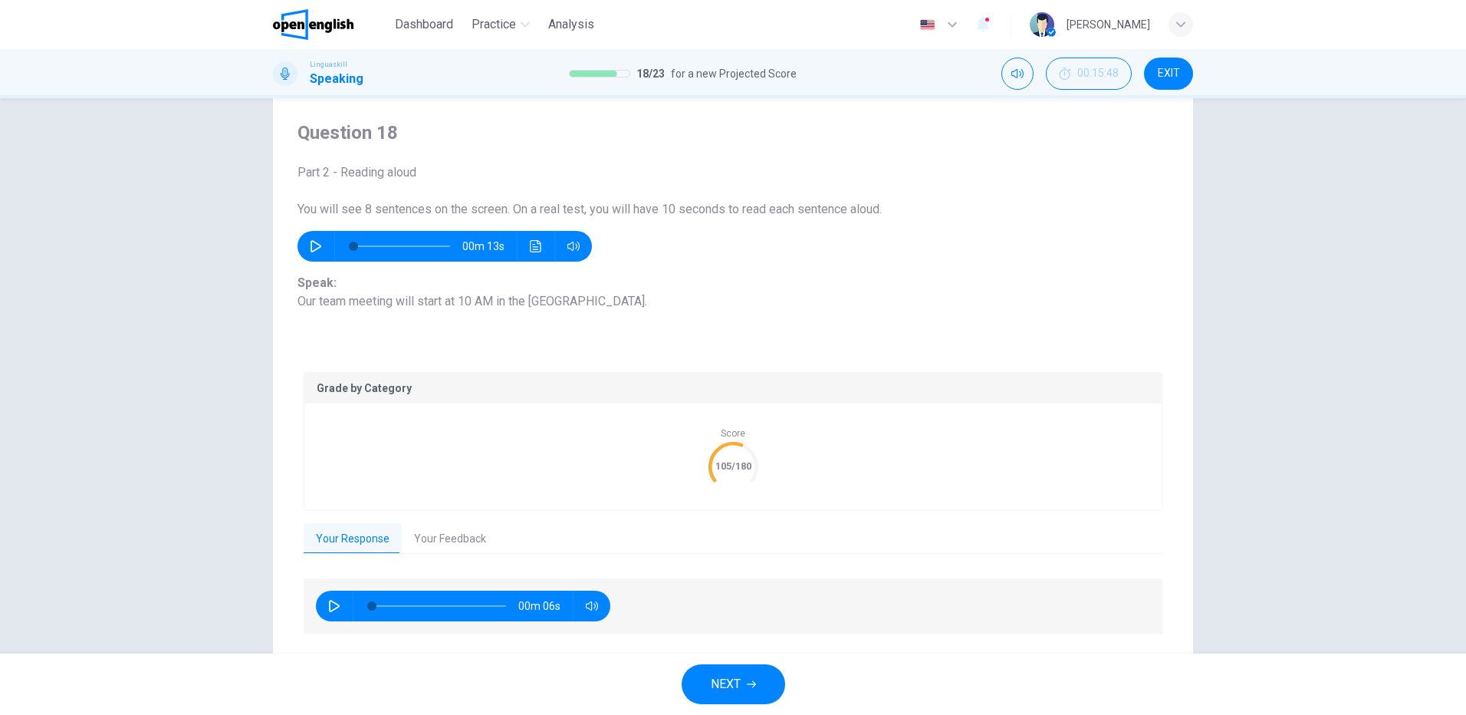
click at [741, 678] on span "NEXT" at bounding box center [726, 683] width 30 height 21
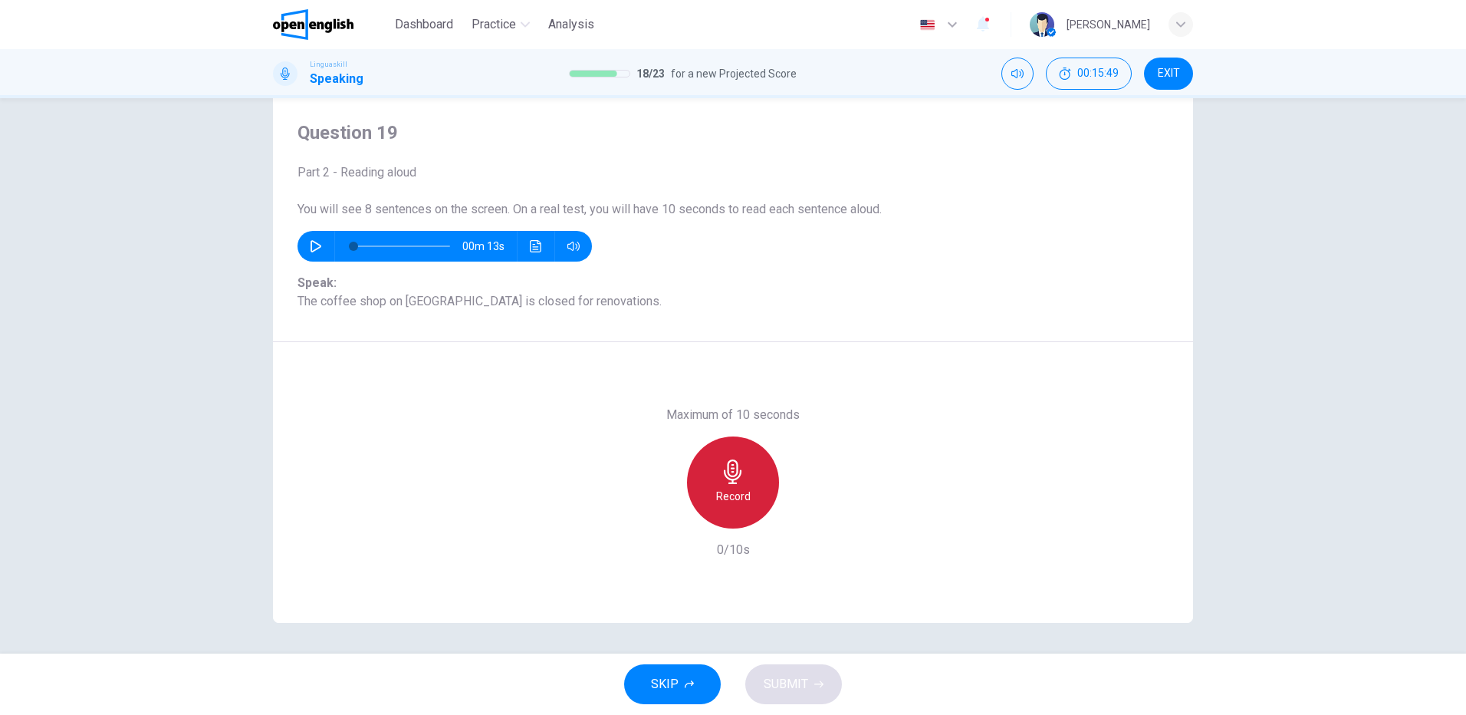
click at [752, 491] on div "Record" at bounding box center [733, 482] width 92 height 92
click at [737, 482] on icon "button" at bounding box center [733, 471] width 25 height 25
click at [795, 697] on button "SUBMIT" at bounding box center [793, 684] width 97 height 40
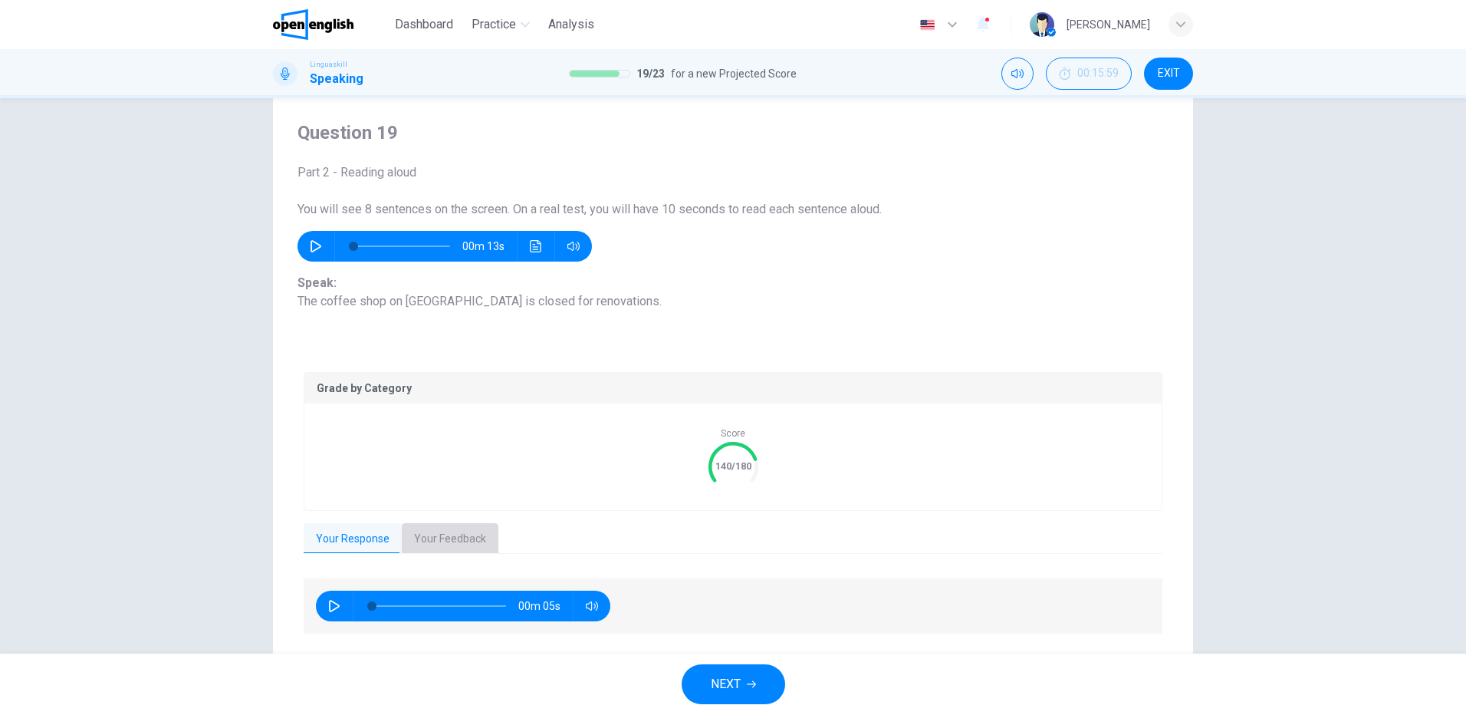
click at [445, 535] on button "Your Feedback" at bounding box center [450, 539] width 97 height 32
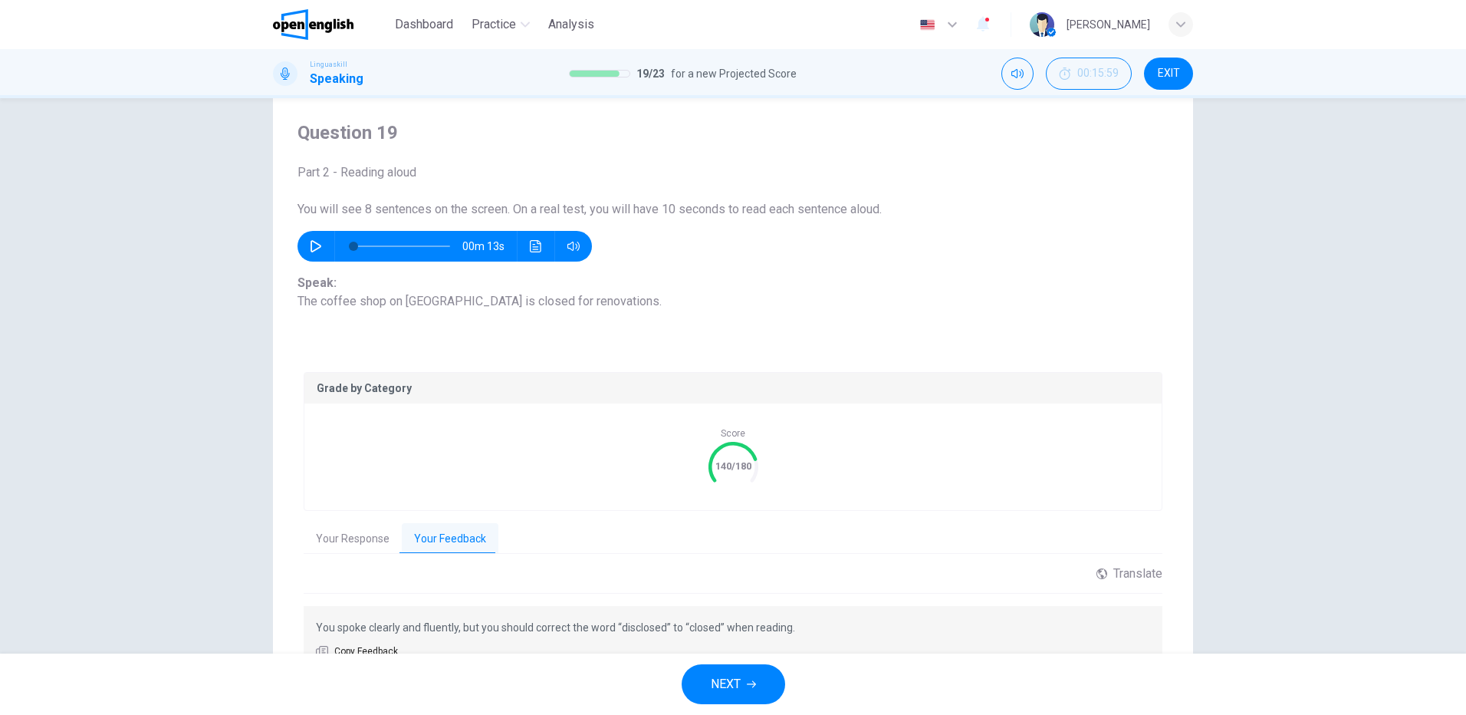
scroll to position [120, 0]
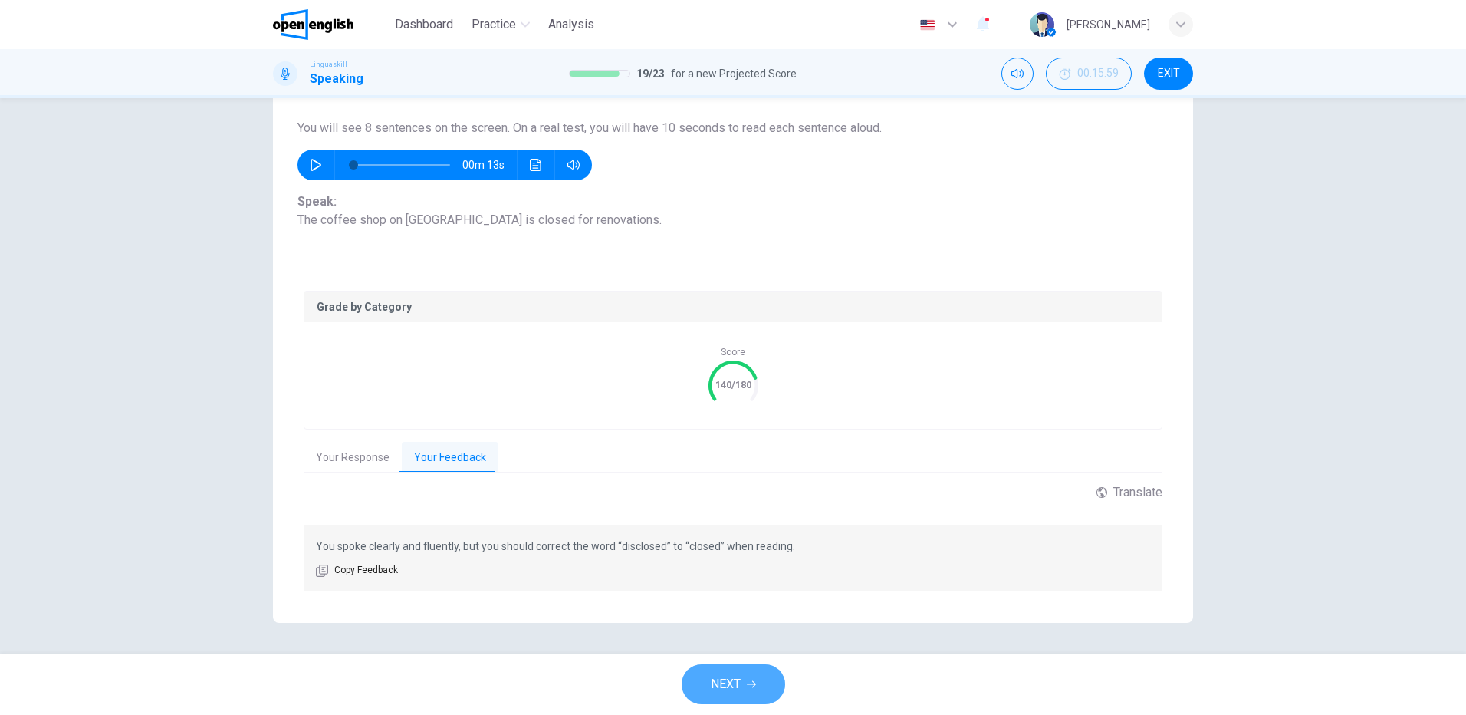
click at [722, 690] on span "NEXT" at bounding box center [726, 683] width 30 height 21
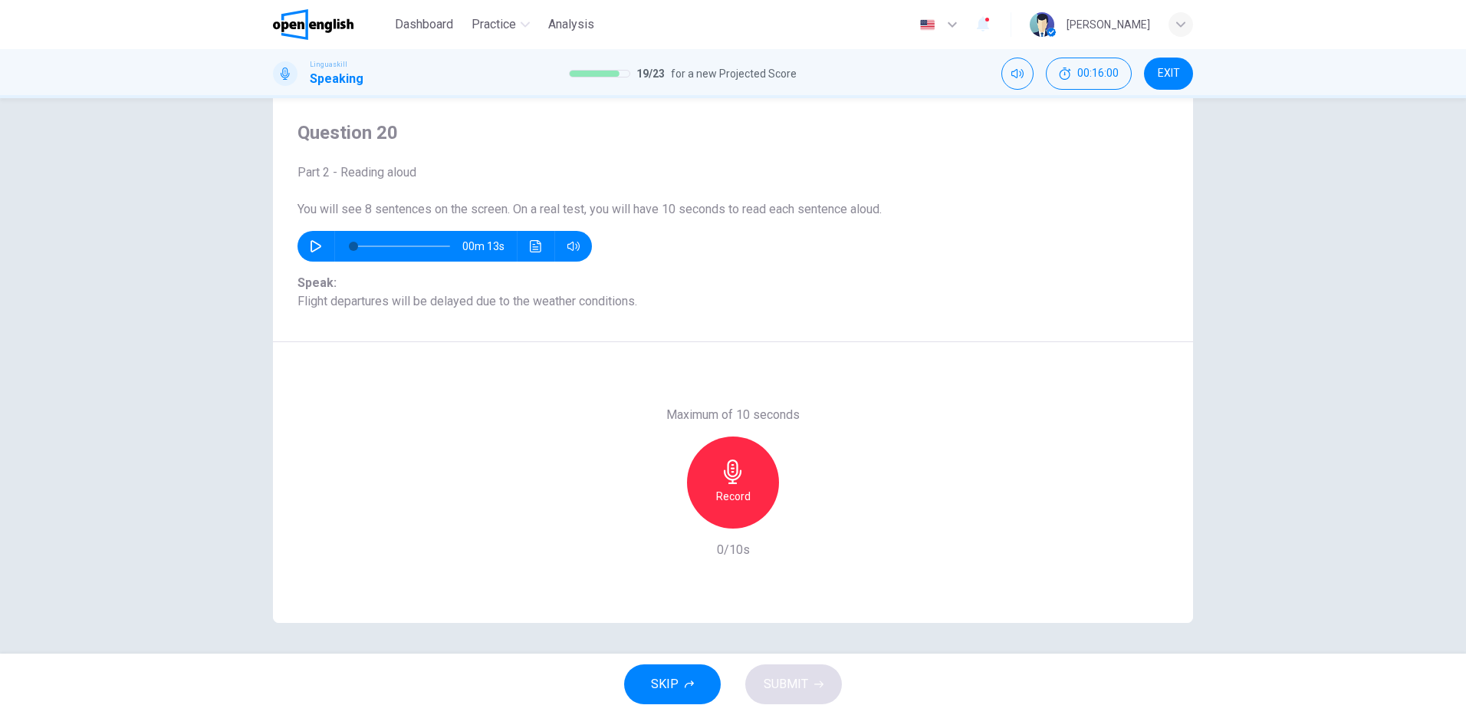
click at [739, 494] on h6 "Record" at bounding box center [733, 496] width 35 height 18
click at [729, 478] on icon "button" at bounding box center [733, 471] width 25 height 25
click at [792, 680] on span "SUBMIT" at bounding box center [786, 683] width 44 height 21
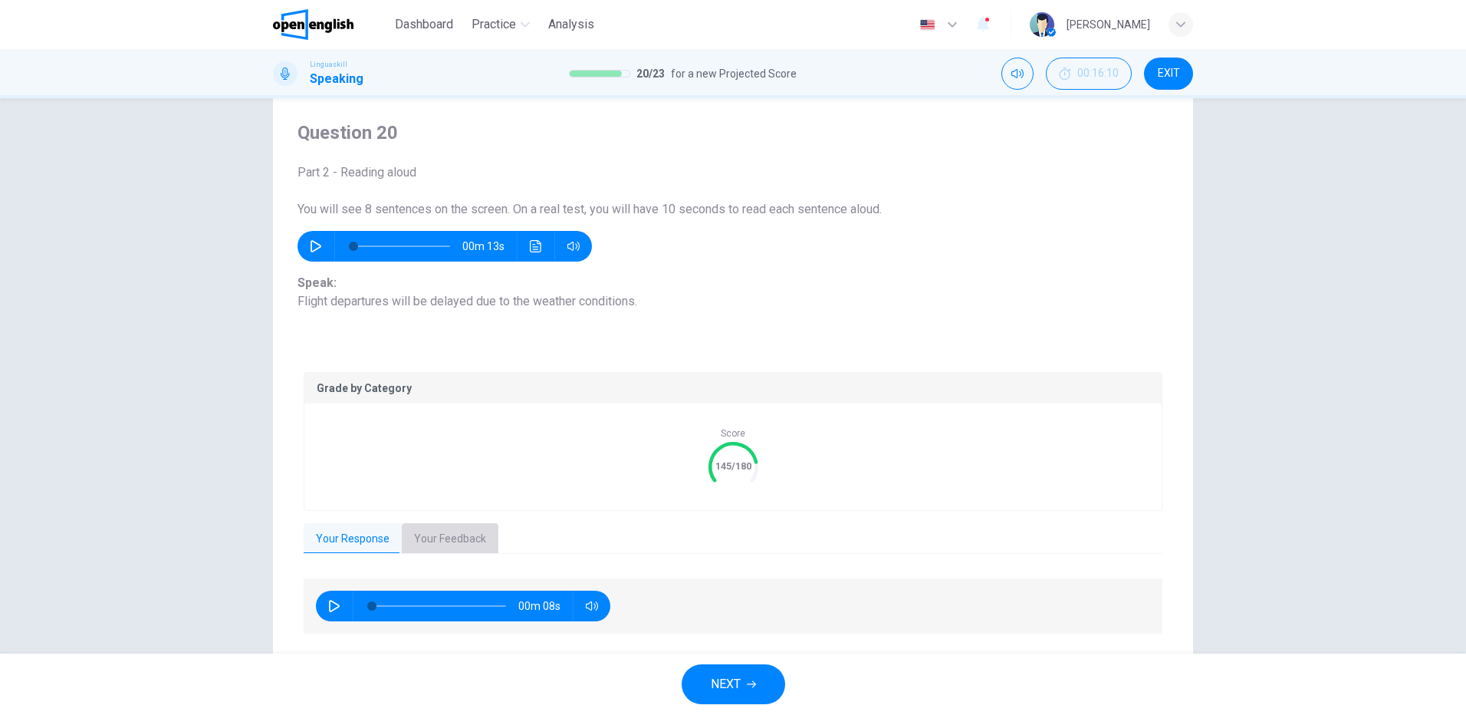
click at [447, 537] on button "Your Feedback" at bounding box center [450, 539] width 97 height 32
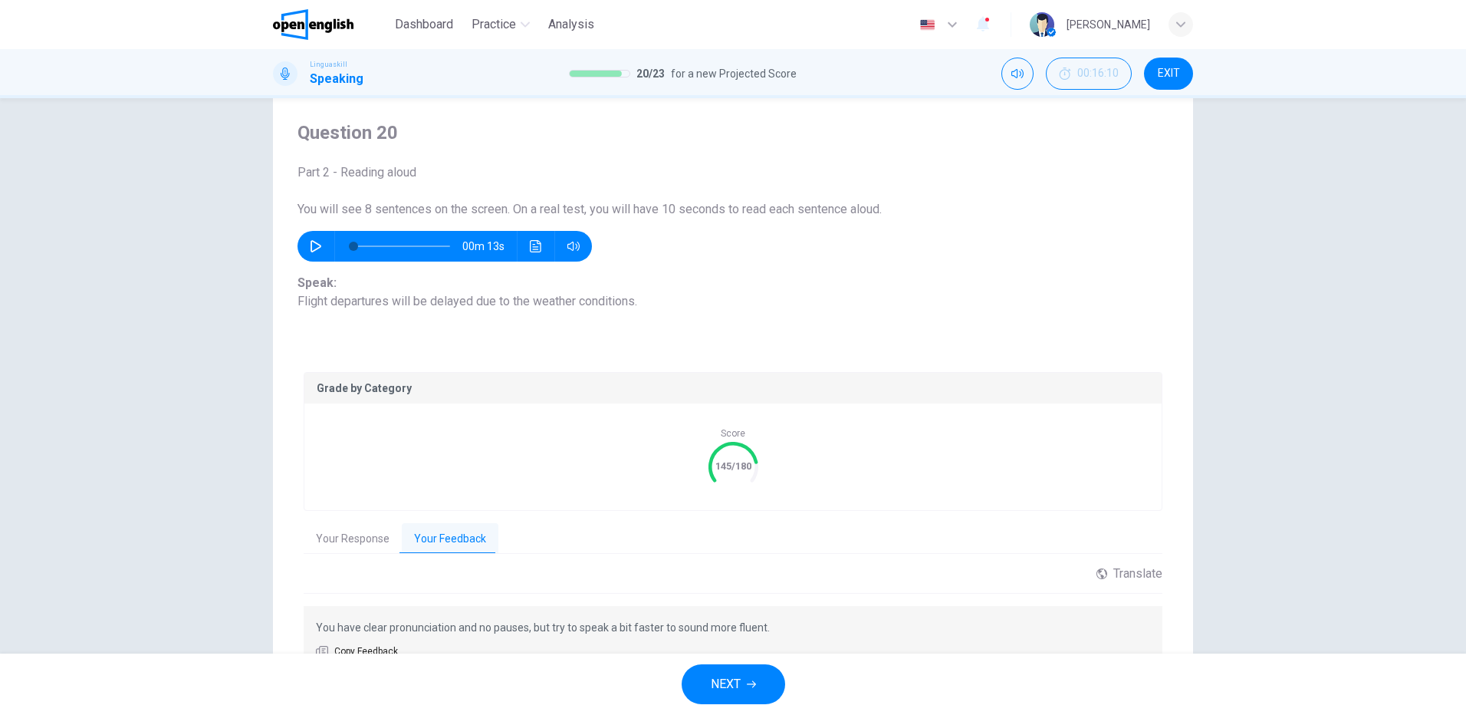
scroll to position [120, 0]
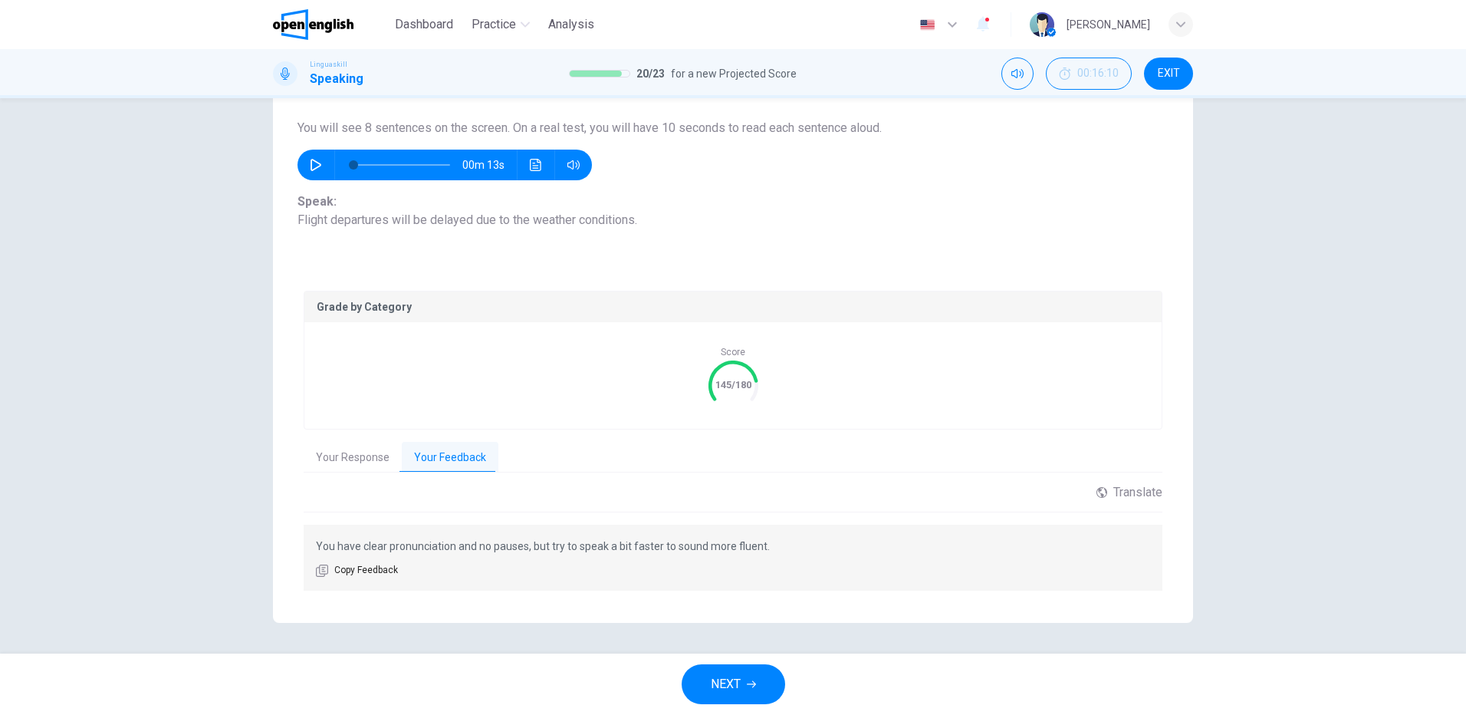
click at [723, 683] on span "NEXT" at bounding box center [726, 683] width 30 height 21
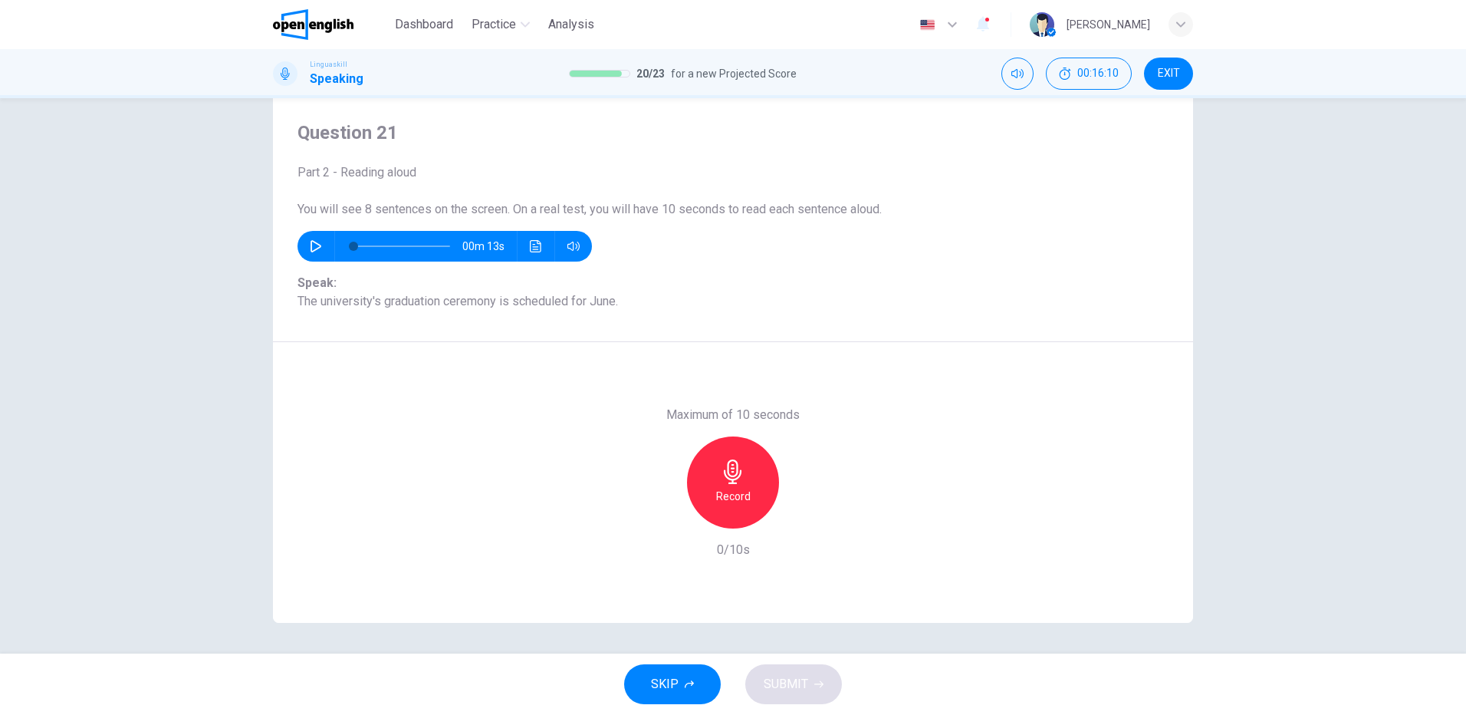
scroll to position [39, 0]
drag, startPoint x: 722, startPoint y: 487, endPoint x: 777, endPoint y: 492, distance: 54.6
click at [723, 489] on h6 "Record" at bounding box center [733, 496] width 35 height 18
click at [699, 490] on div "Stop" at bounding box center [733, 482] width 92 height 92
click at [791, 681] on span "SUBMIT" at bounding box center [786, 683] width 44 height 21
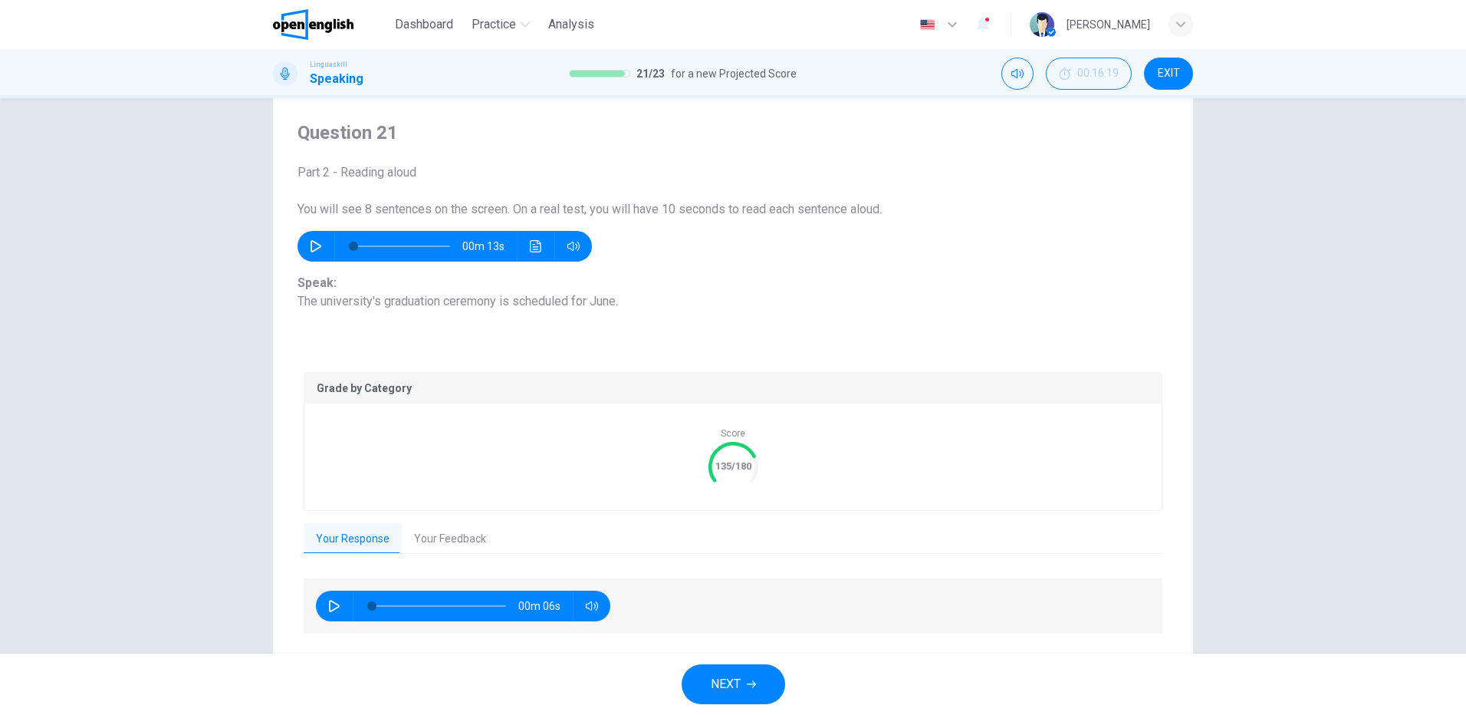
click at [462, 538] on button "Your Feedback" at bounding box center [450, 539] width 97 height 32
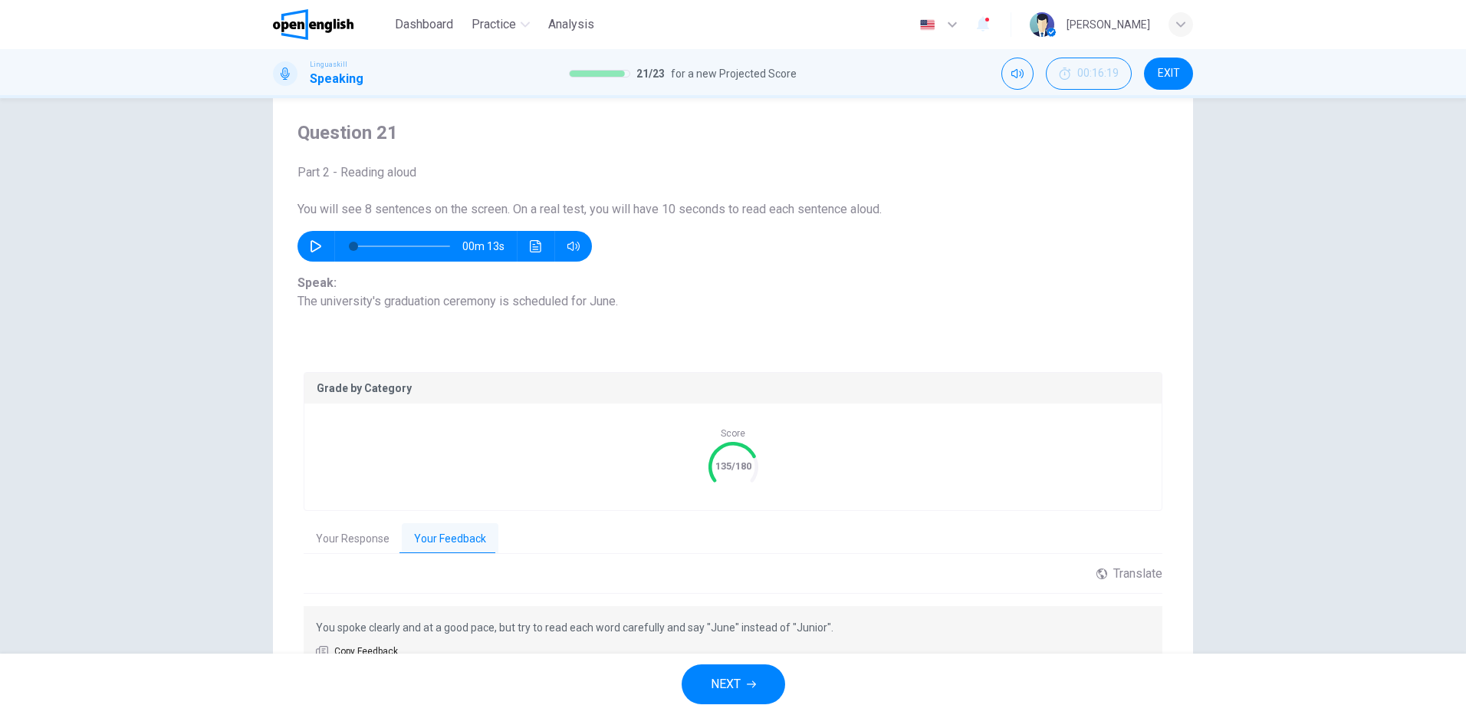
scroll to position [120, 0]
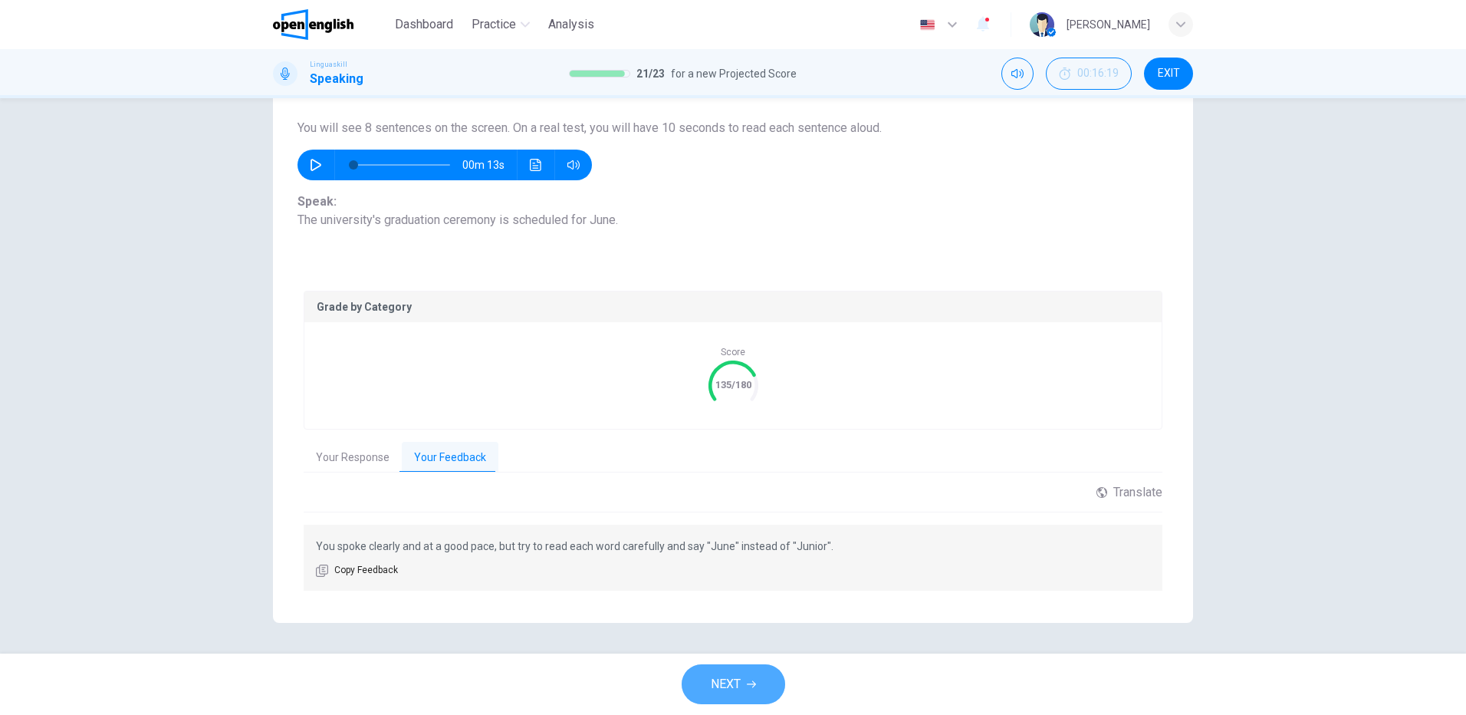
click at [719, 682] on span "NEXT" at bounding box center [726, 683] width 30 height 21
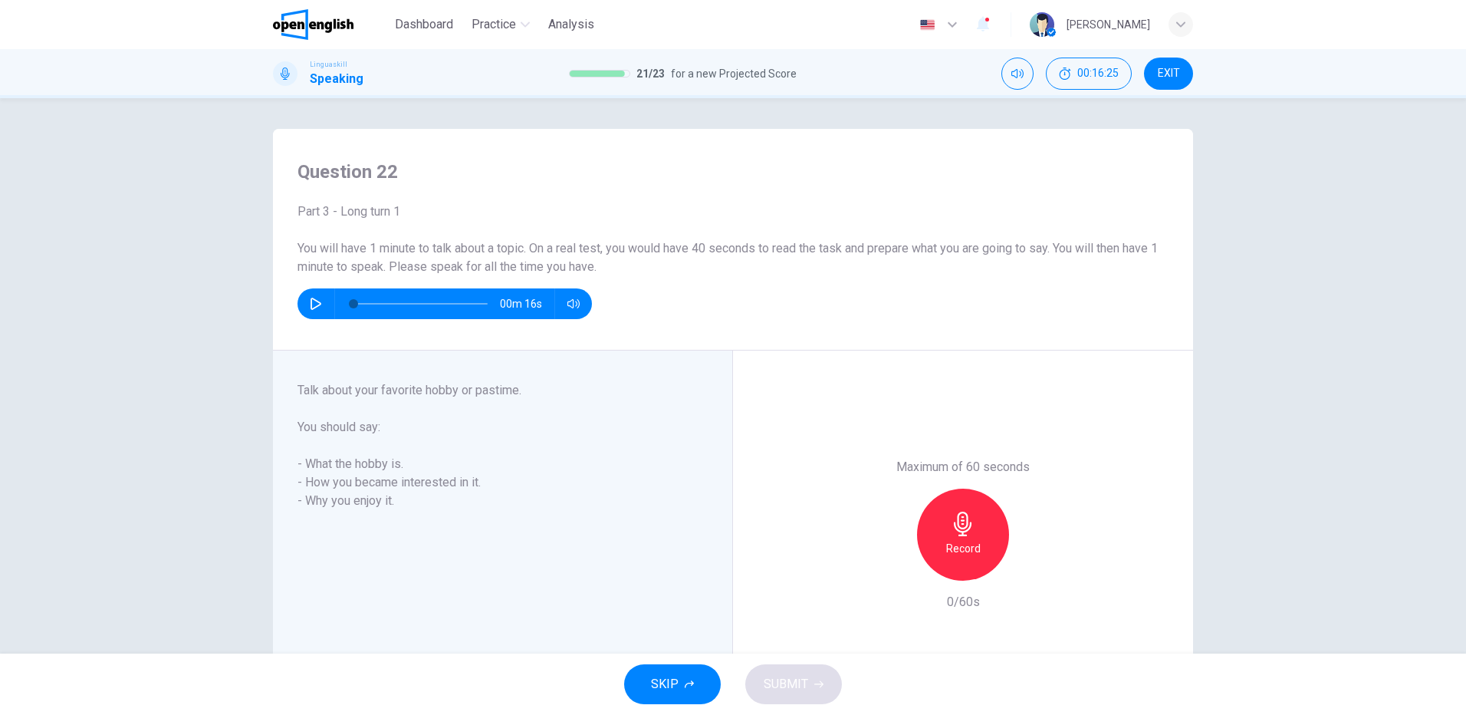
scroll to position [96, 0]
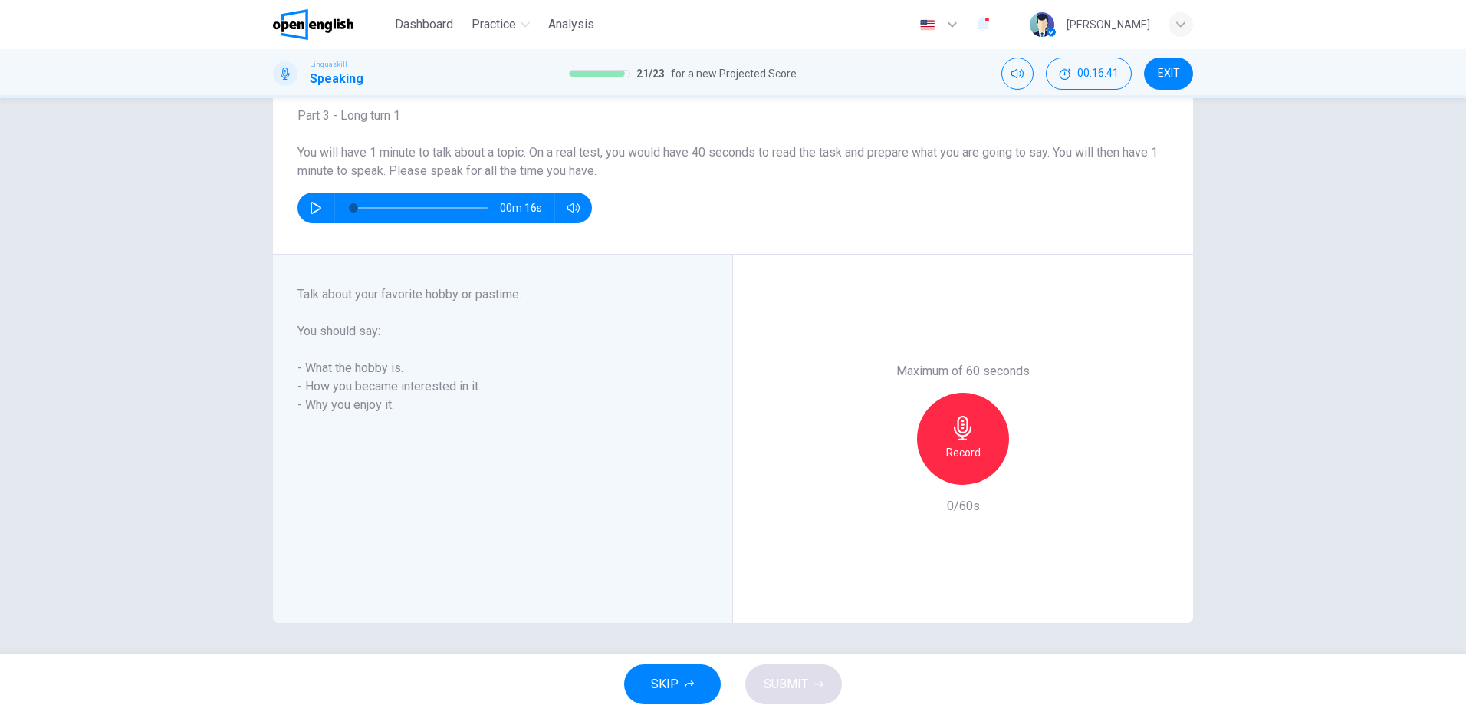
click at [310, 208] on icon "button" at bounding box center [316, 208] width 12 height 12
type input "*"
click at [965, 444] on h6 "Record" at bounding box center [963, 452] width 35 height 18
drag, startPoint x: 952, startPoint y: 432, endPoint x: 1035, endPoint y: 498, distance: 105.9
click at [954, 433] on icon "button" at bounding box center [963, 428] width 18 height 25
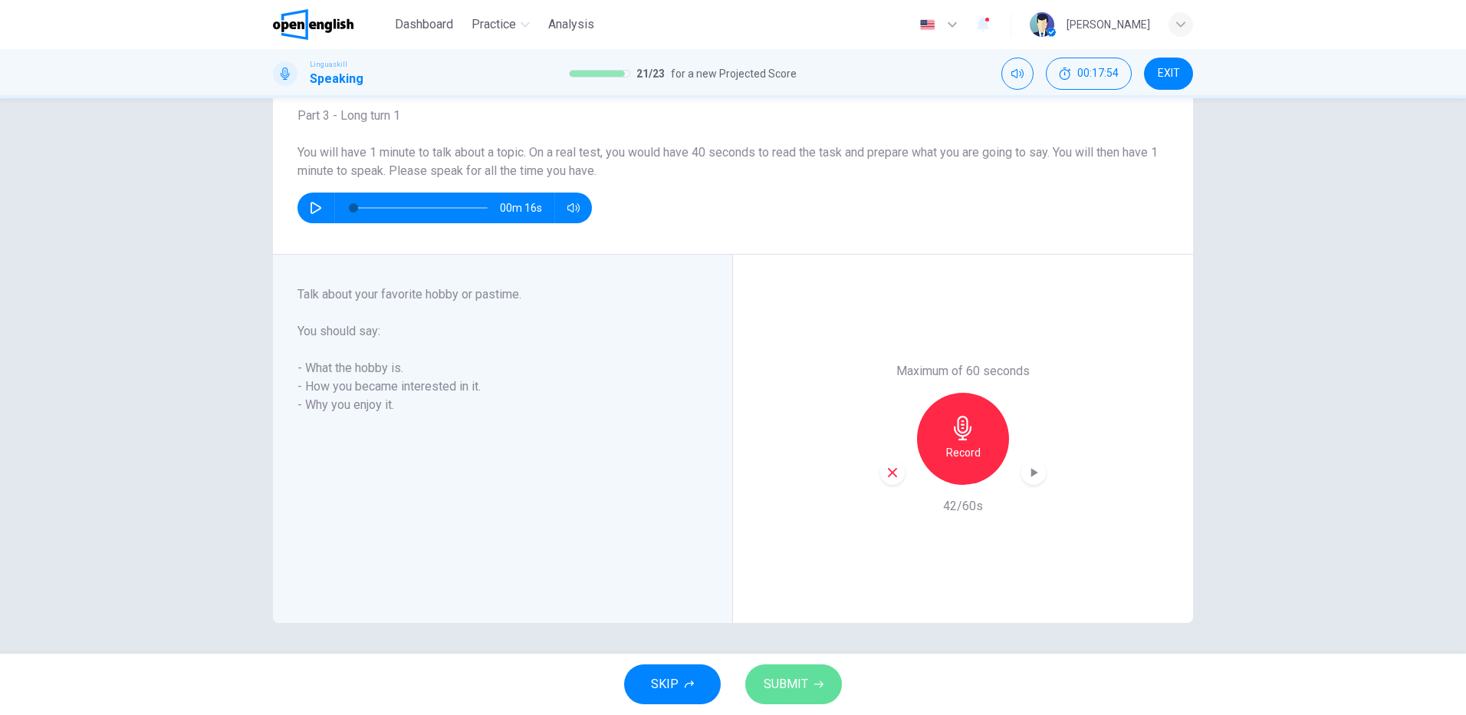
click at [776, 673] on span "SUBMIT" at bounding box center [786, 683] width 44 height 21
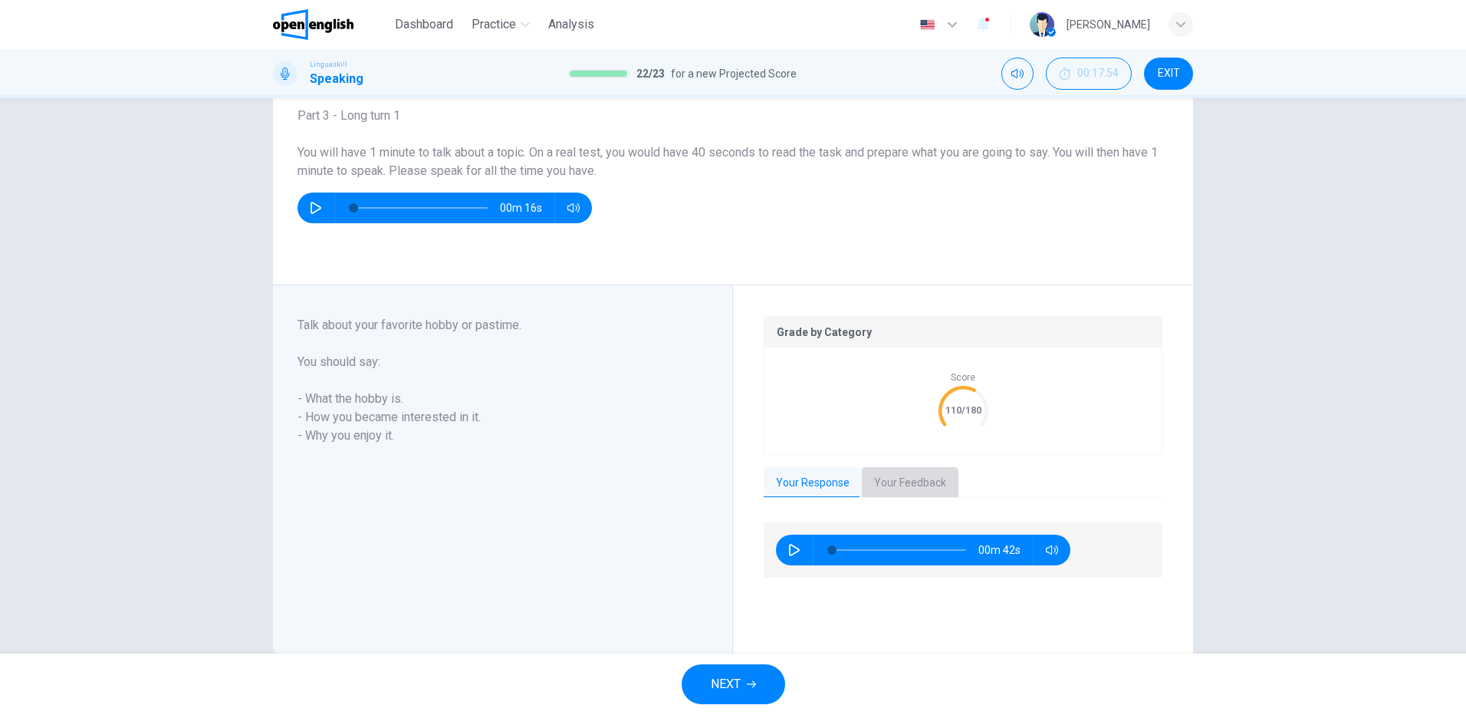
click at [924, 480] on button "Your Feedback" at bounding box center [910, 483] width 97 height 32
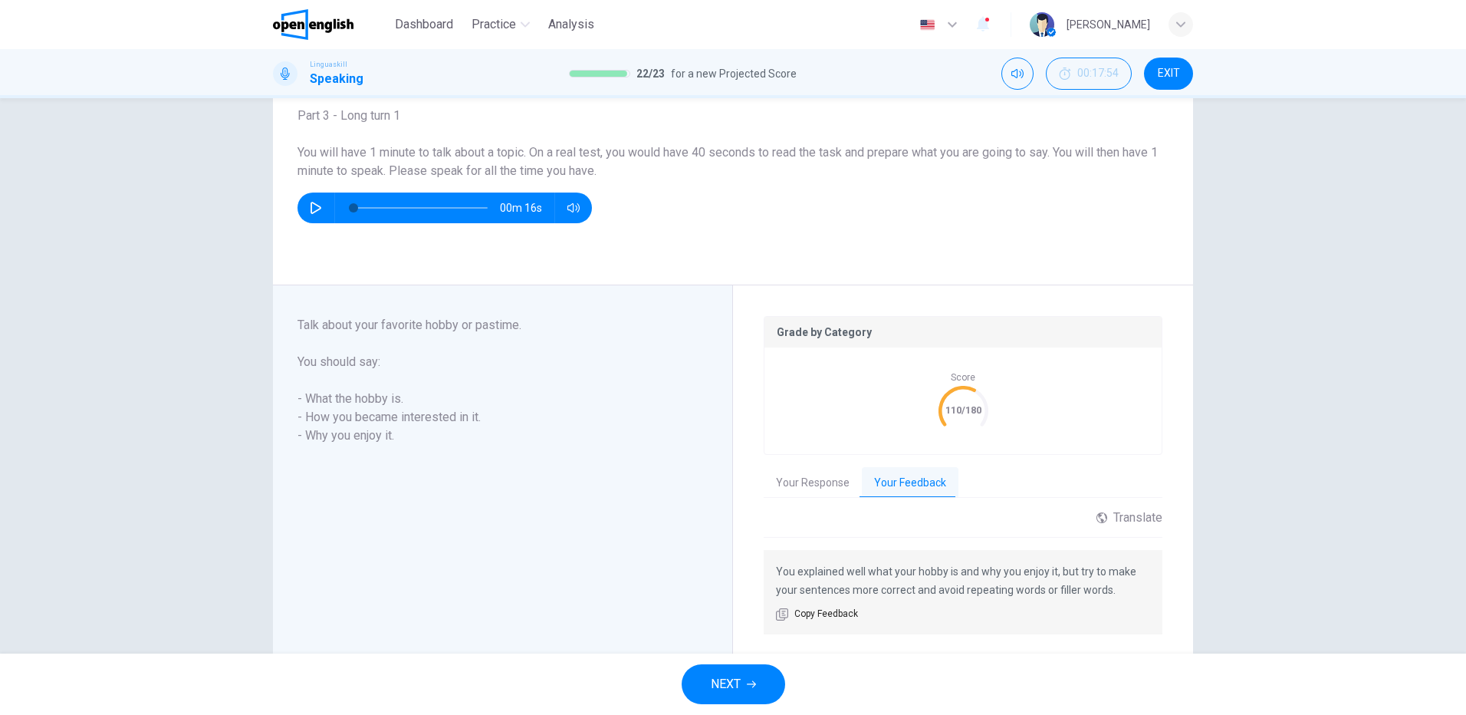
scroll to position [140, 0]
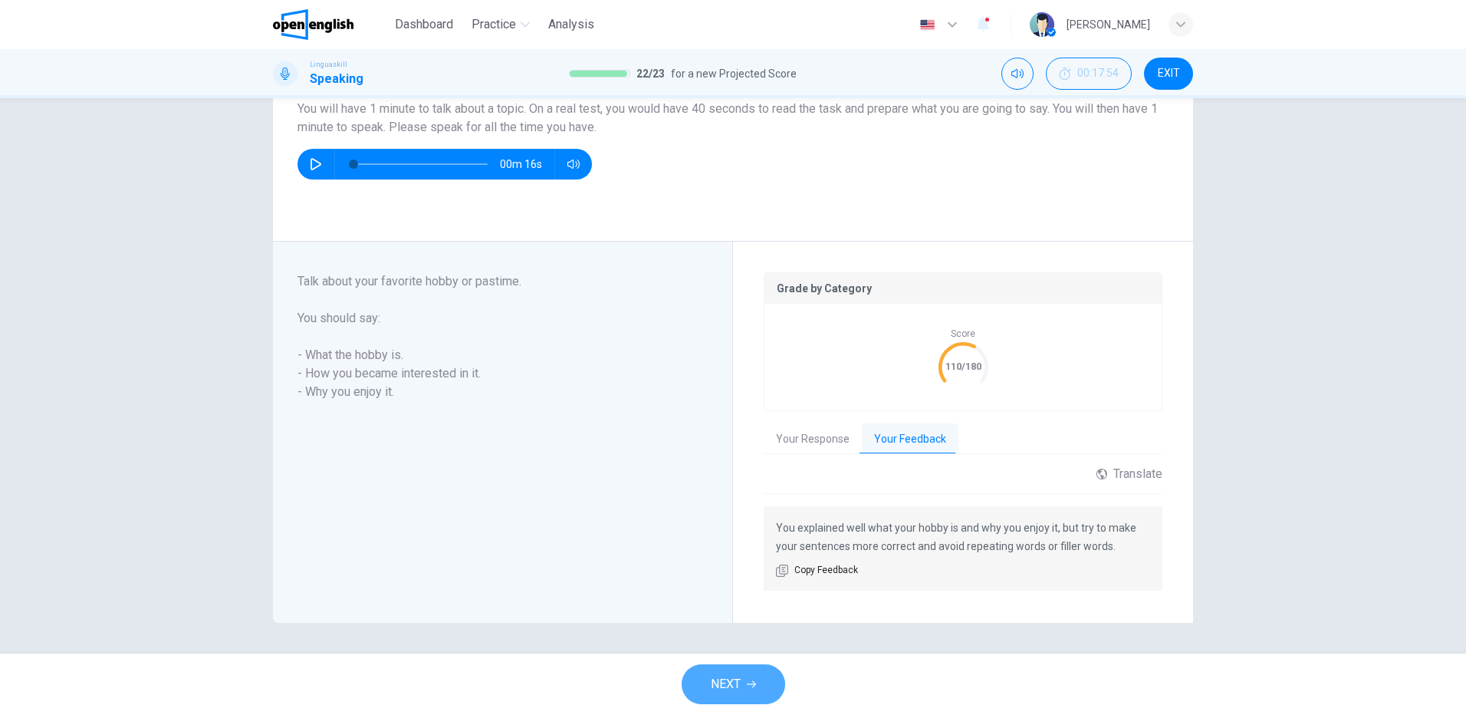
click at [757, 681] on button "NEXT" at bounding box center [734, 684] width 104 height 40
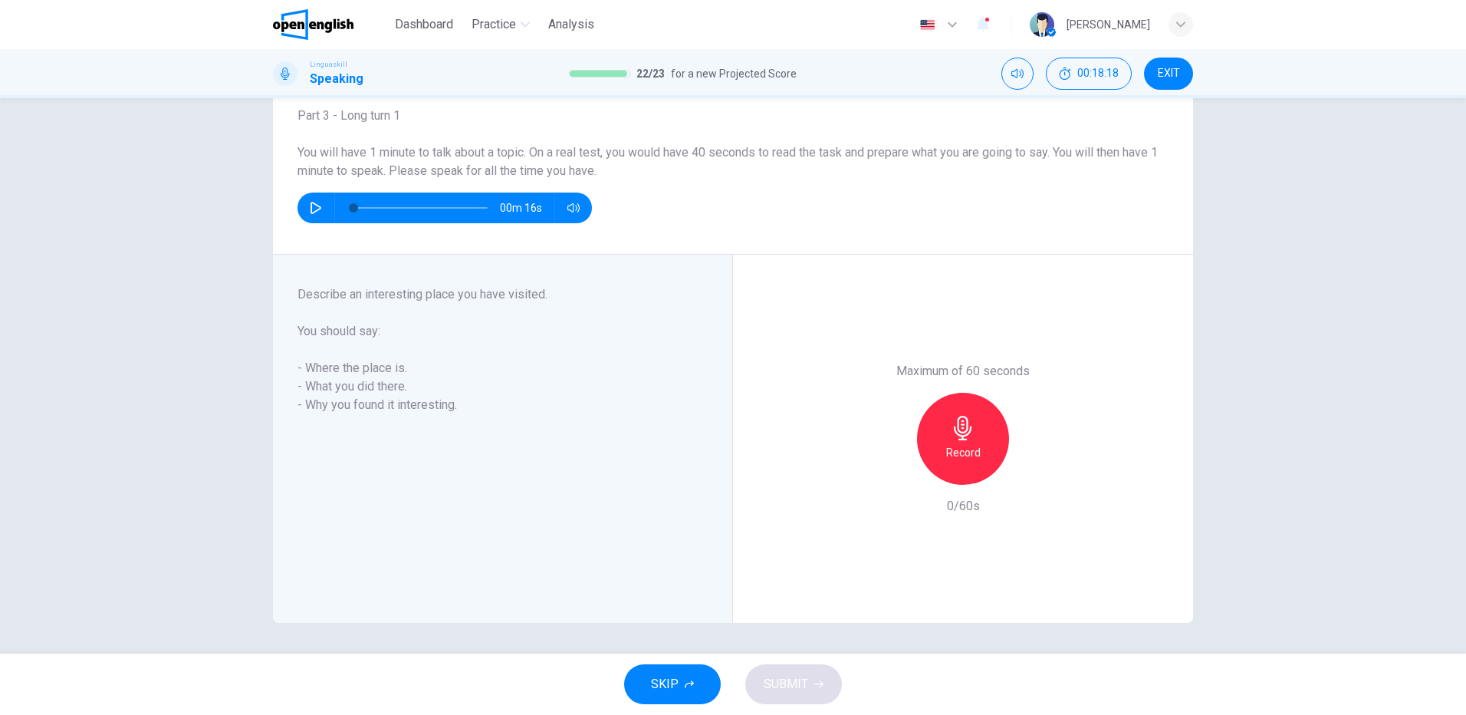
click at [976, 442] on div "Record" at bounding box center [963, 439] width 92 height 92
drag, startPoint x: 982, startPoint y: 442, endPoint x: 1038, endPoint y: 461, distance: 58.5
click at [982, 440] on div "Stop" at bounding box center [963, 439] width 92 height 92
click at [792, 679] on span "SUBMIT" at bounding box center [786, 683] width 44 height 21
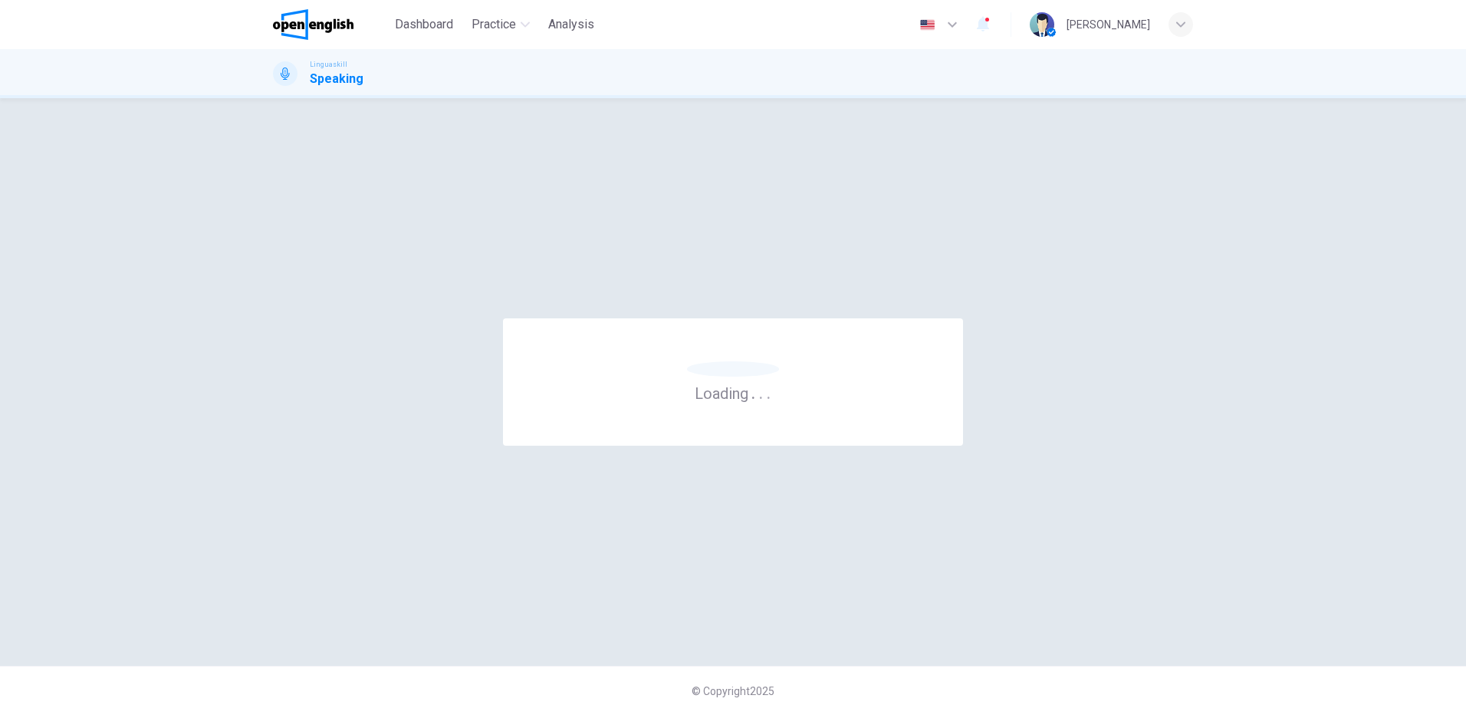
scroll to position [0, 0]
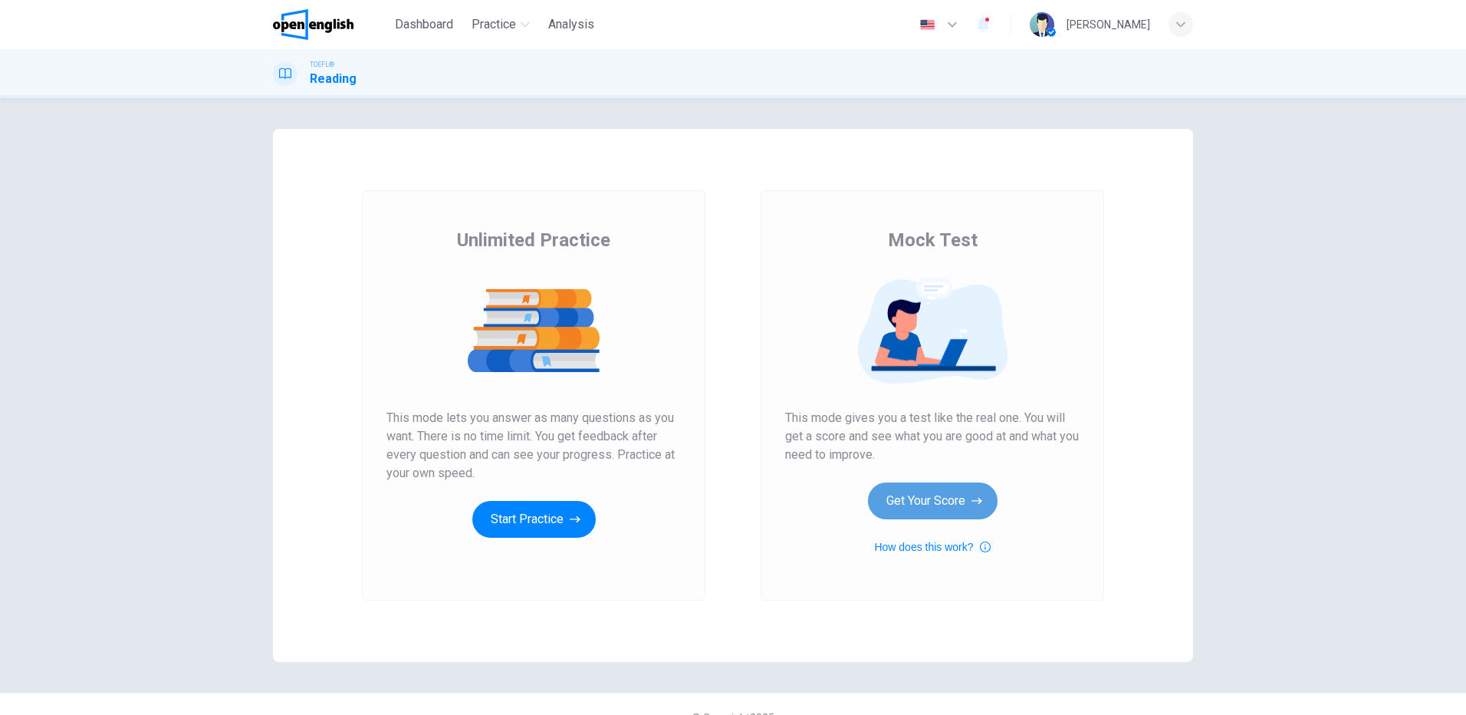
click at [949, 488] on button "Get Your Score" at bounding box center [933, 500] width 130 height 37
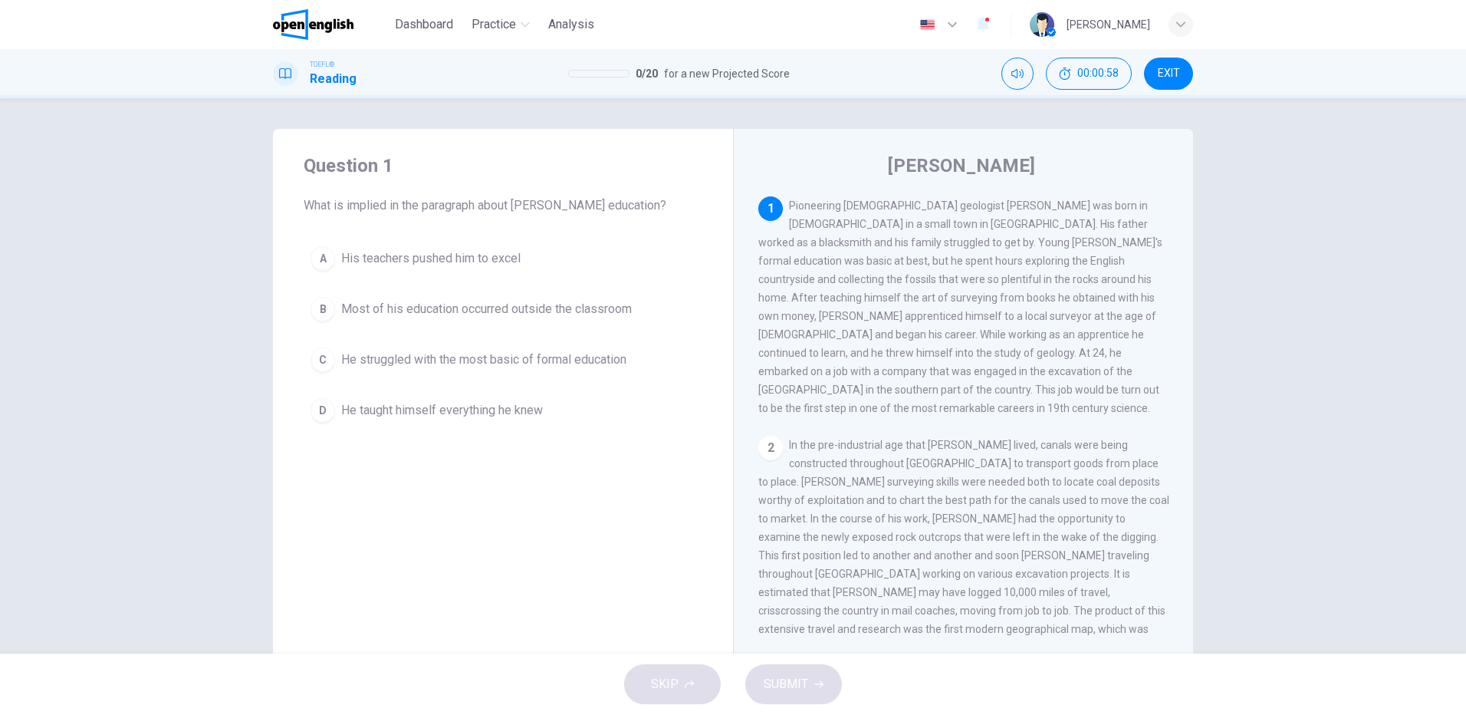
drag, startPoint x: 859, startPoint y: 222, endPoint x: 1094, endPoint y: 225, distance: 235.5
click at [1094, 225] on span "Pioneering English geologist William Smith was born in 1769 in a small town in …" at bounding box center [961, 306] width 404 height 215
click at [444, 406] on span "He taught himself everything he knew" at bounding box center [442, 410] width 202 height 18
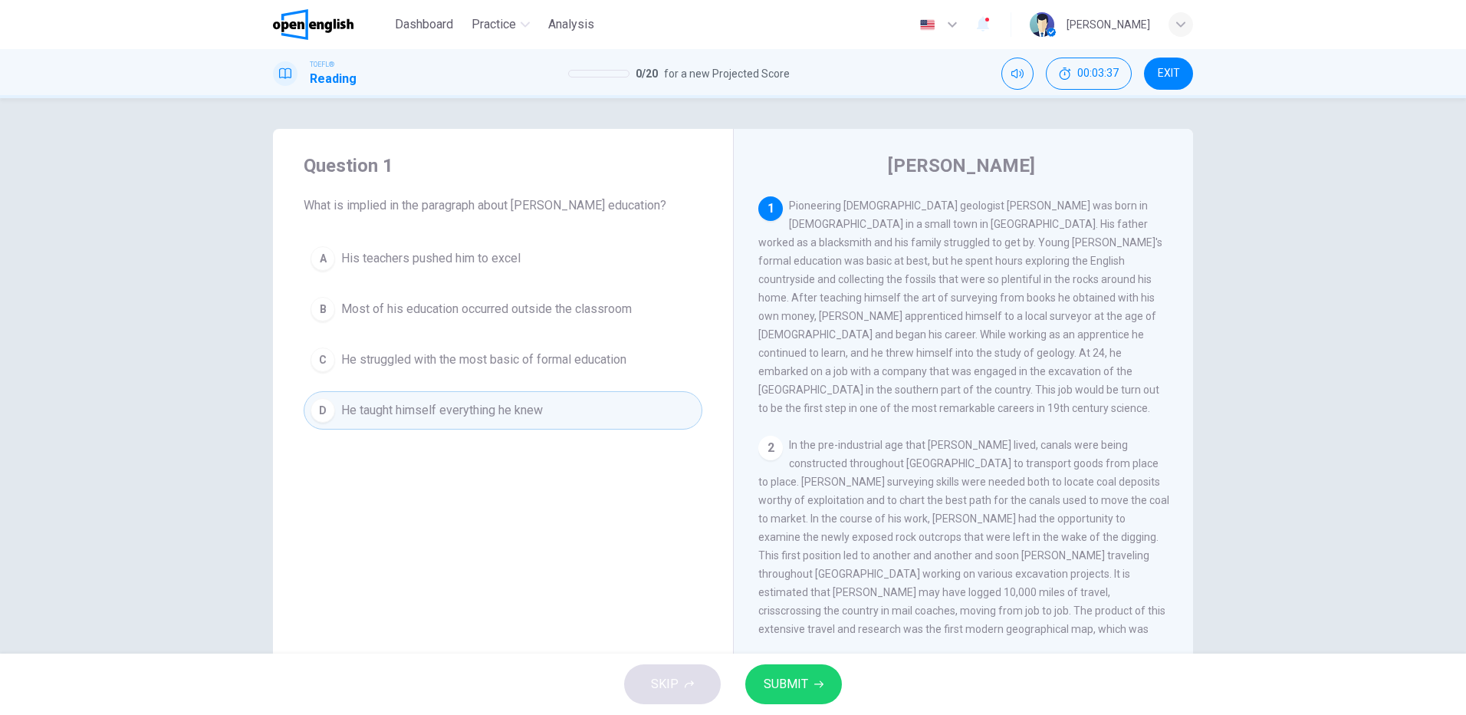
scroll to position [230, 0]
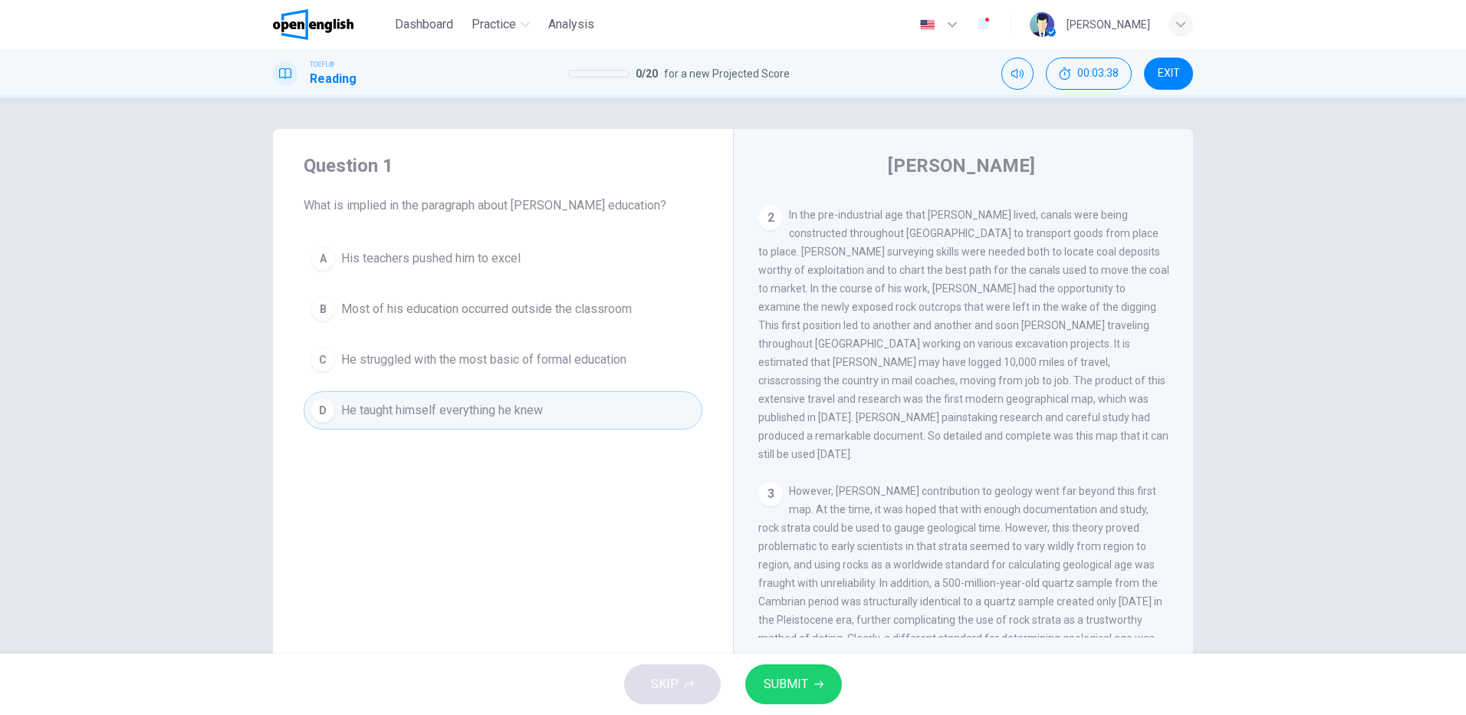
click at [806, 685] on span "SUBMIT" at bounding box center [786, 683] width 44 height 21
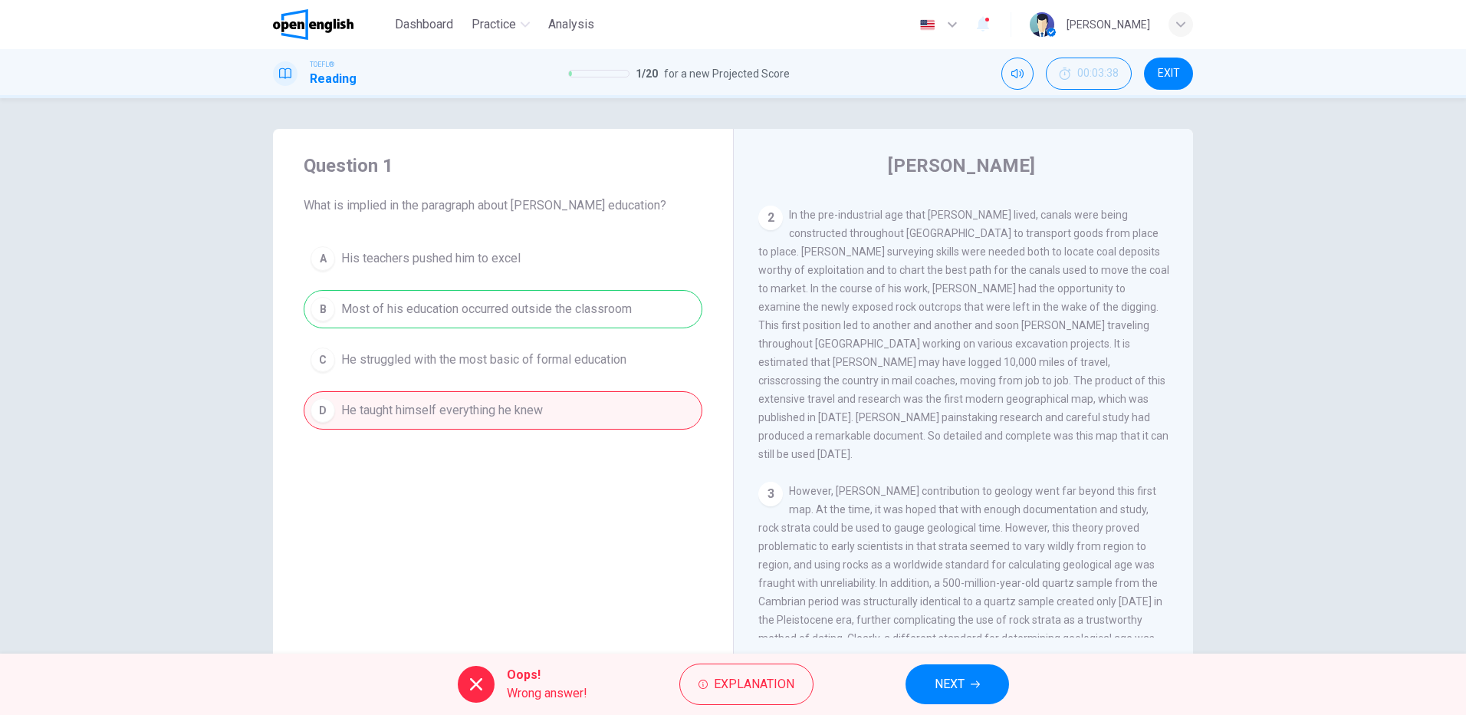
click at [446, 306] on div "A His teachers pushed him to excel B Most of his education occurred outside the…" at bounding box center [503, 334] width 399 height 190
click at [968, 682] on button "NEXT" at bounding box center [958, 684] width 104 height 40
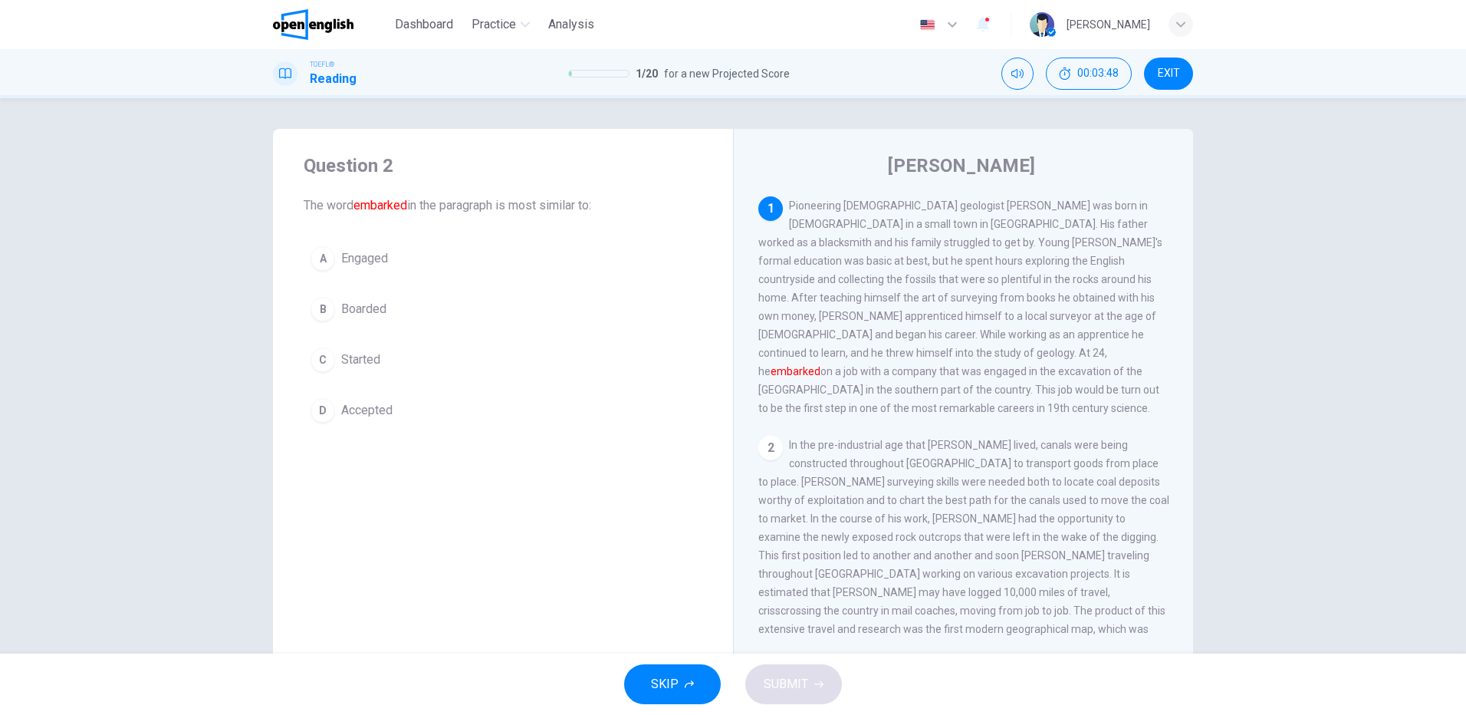
click at [363, 260] on span "Engaged" at bounding box center [364, 258] width 47 height 18
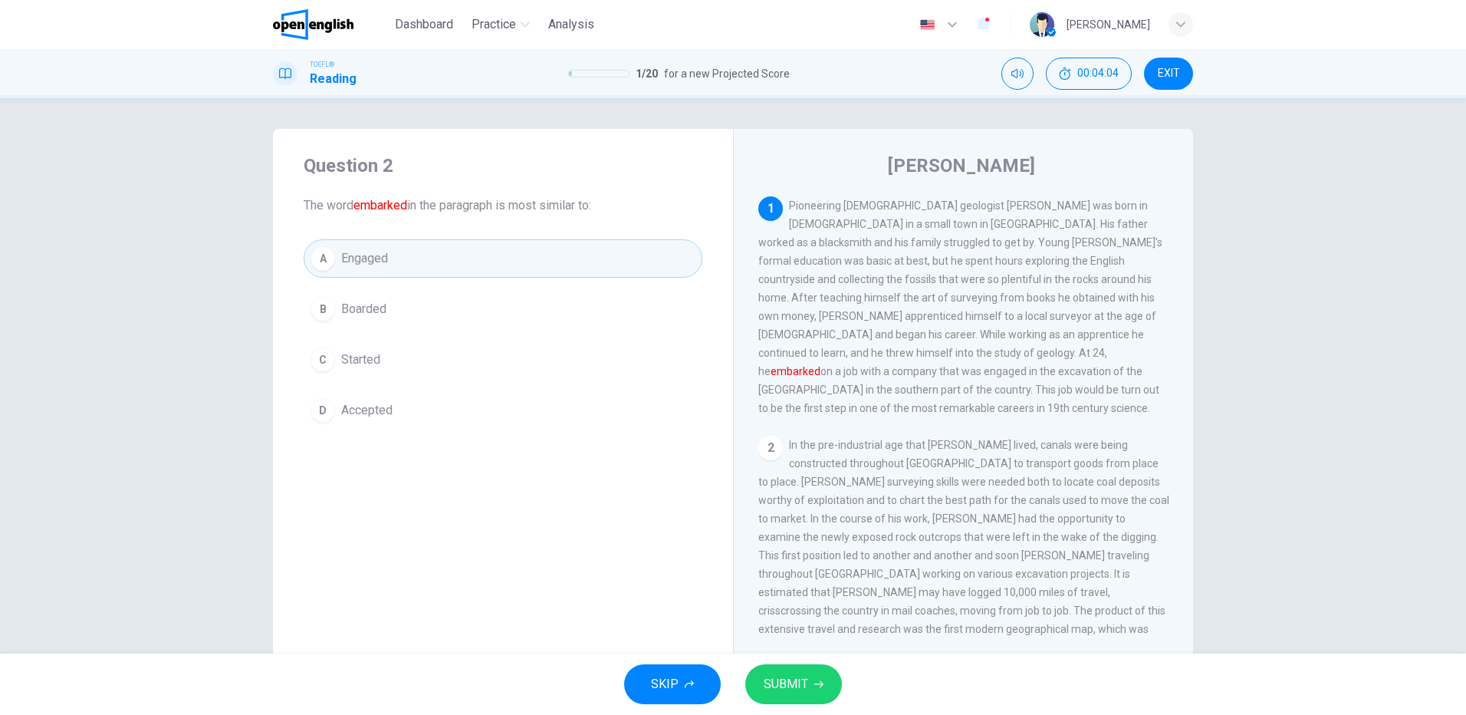
click at [363, 314] on span "Boarded" at bounding box center [363, 309] width 45 height 18
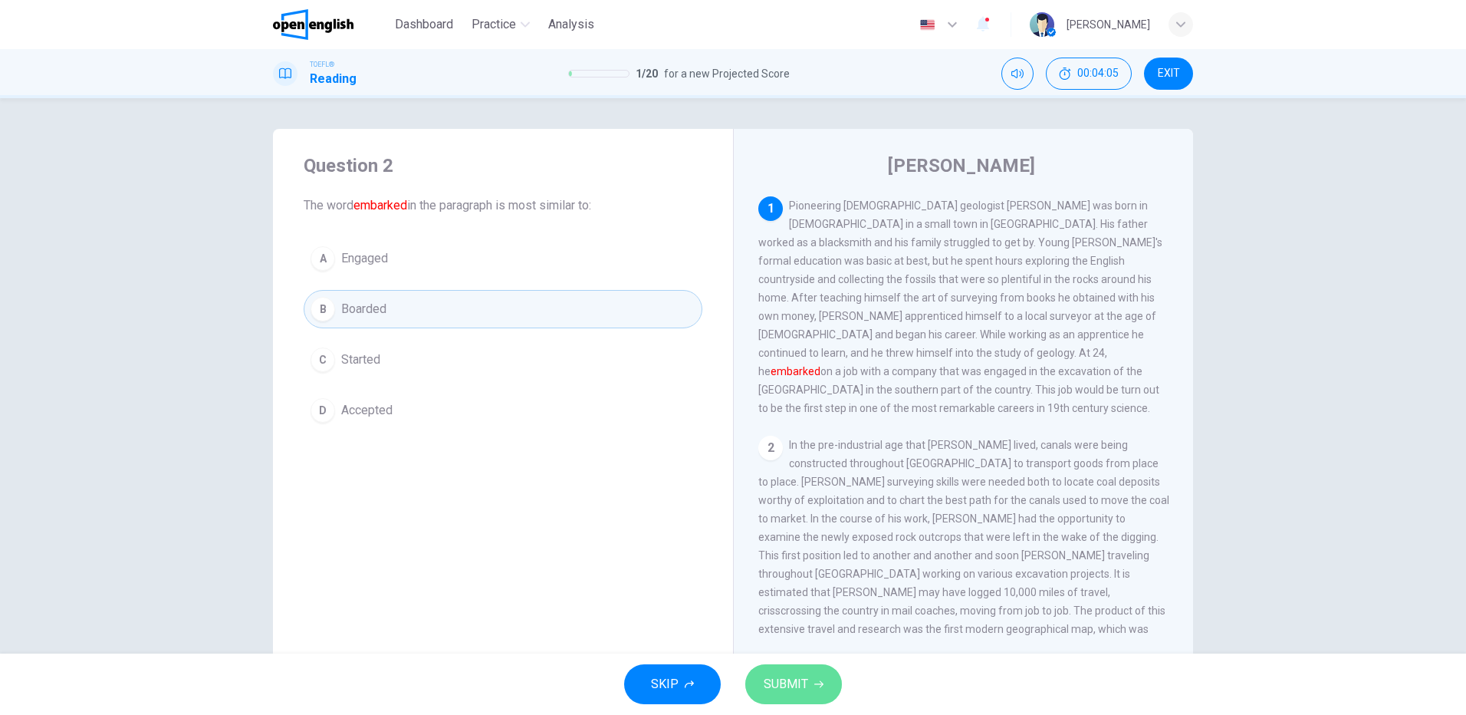
click at [797, 683] on span "SUBMIT" at bounding box center [786, 683] width 44 height 21
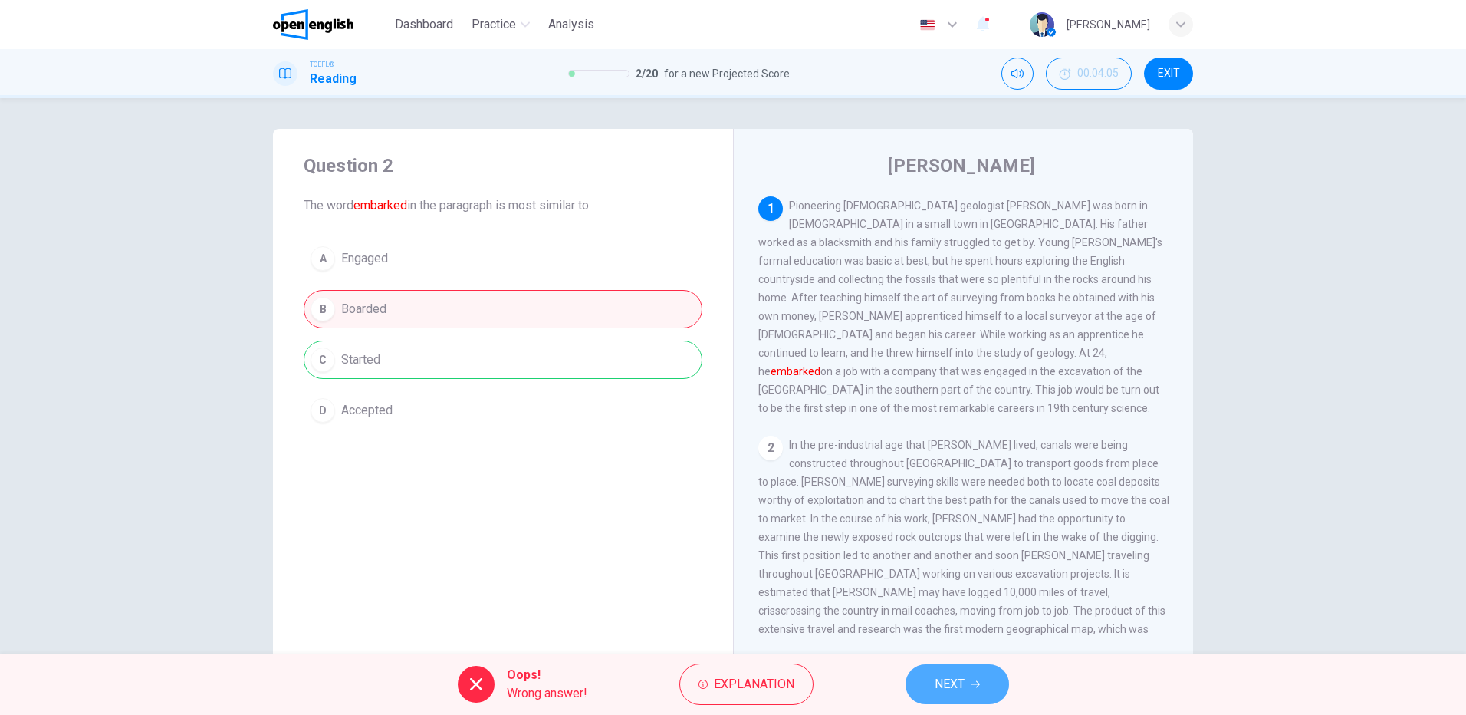
click at [971, 695] on button "NEXT" at bounding box center [958, 684] width 104 height 40
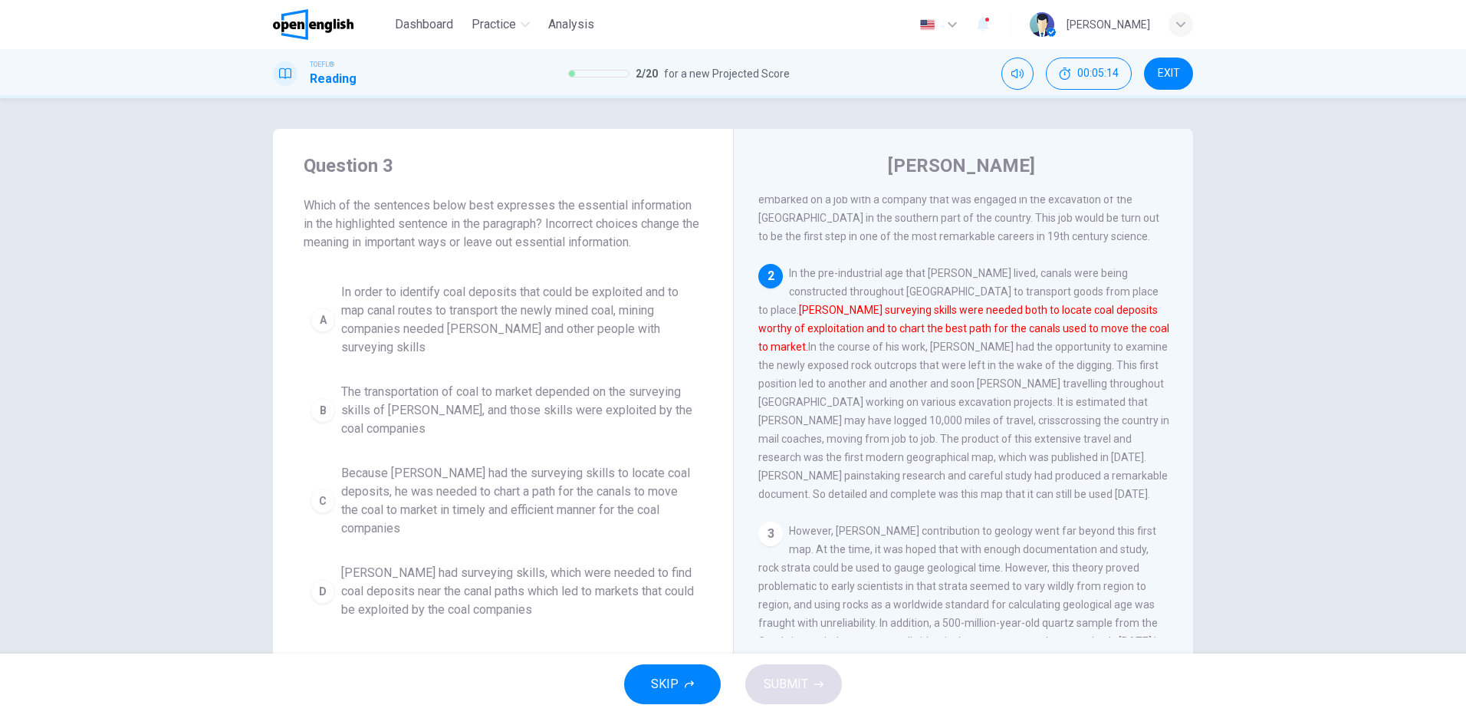
click at [518, 308] on span "In order to identify coal deposits that could be exploited and to map canal rou…" at bounding box center [518, 320] width 354 height 74
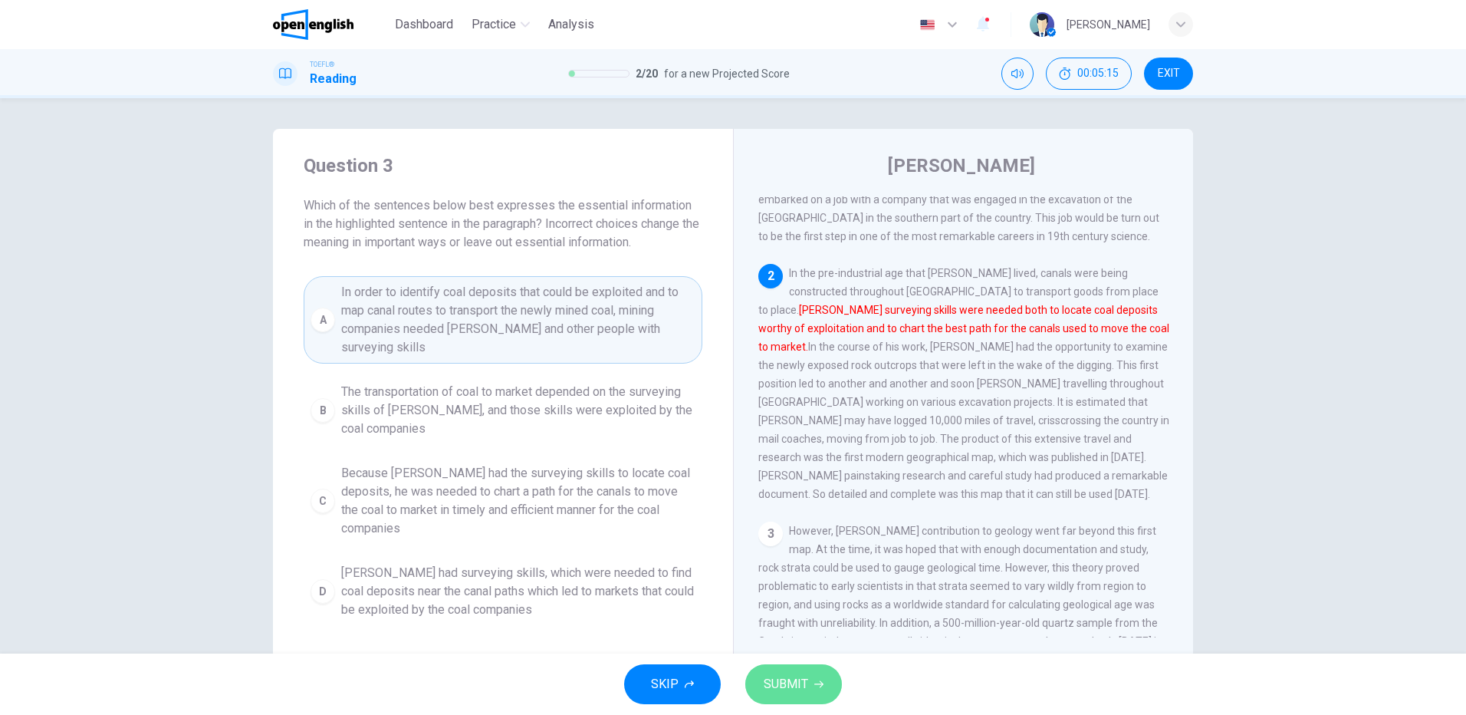
click at [812, 682] on button "SUBMIT" at bounding box center [793, 684] width 97 height 40
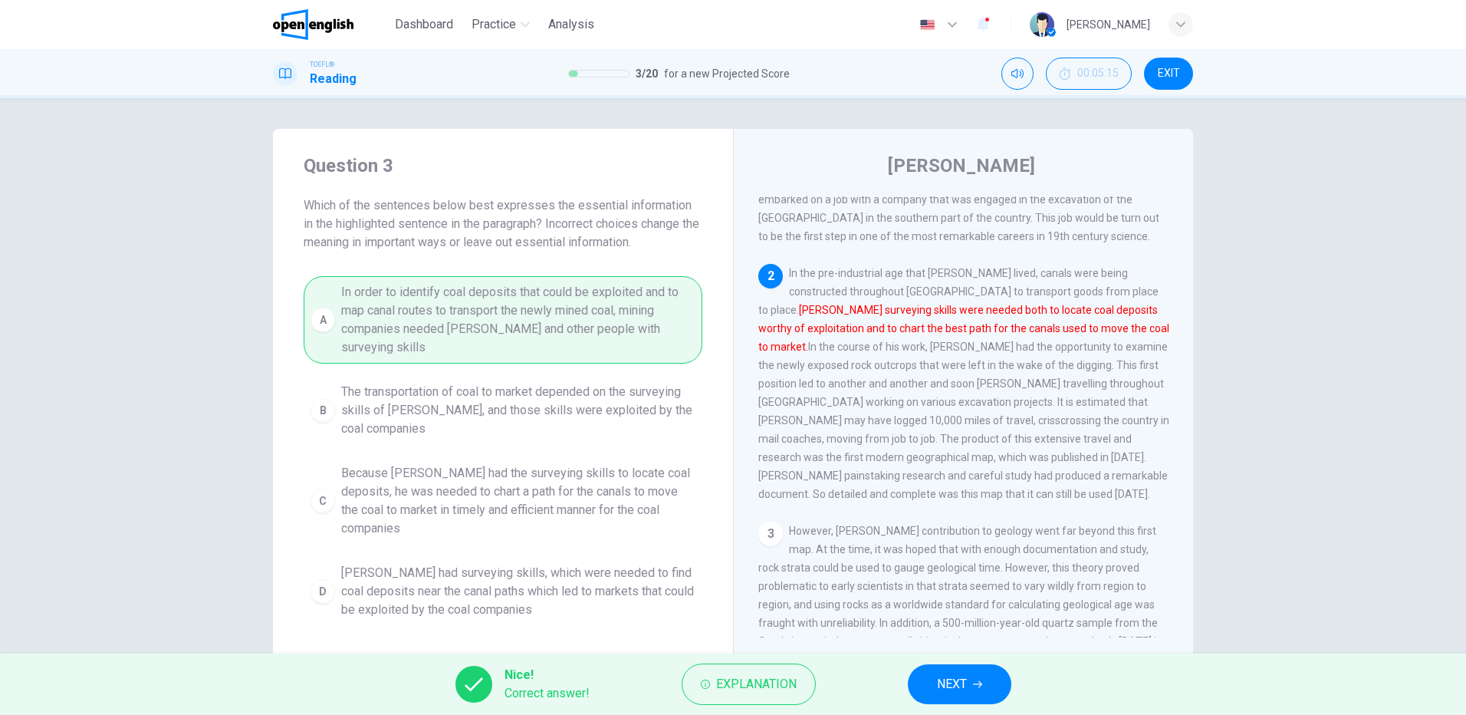
click at [965, 686] on span "NEXT" at bounding box center [952, 683] width 30 height 21
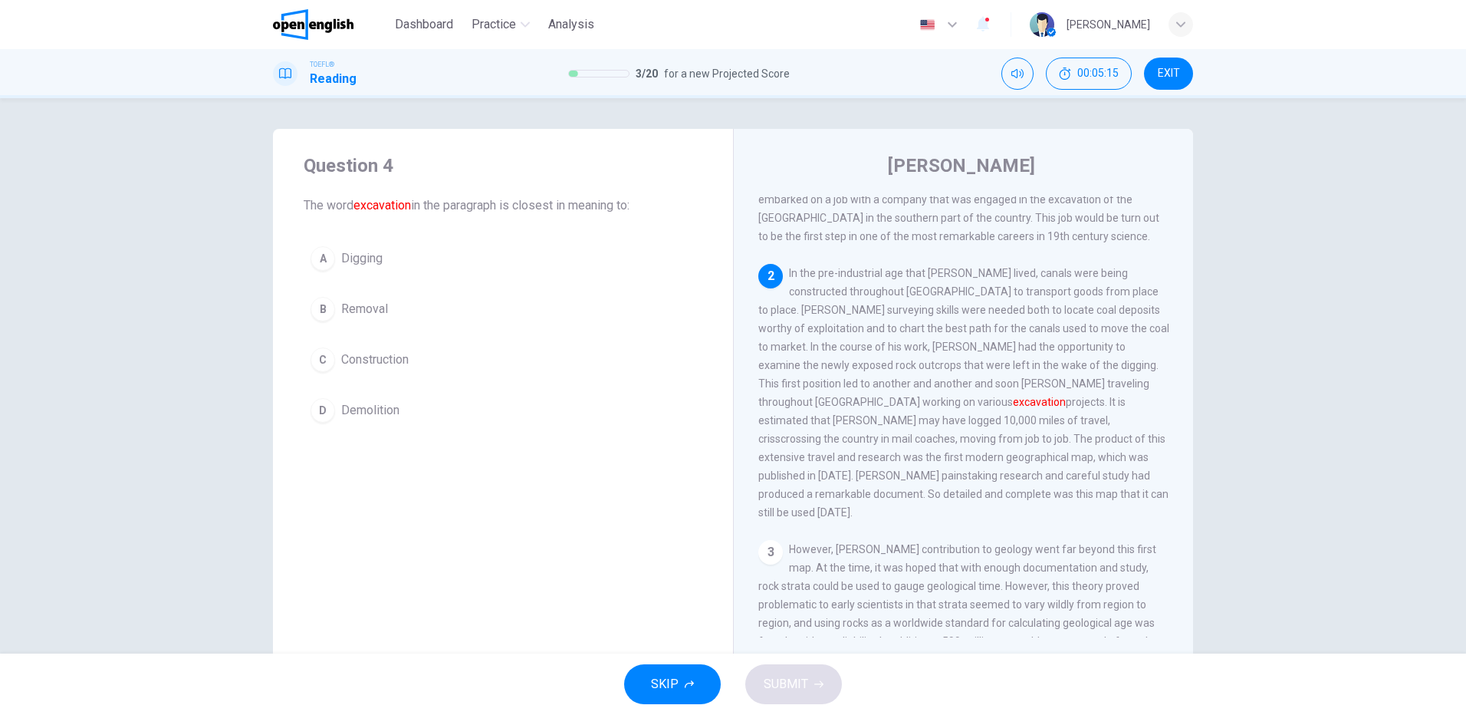
scroll to position [229, 0]
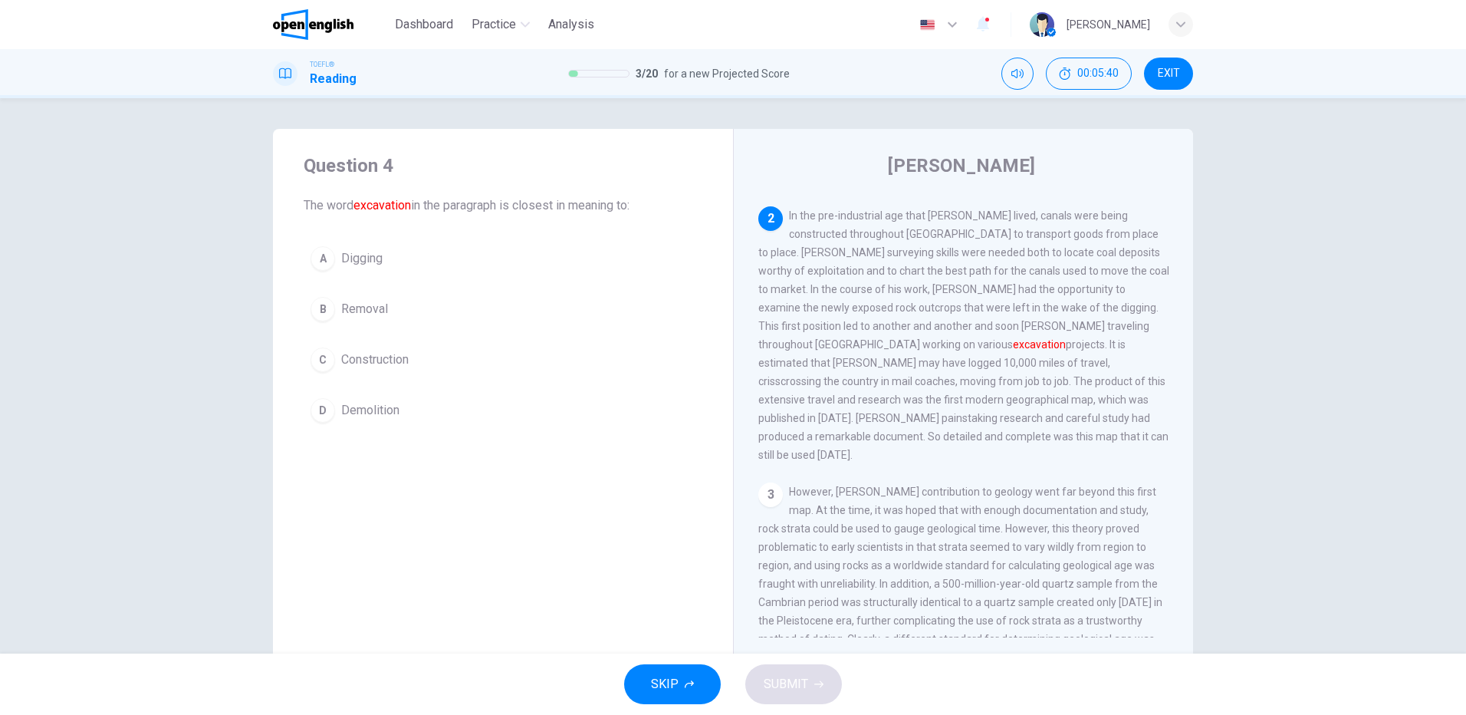
click at [353, 261] on span "Digging" at bounding box center [361, 258] width 41 height 18
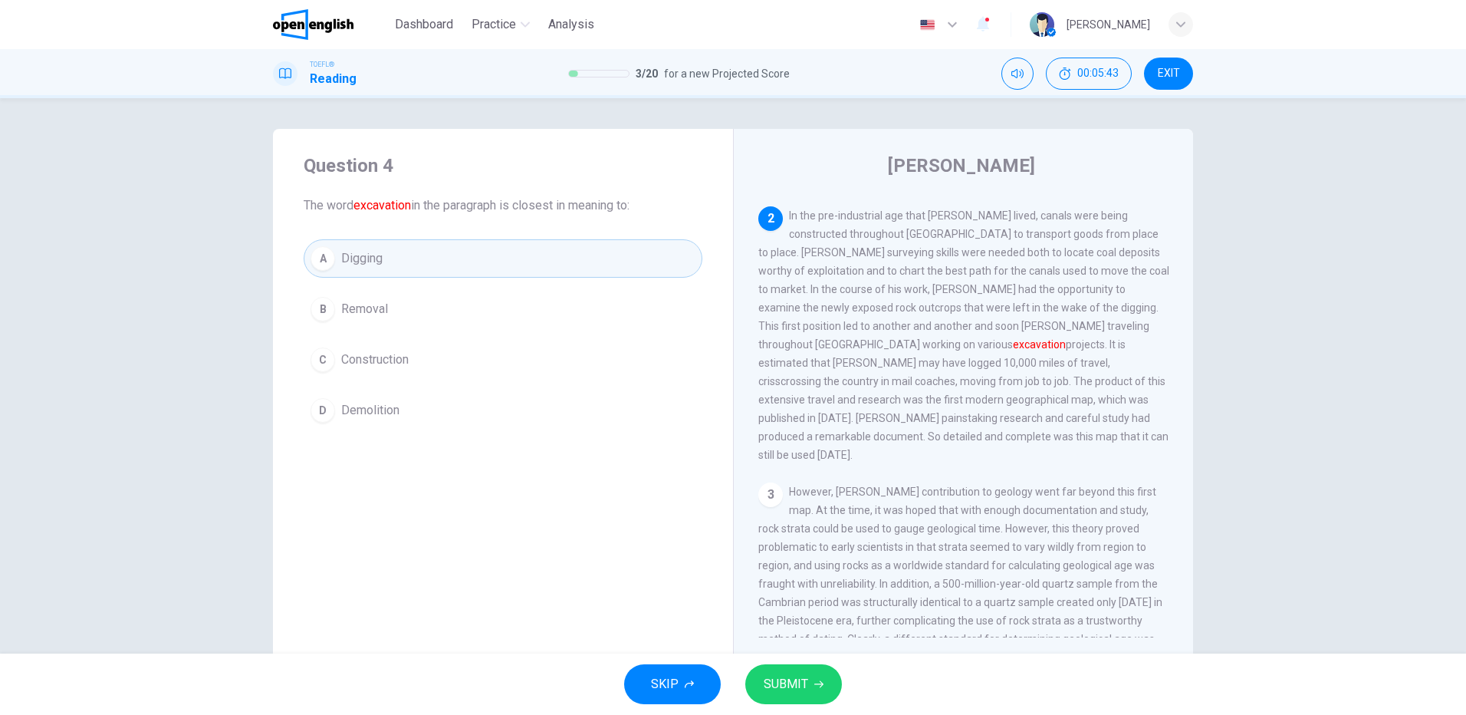
click at [788, 682] on span "SUBMIT" at bounding box center [786, 683] width 44 height 21
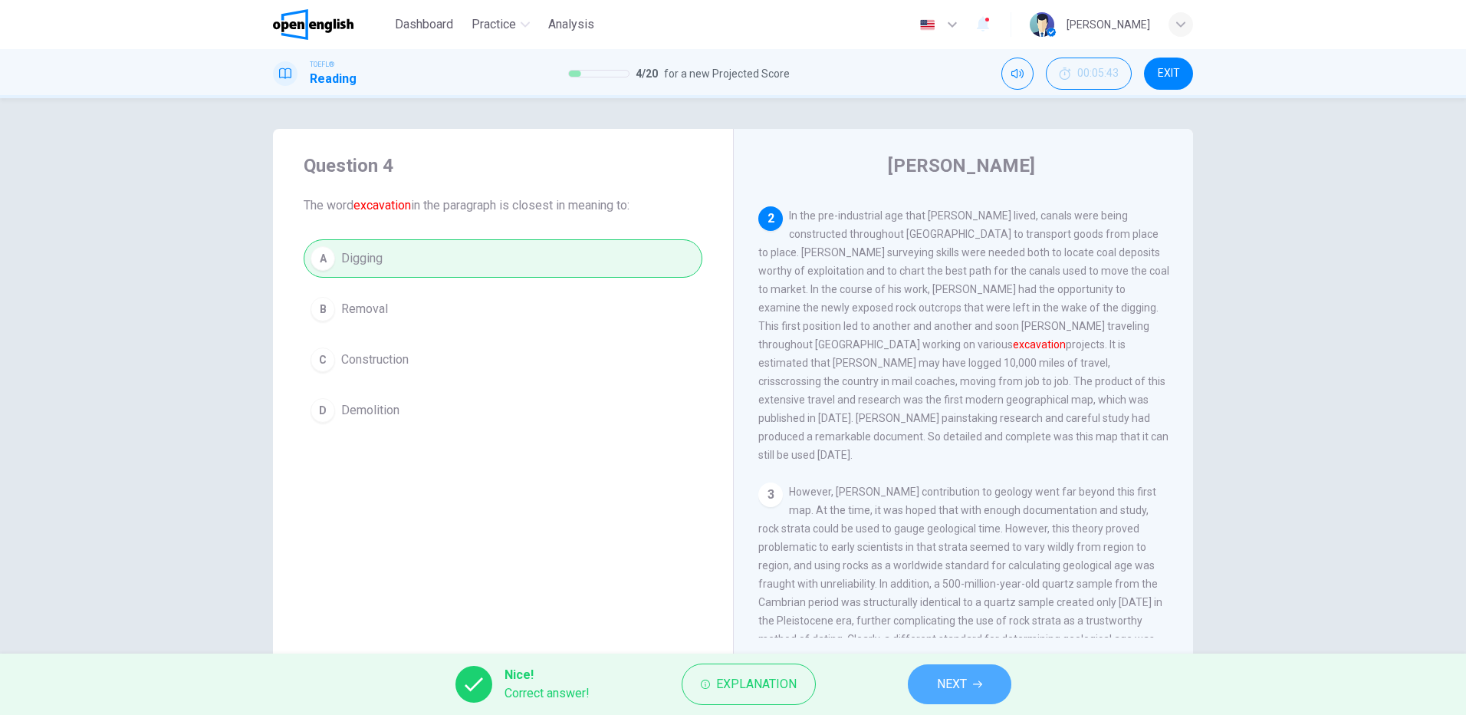
click at [975, 687] on icon "button" at bounding box center [977, 684] width 9 height 9
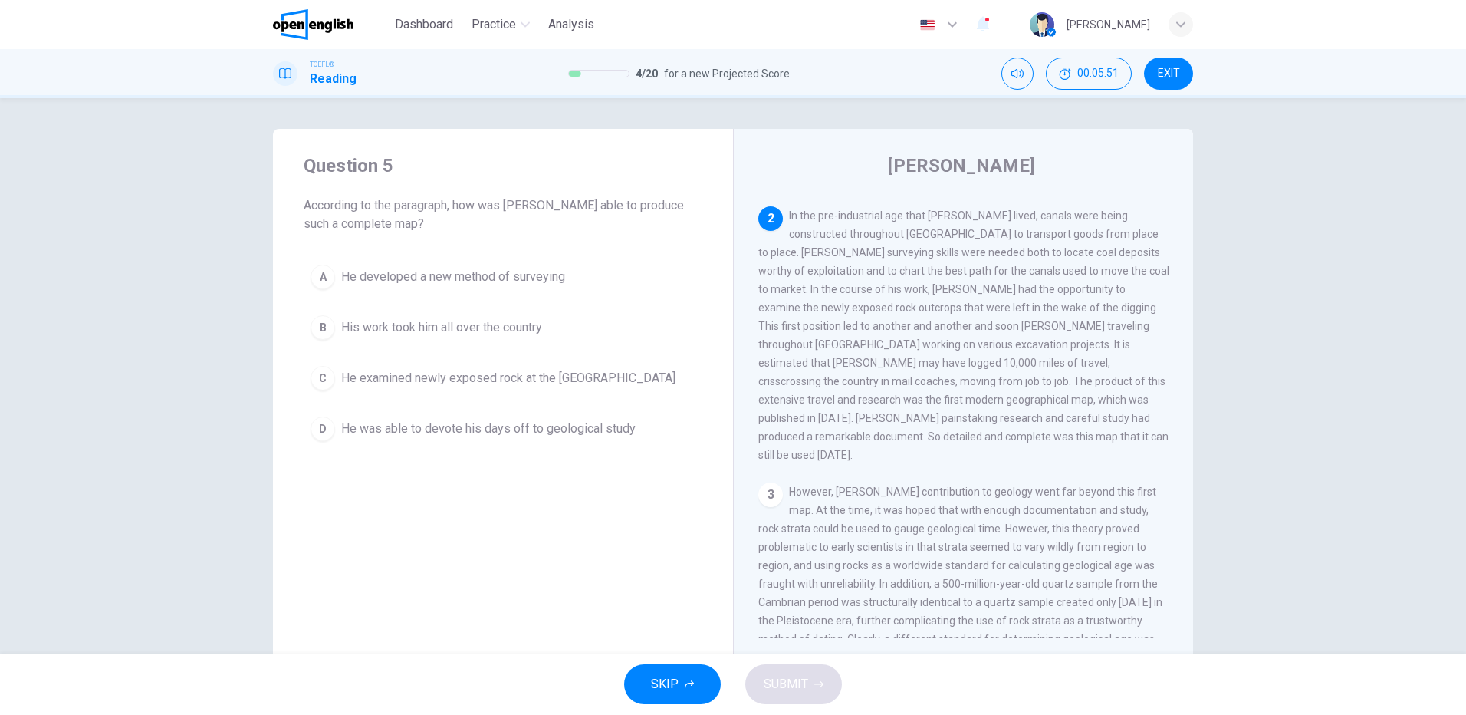
scroll to position [39, 0]
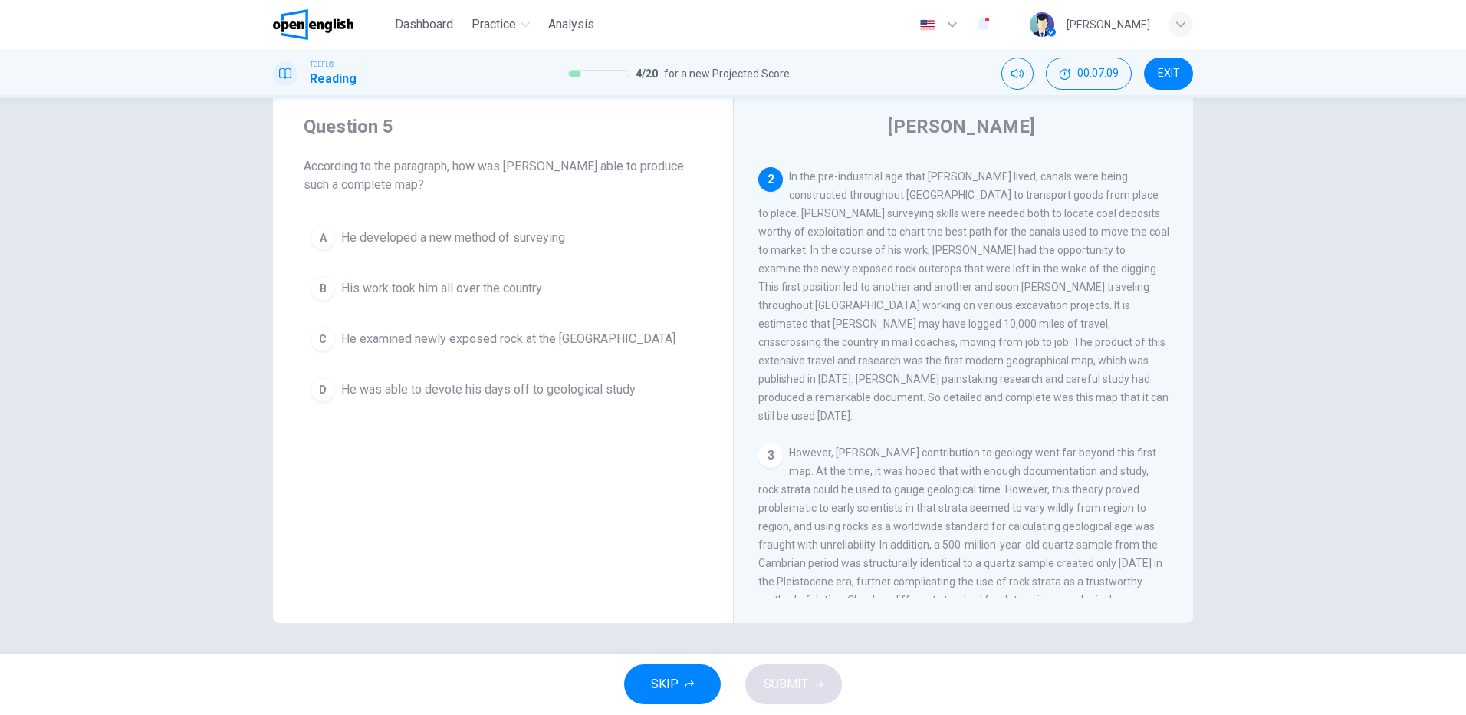
click at [447, 331] on span "He examined newly exposed rock at the Somerset dig" at bounding box center [508, 339] width 334 height 18
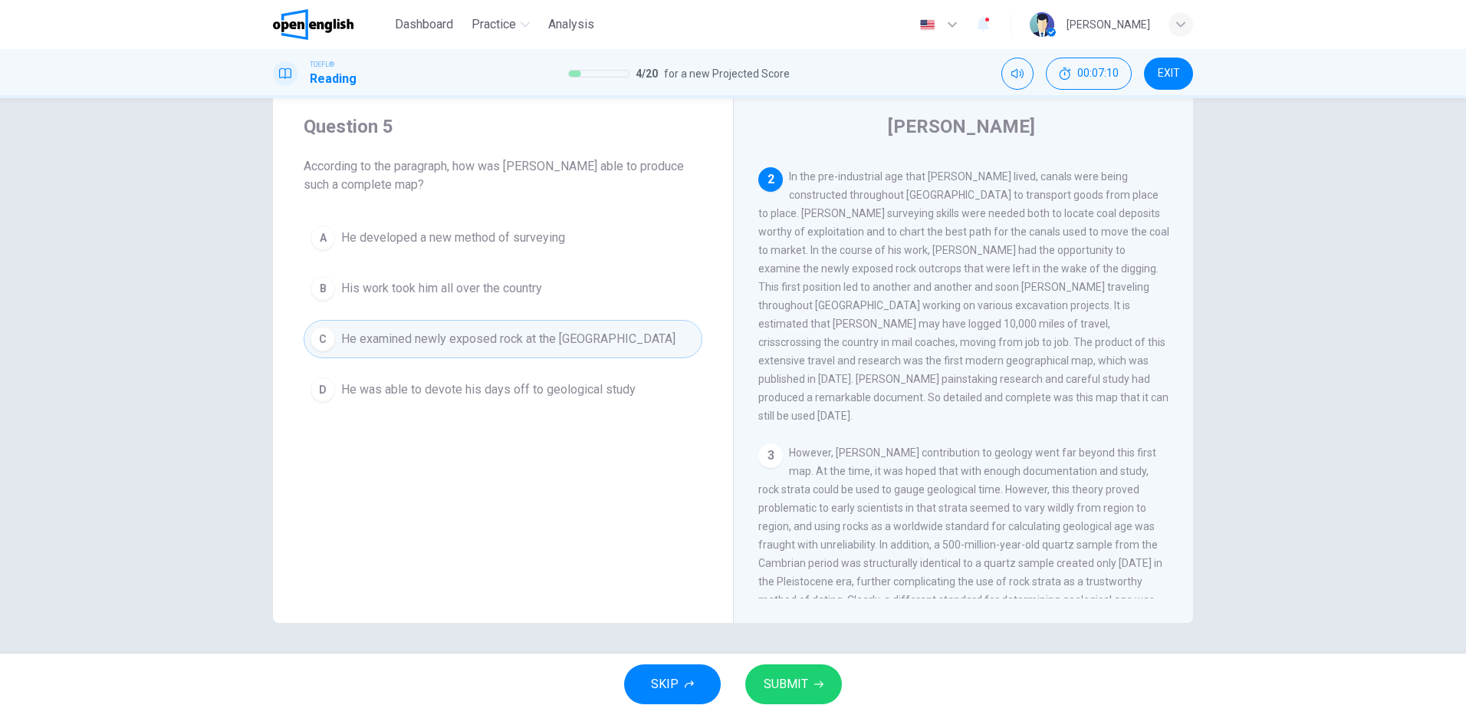
click at [791, 686] on span "SUBMIT" at bounding box center [786, 683] width 44 height 21
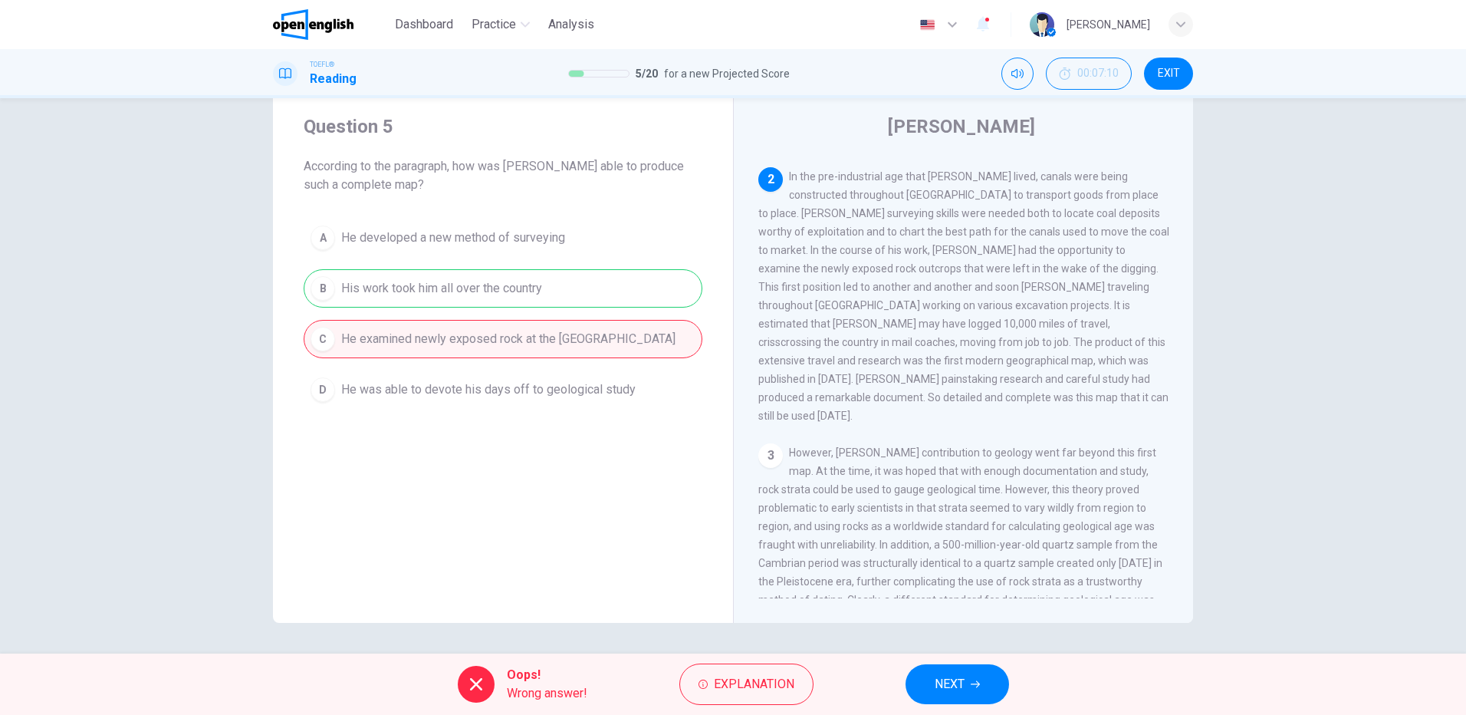
click at [992, 684] on button "NEXT" at bounding box center [958, 684] width 104 height 40
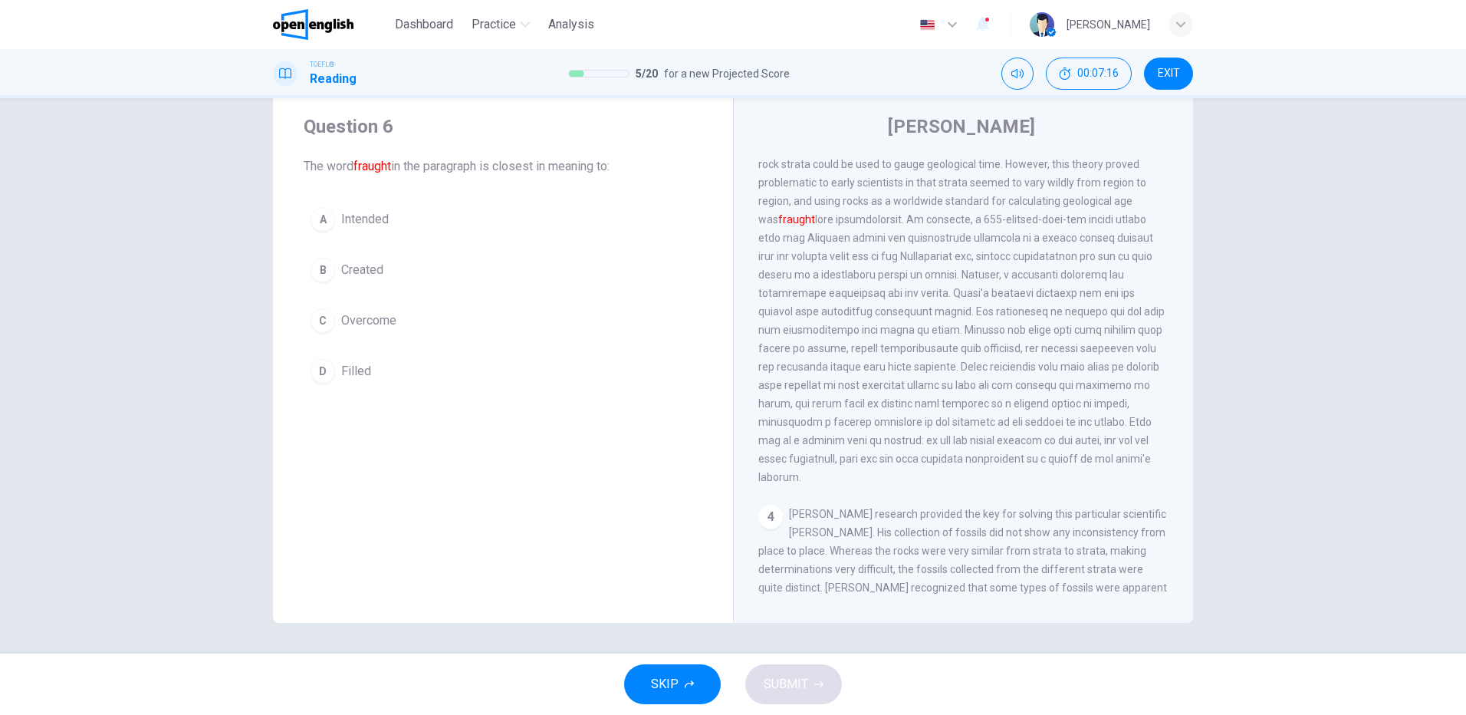
scroll to position [478, 0]
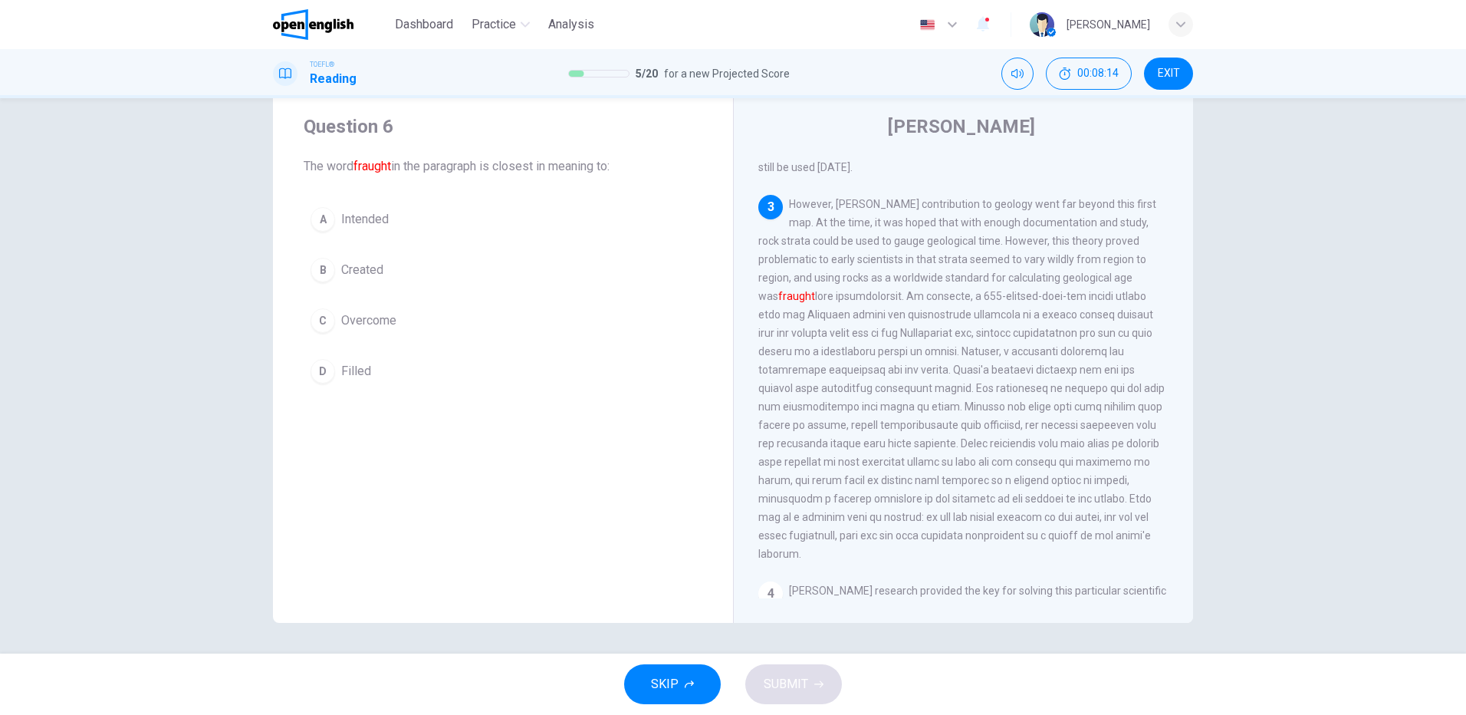
click at [380, 314] on span "Overcome" at bounding box center [368, 320] width 55 height 18
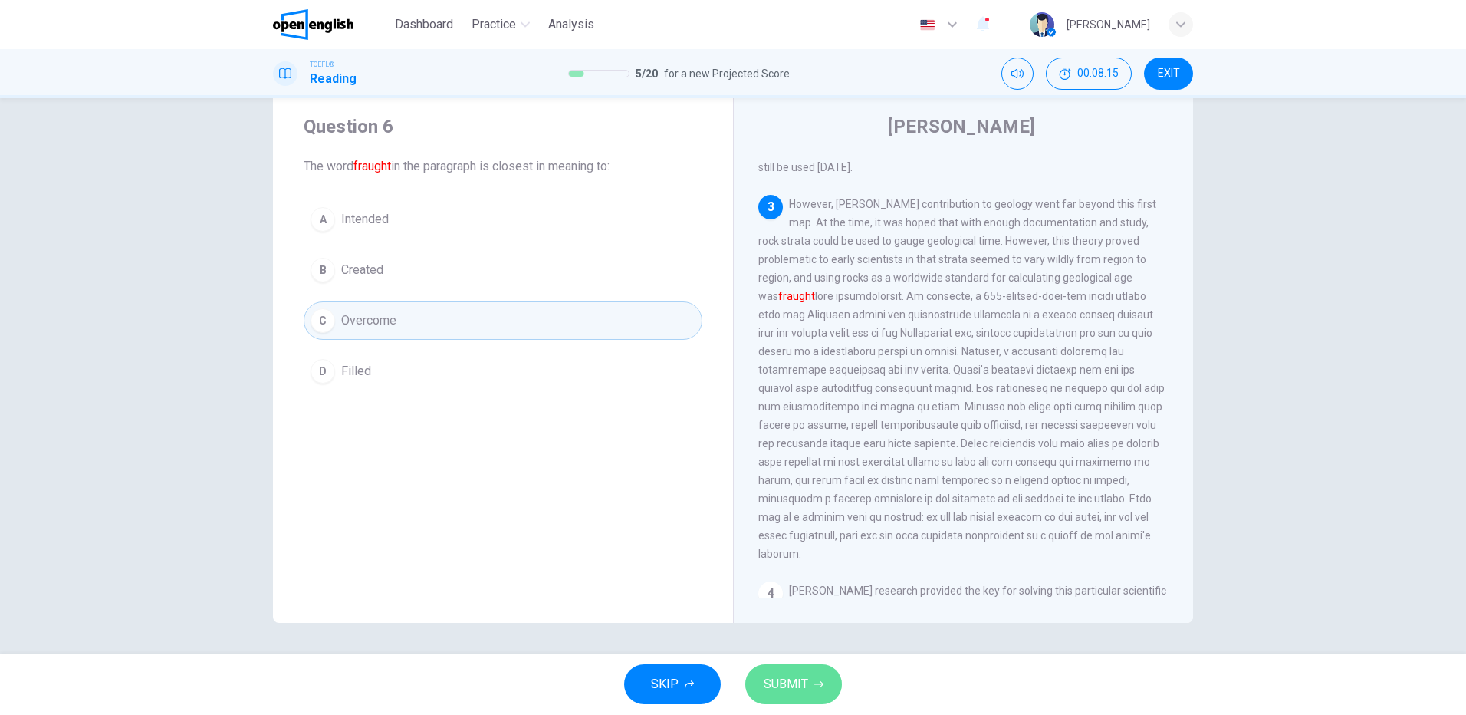
click at [801, 686] on span "SUBMIT" at bounding box center [786, 683] width 44 height 21
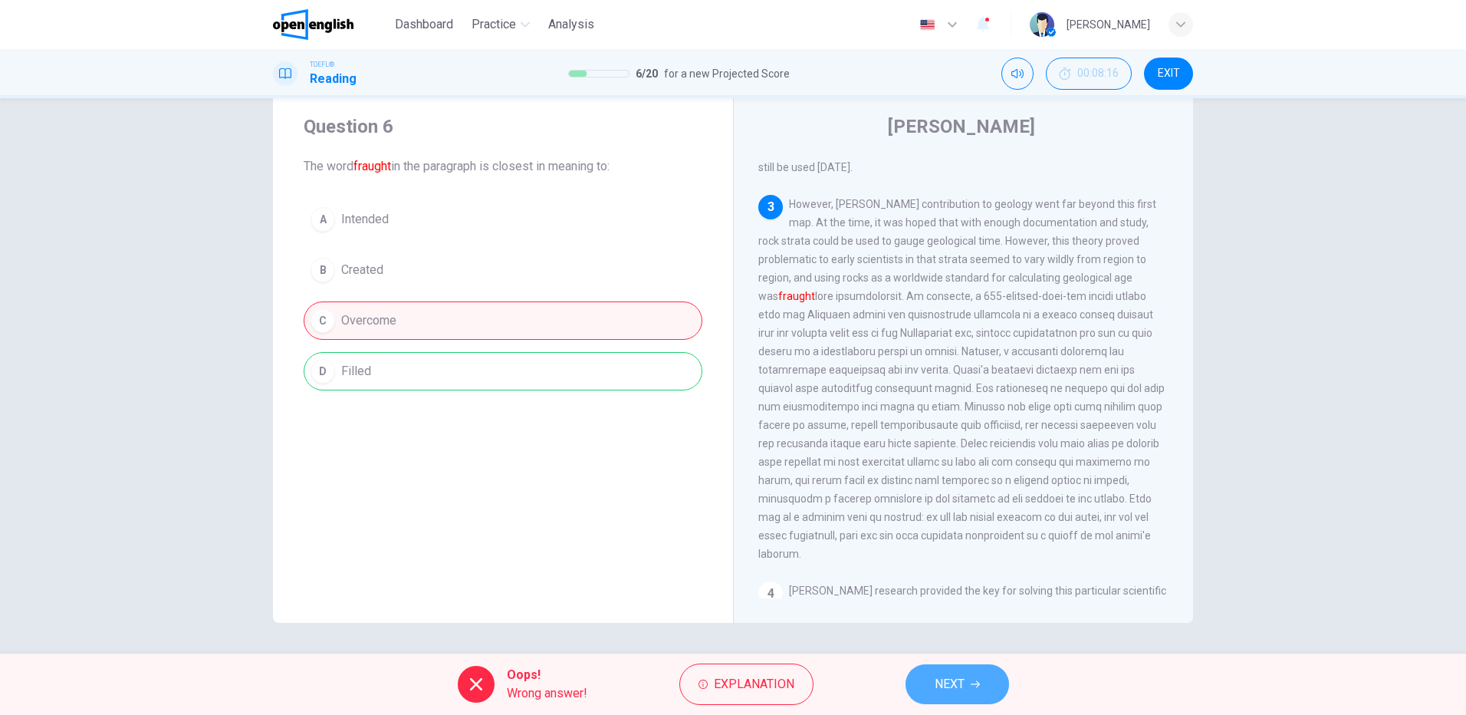
click at [953, 676] on span "NEXT" at bounding box center [950, 683] width 30 height 21
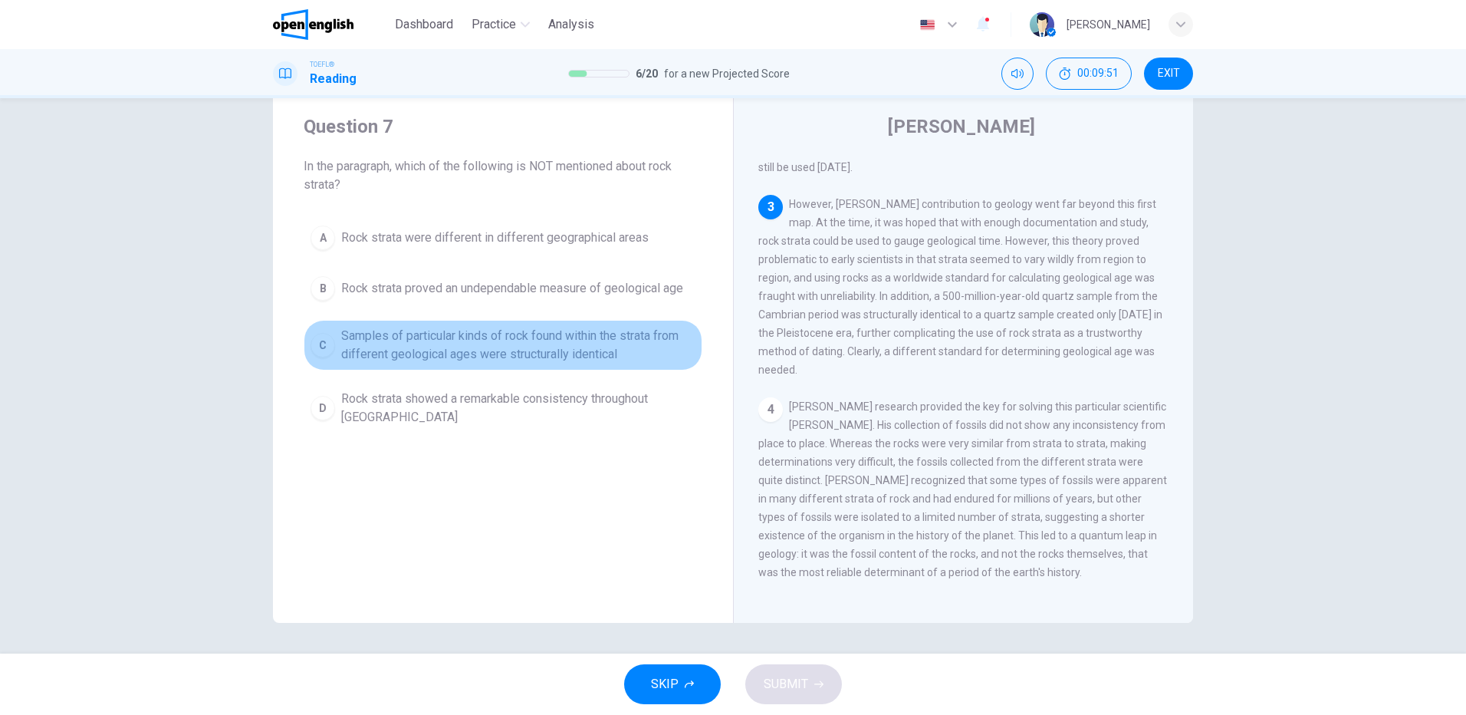
drag, startPoint x: 445, startPoint y: 341, endPoint x: 589, endPoint y: 489, distance: 206.1
click at [446, 341] on span "Samples of particular kinds of rock found within the strata from different geol…" at bounding box center [518, 345] width 354 height 37
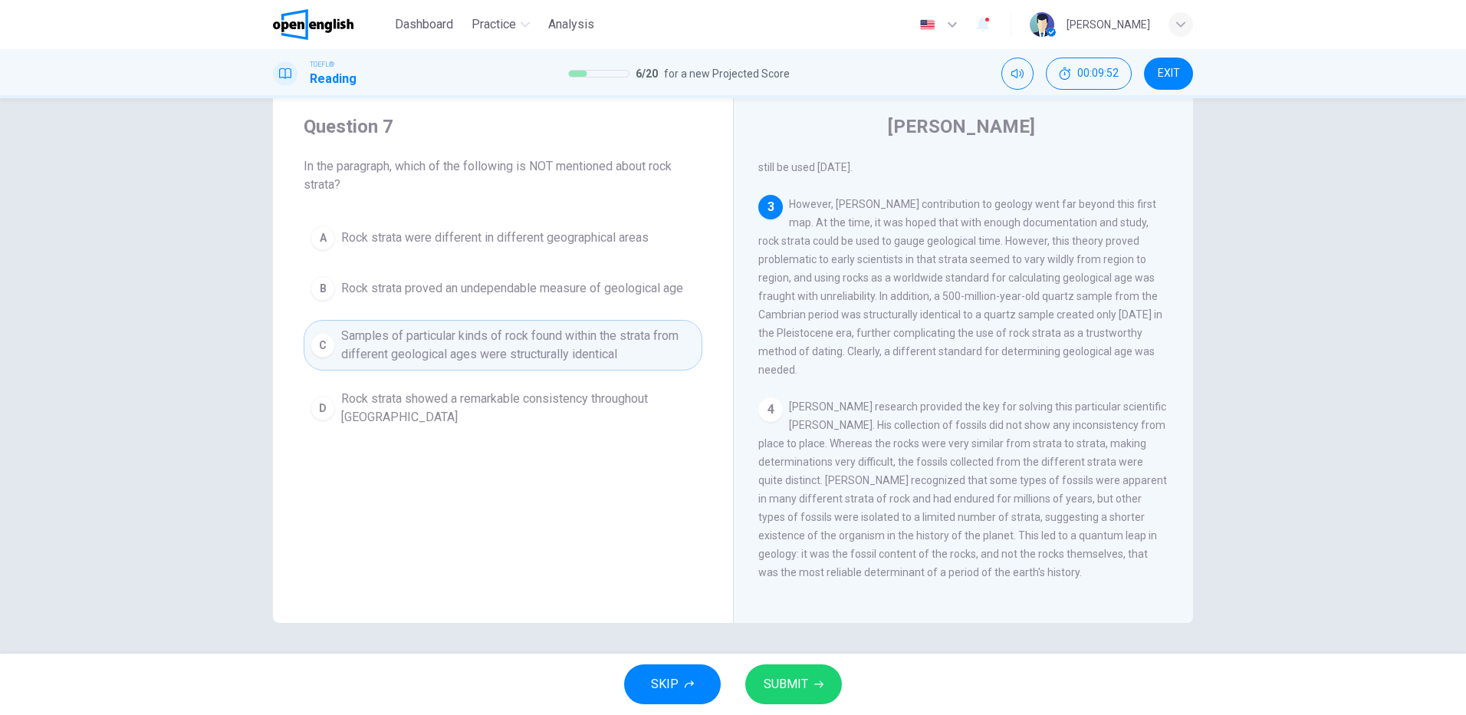
click at [793, 682] on span "SUBMIT" at bounding box center [786, 683] width 44 height 21
